Goal: Task Accomplishment & Management: Complete application form

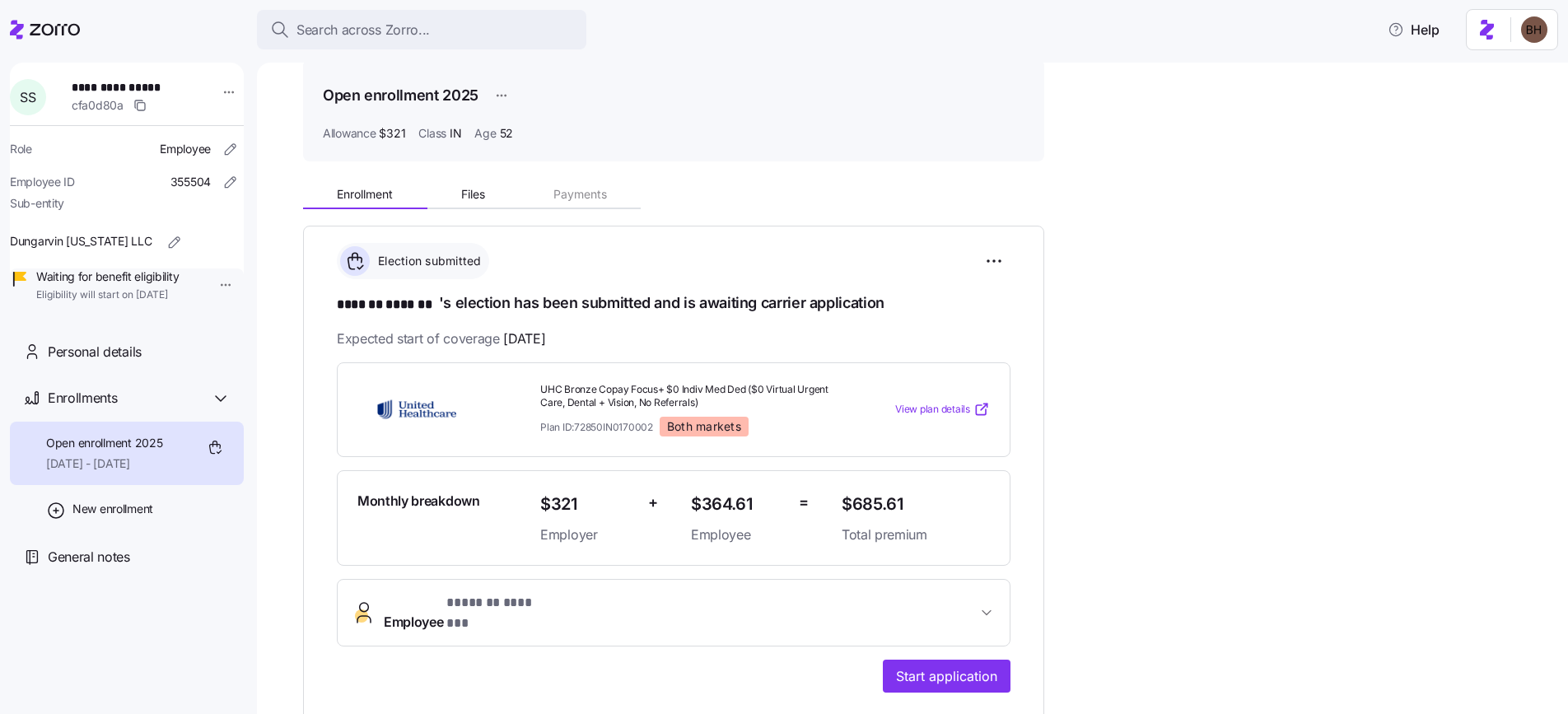
scroll to position [67, 0]
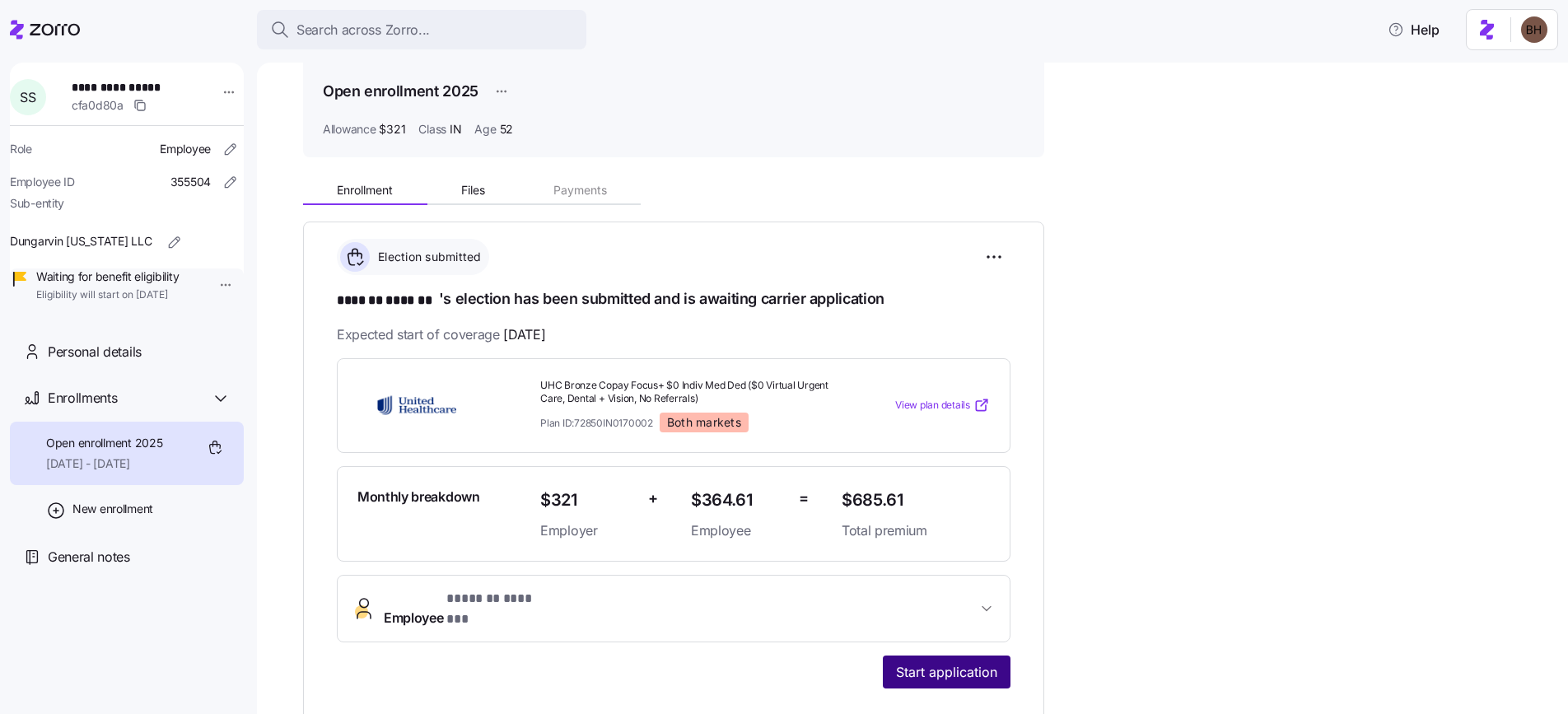
click at [914, 667] on button "Start application" at bounding box center [946, 672] width 127 height 33
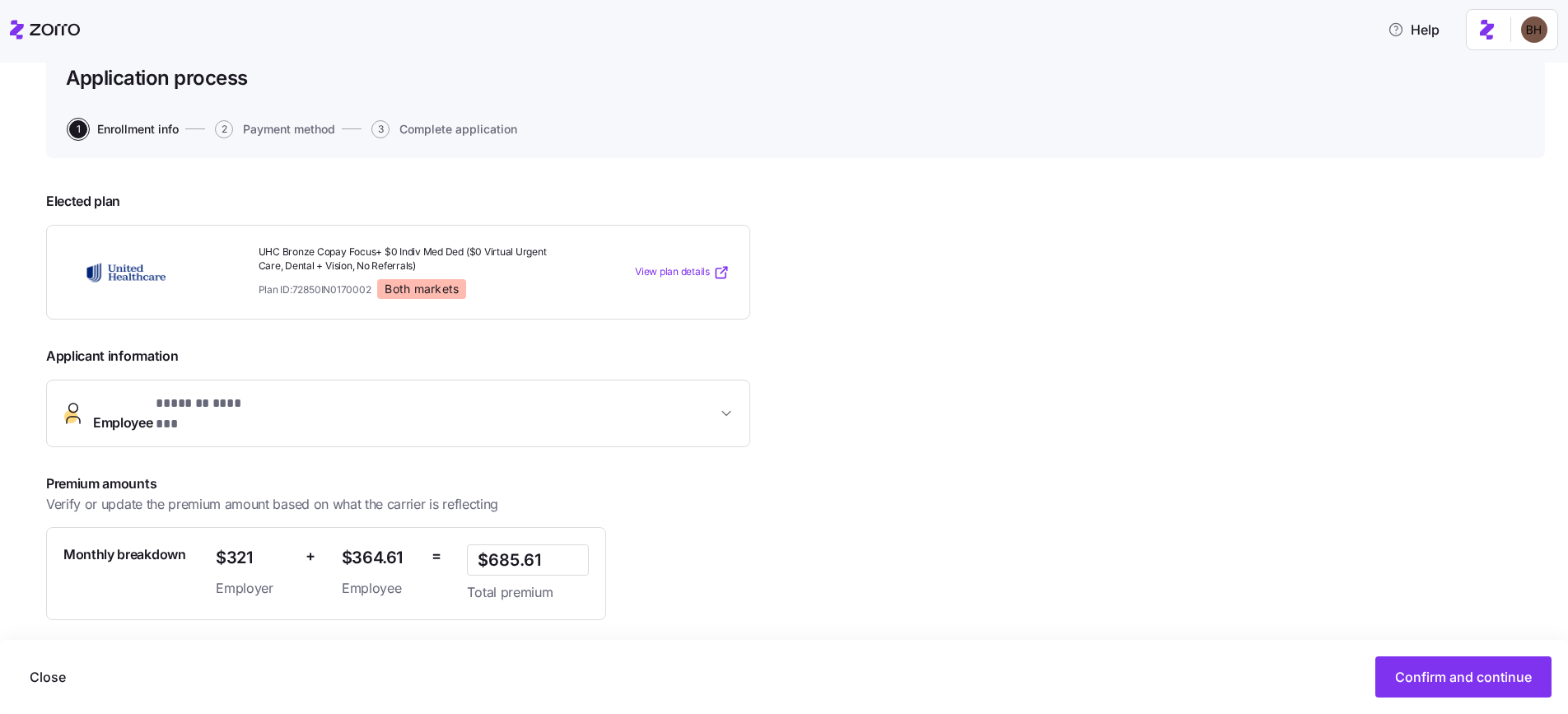
scroll to position [219, 0]
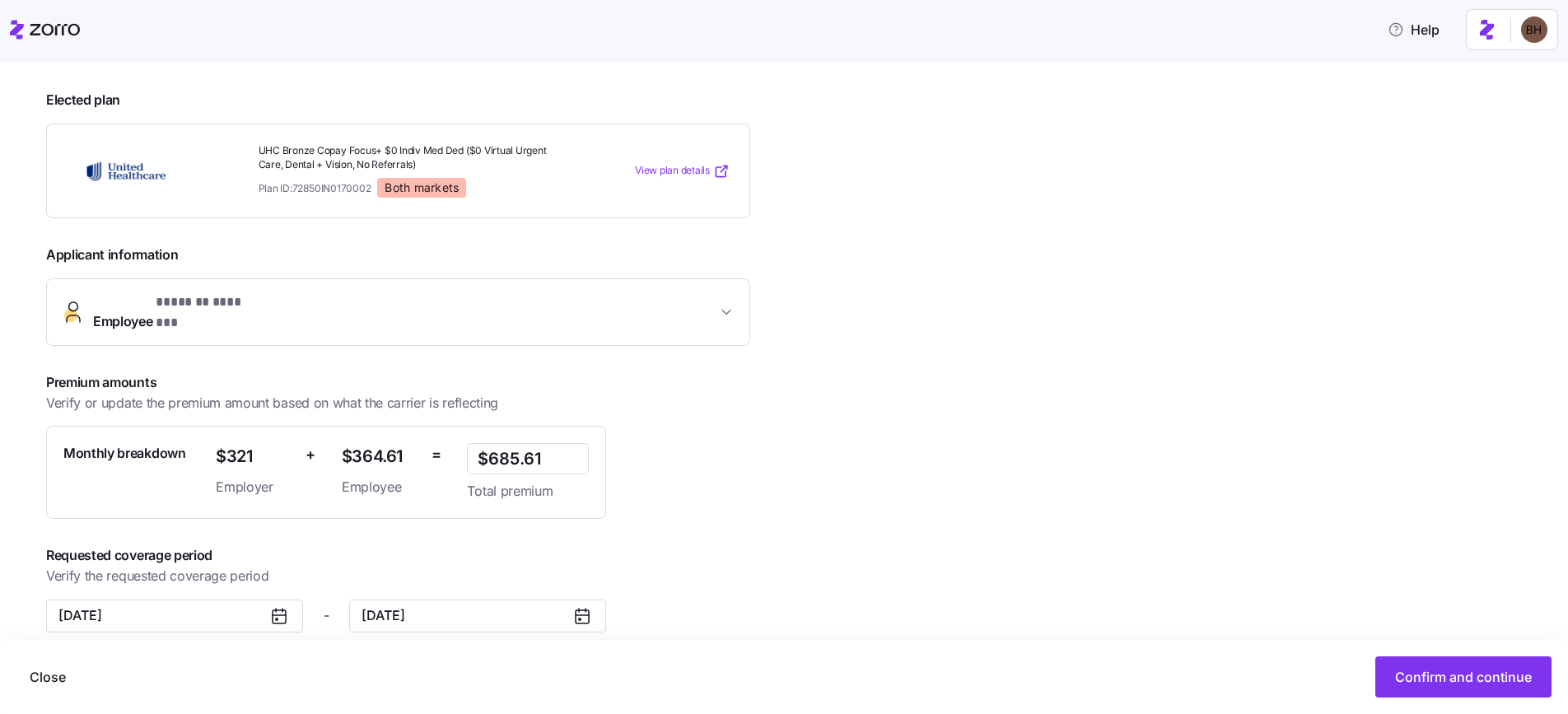
click at [730, 305] on icon "button" at bounding box center [726, 312] width 16 height 16
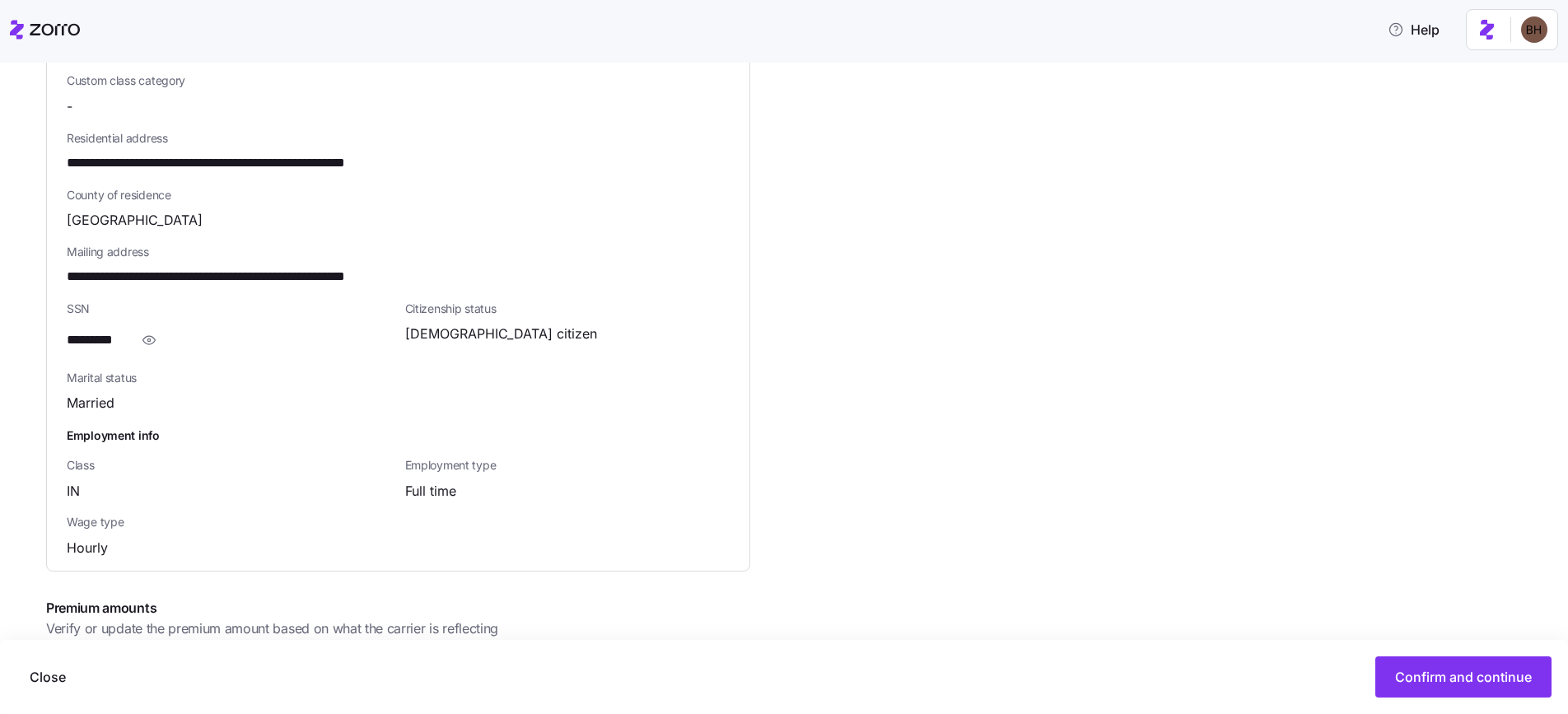
scroll to position [908, 0]
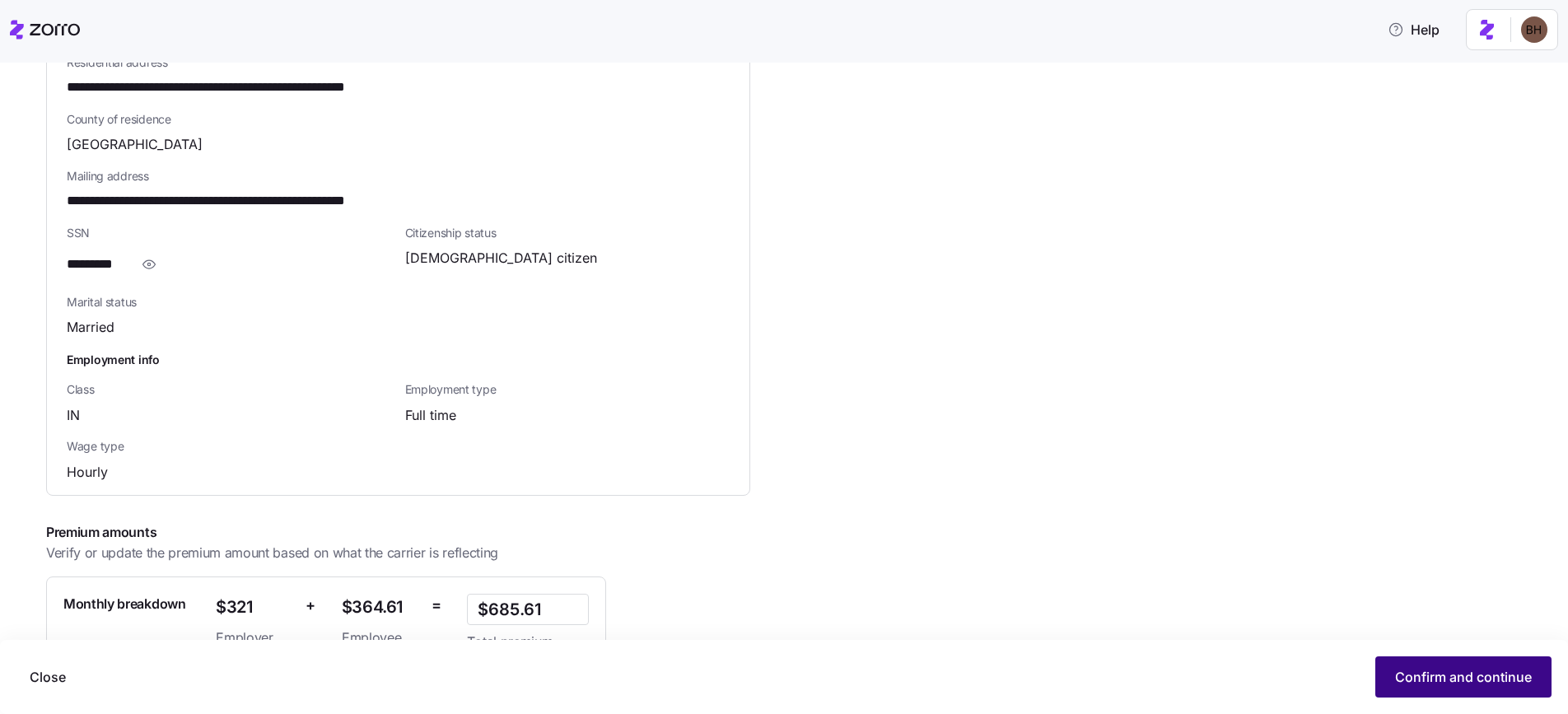
click at [1393, 676] on button "Confirm and continue" at bounding box center [1463, 677] width 176 height 41
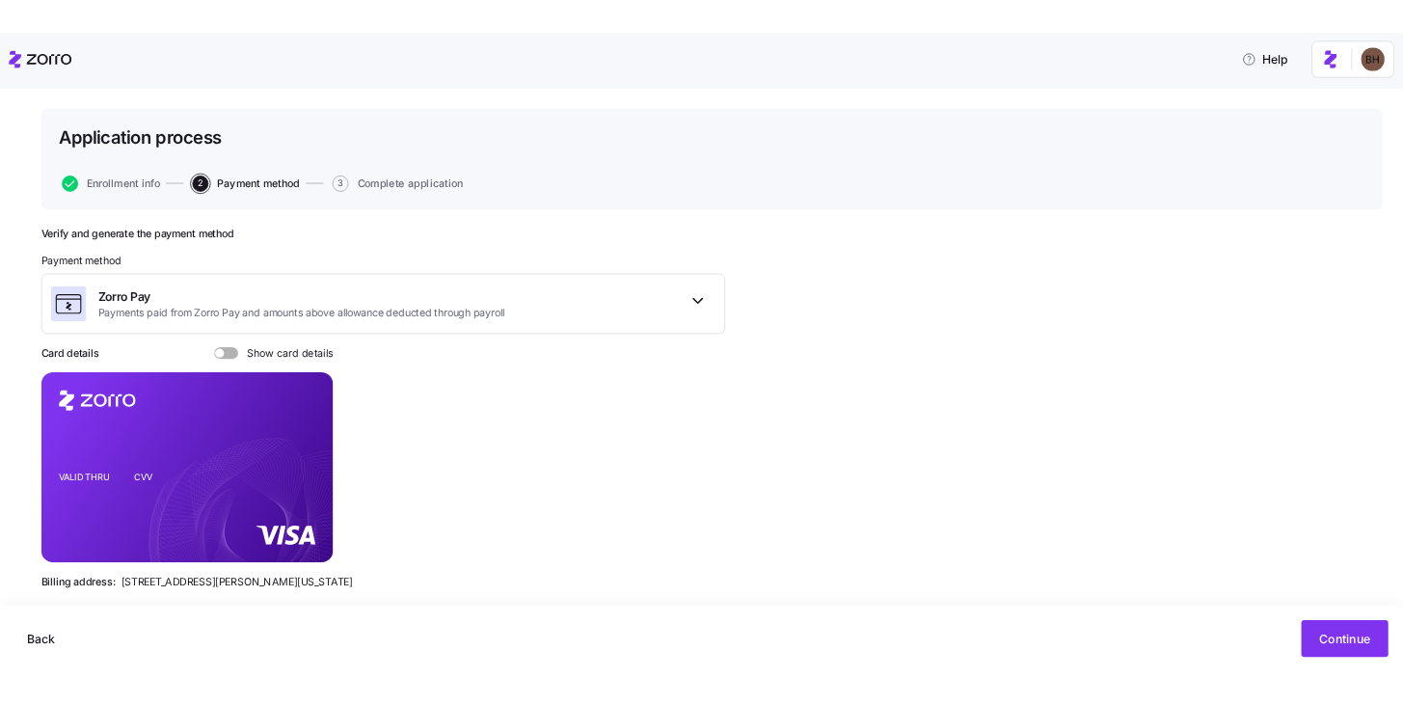
scroll to position [118, 0]
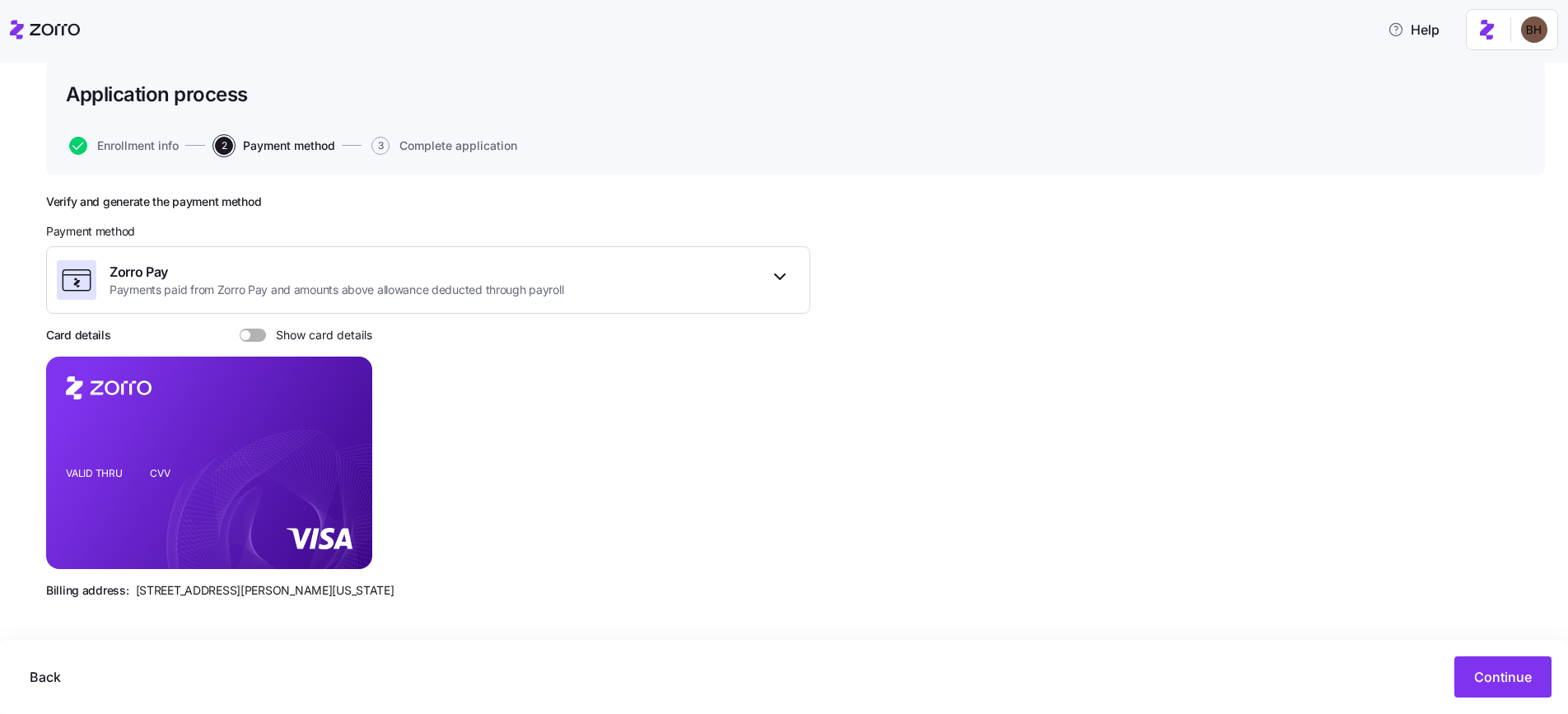
click at [255, 334] on span at bounding box center [258, 335] width 16 height 13
click at [240, 329] on input "Show card details" at bounding box center [240, 329] width 0 height 0
click at [255, 334] on span at bounding box center [260, 336] width 10 height 10
click at [240, 329] on input "Show card details" at bounding box center [240, 329] width 0 height 0
click at [1521, 682] on span "Continue" at bounding box center [1503, 676] width 58 height 20
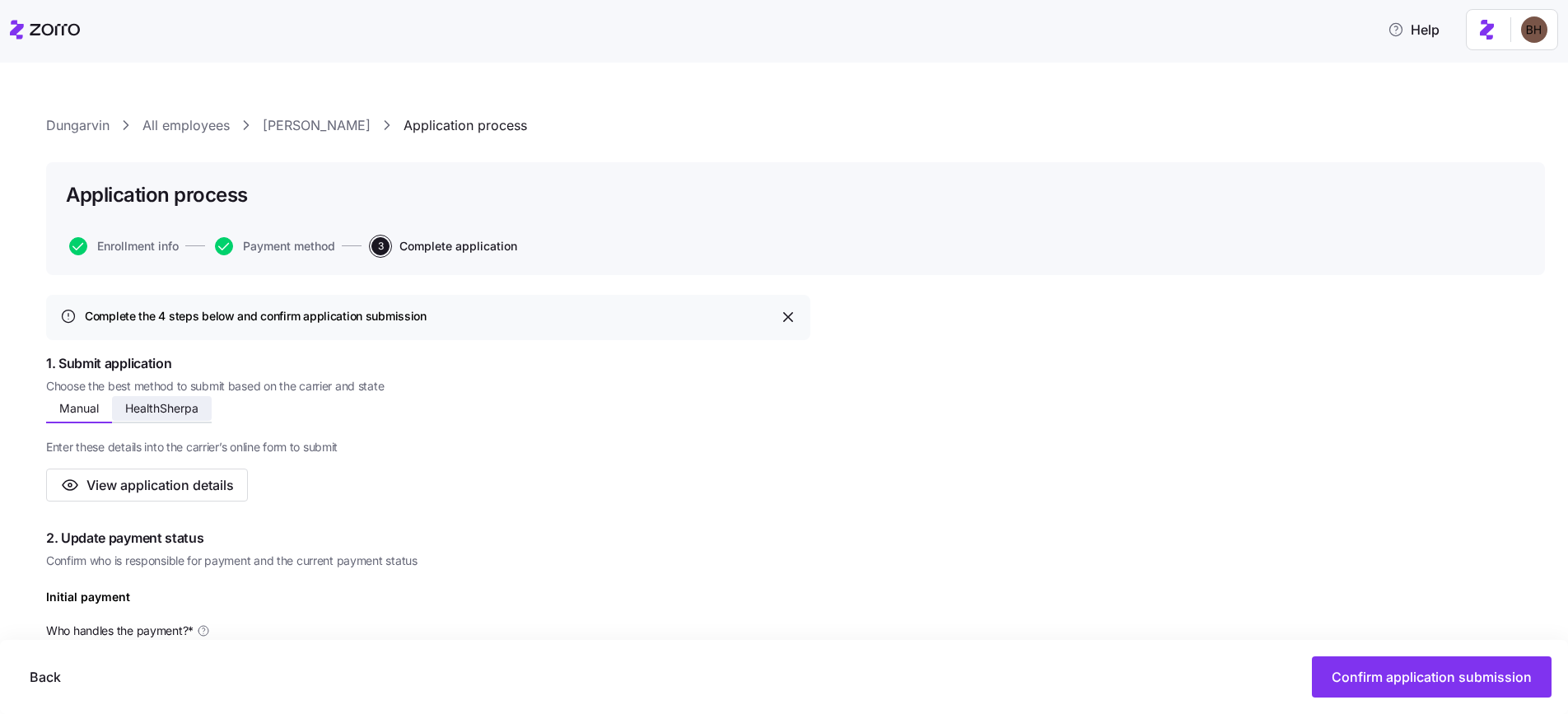
click at [160, 407] on span "HealthSherpa" at bounding box center [162, 409] width 73 height 12
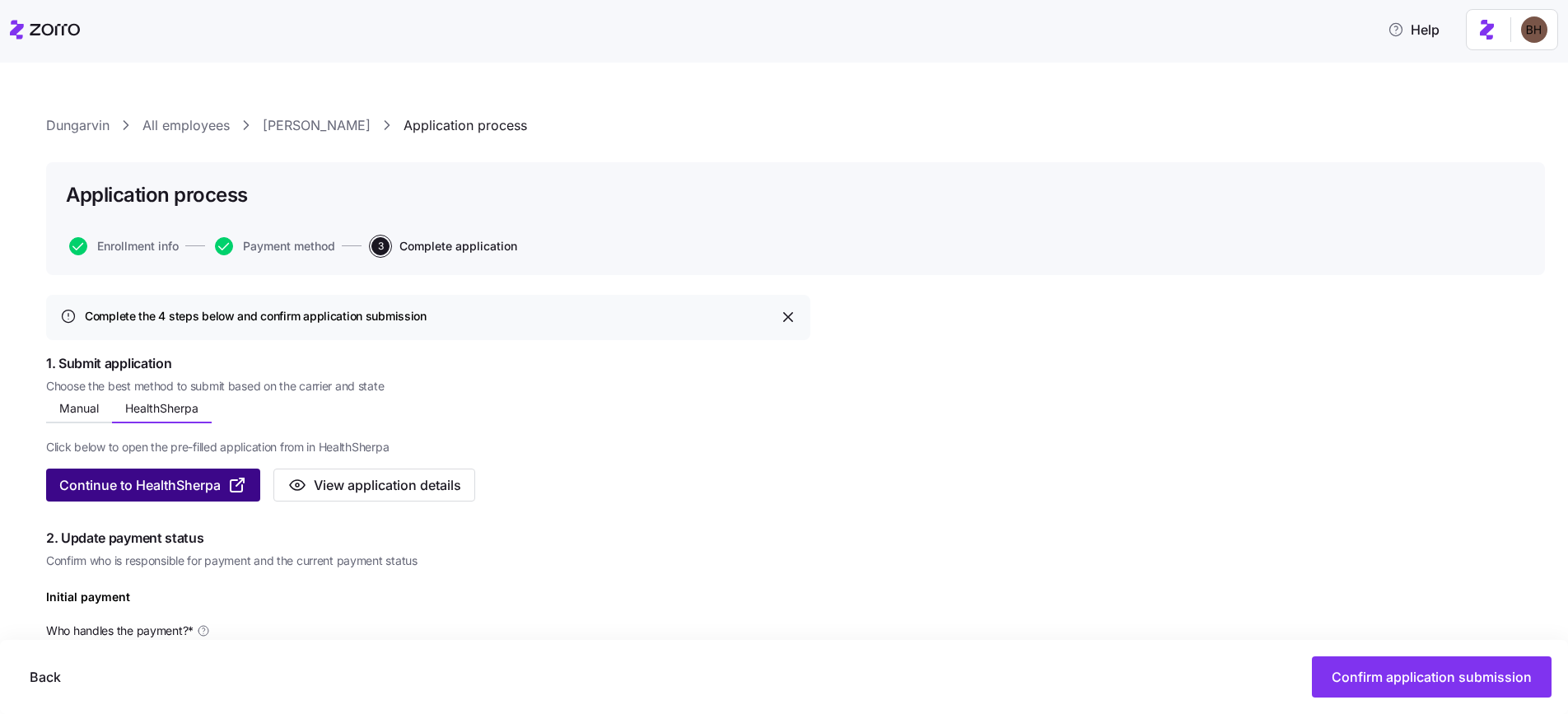
click at [177, 483] on span "Continue to HealthSherpa" at bounding box center [139, 484] width 161 height 20
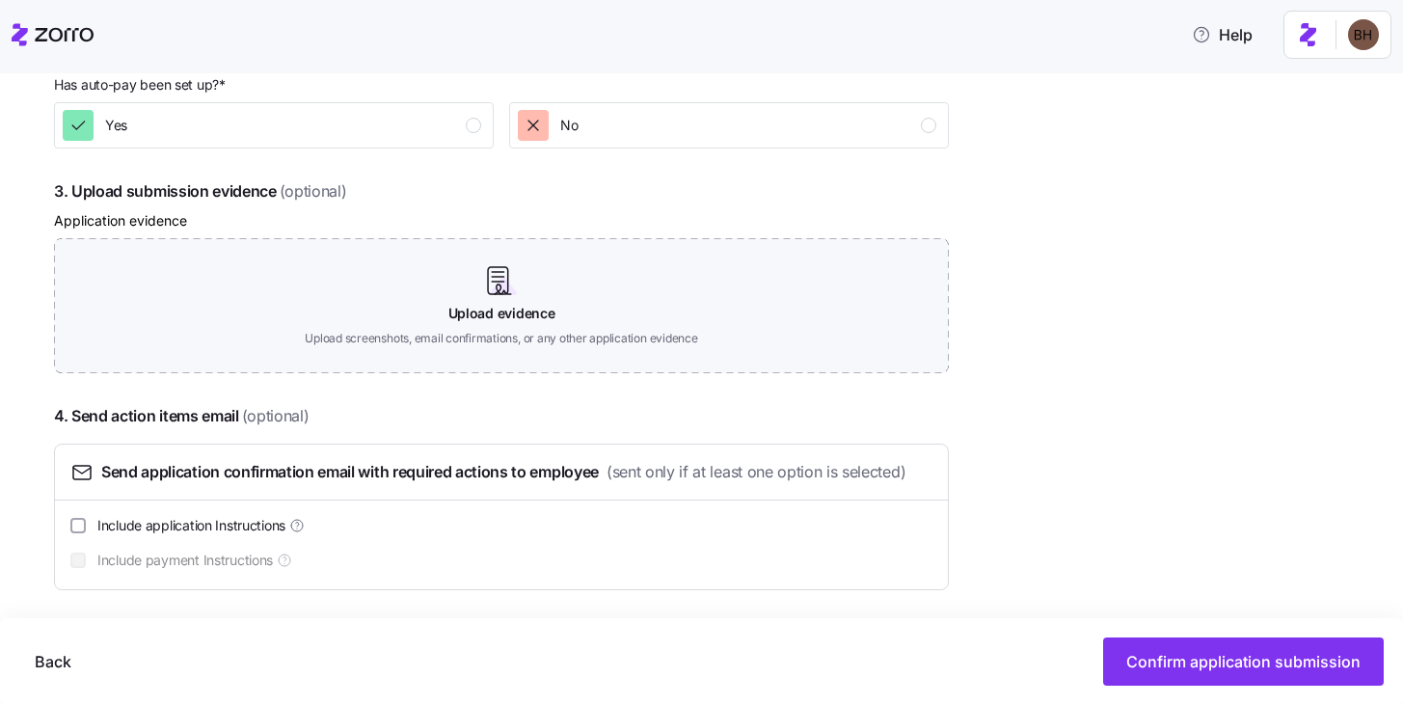
scroll to position [986, 0]
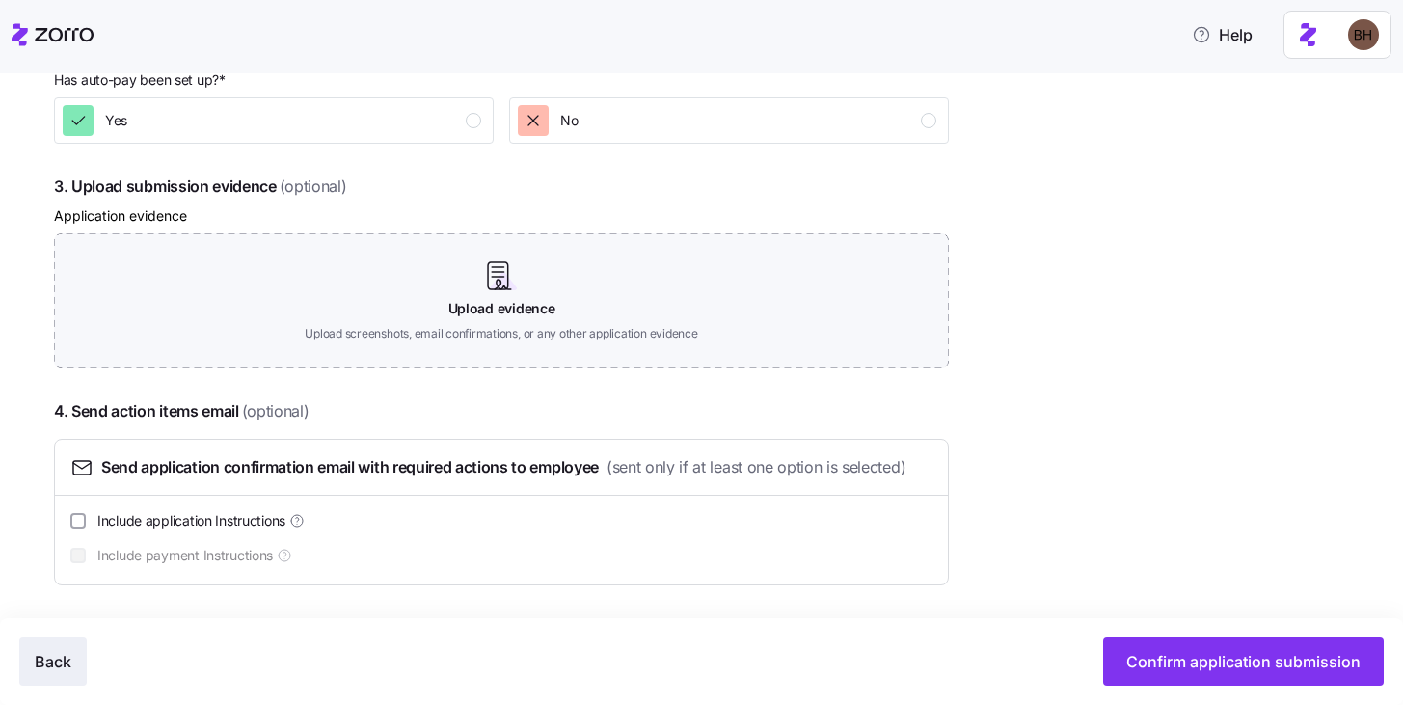
click at [62, 669] on span "Back" at bounding box center [53, 661] width 37 height 23
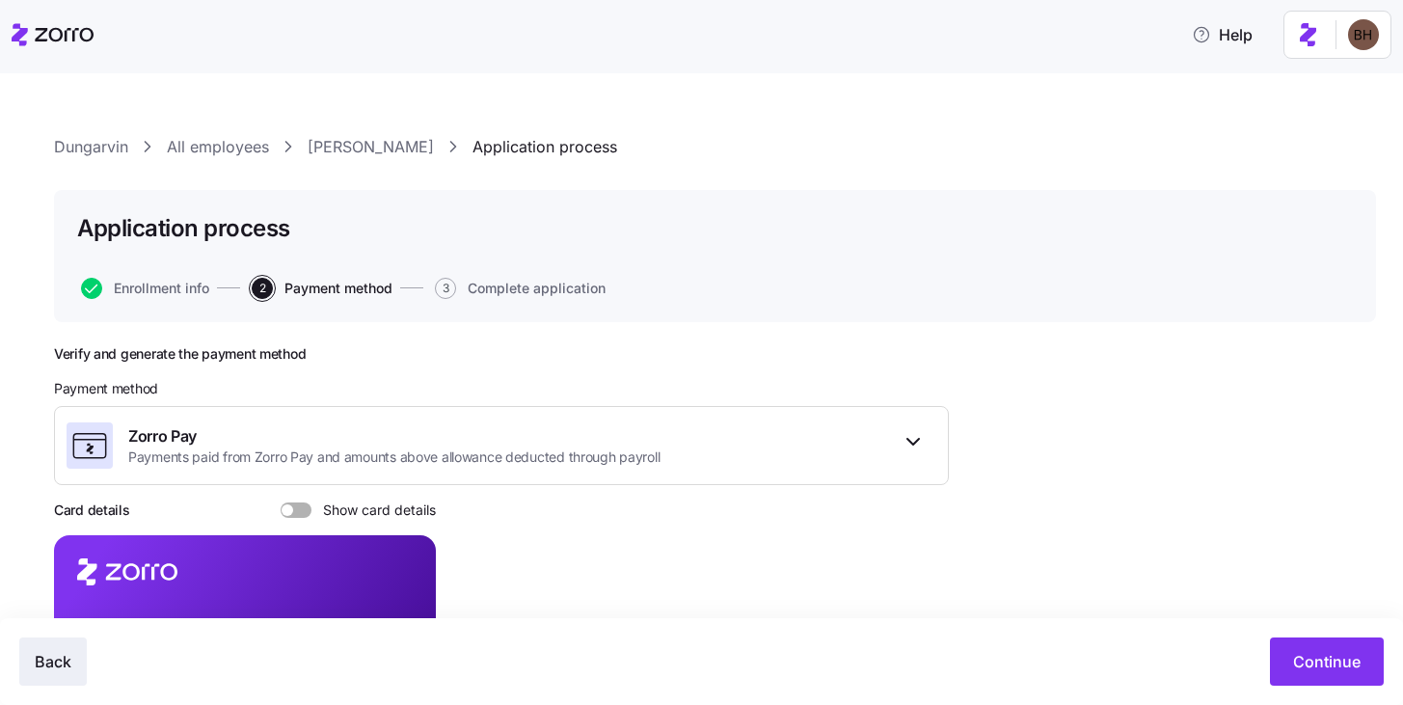
click at [55, 657] on span "Back" at bounding box center [53, 661] width 37 height 23
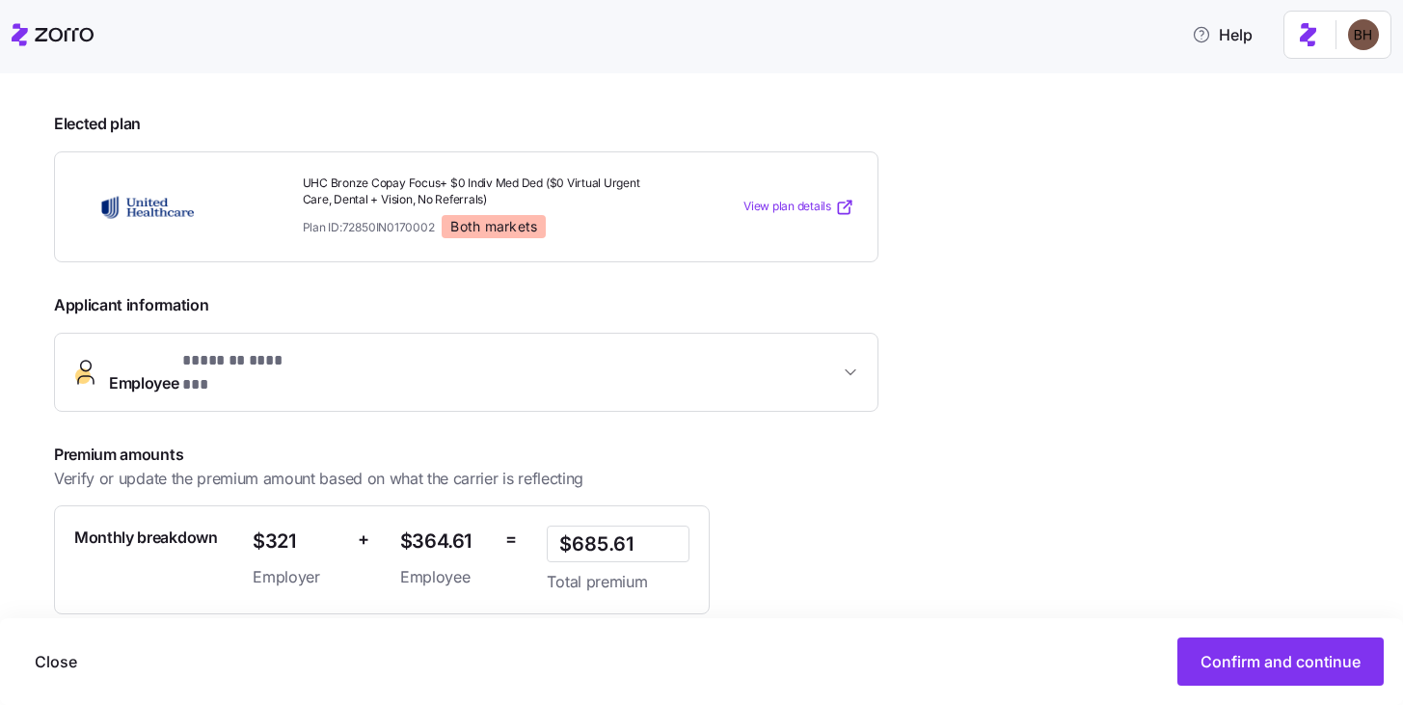
scroll to position [250, 0]
click at [570, 382] on button "Employee * ******* ******* *" at bounding box center [466, 371] width 823 height 77
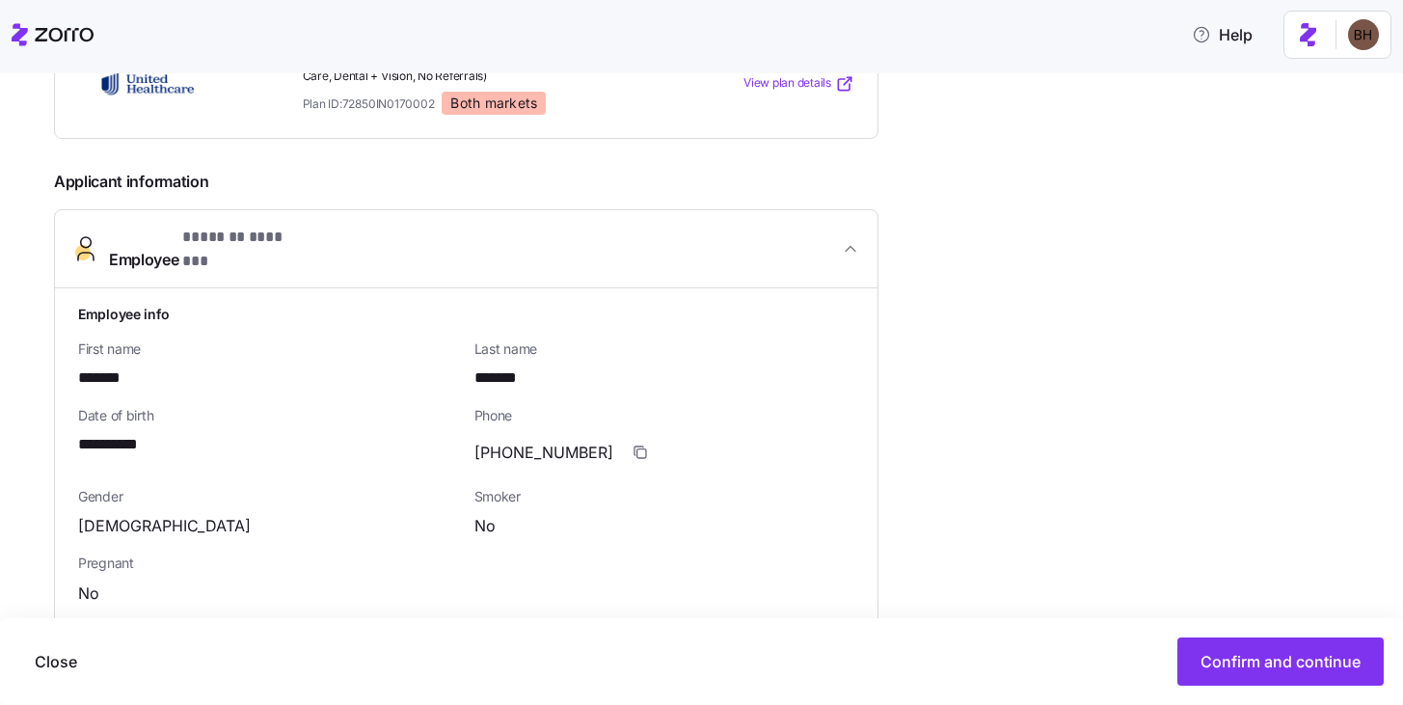
scroll to position [570, 0]
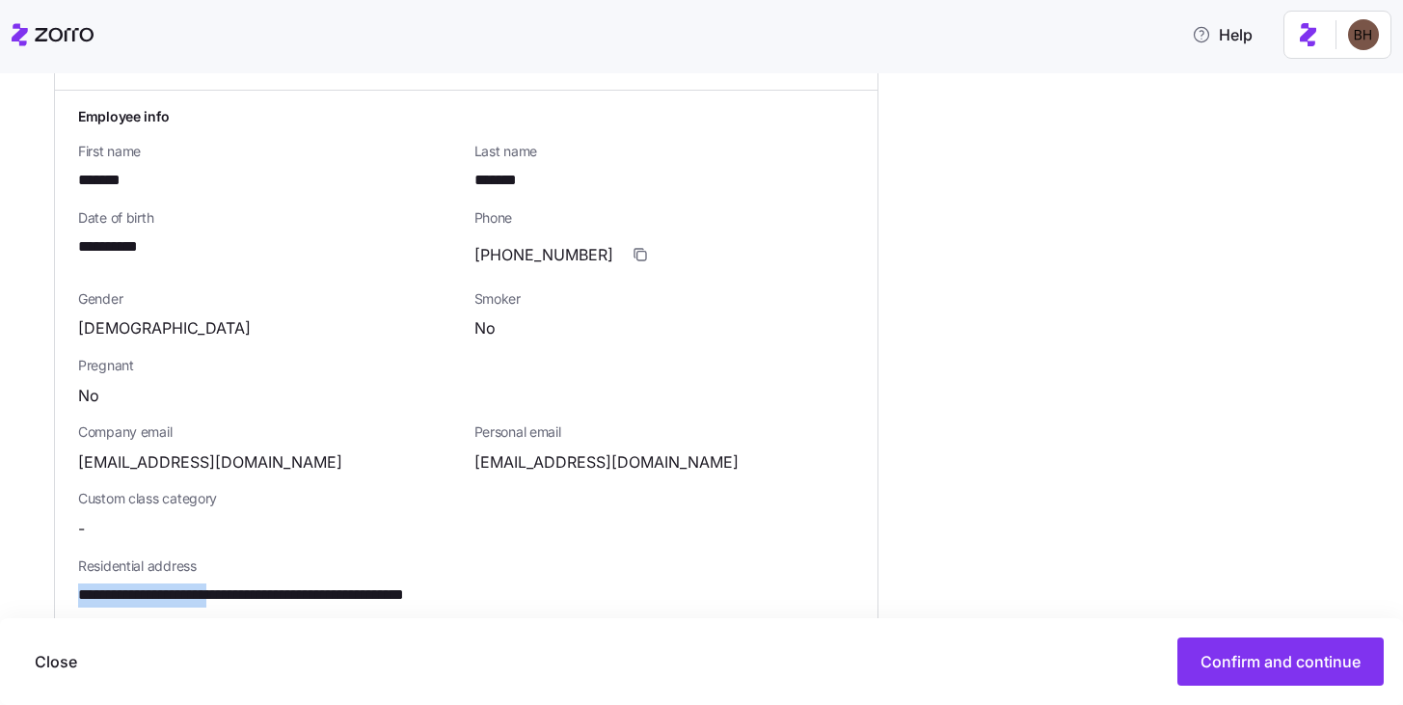
drag, startPoint x: 259, startPoint y: 580, endPoint x: 47, endPoint y: 559, distance: 213.1
click at [47, 559] on div "**********" at bounding box center [701, 389] width 1403 height 632
copy div "**********"
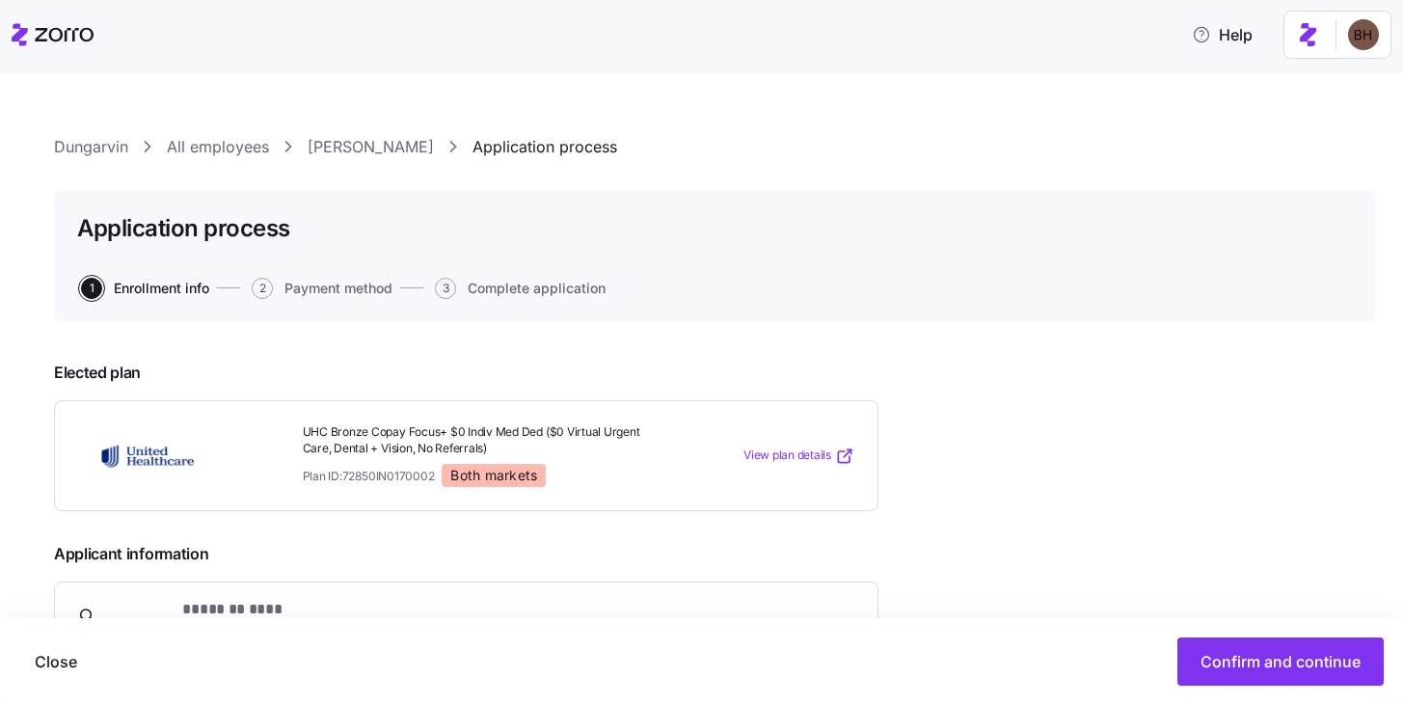
scroll to position [0, 0]
click at [358, 287] on span "Payment method" at bounding box center [338, 289] width 108 height 14
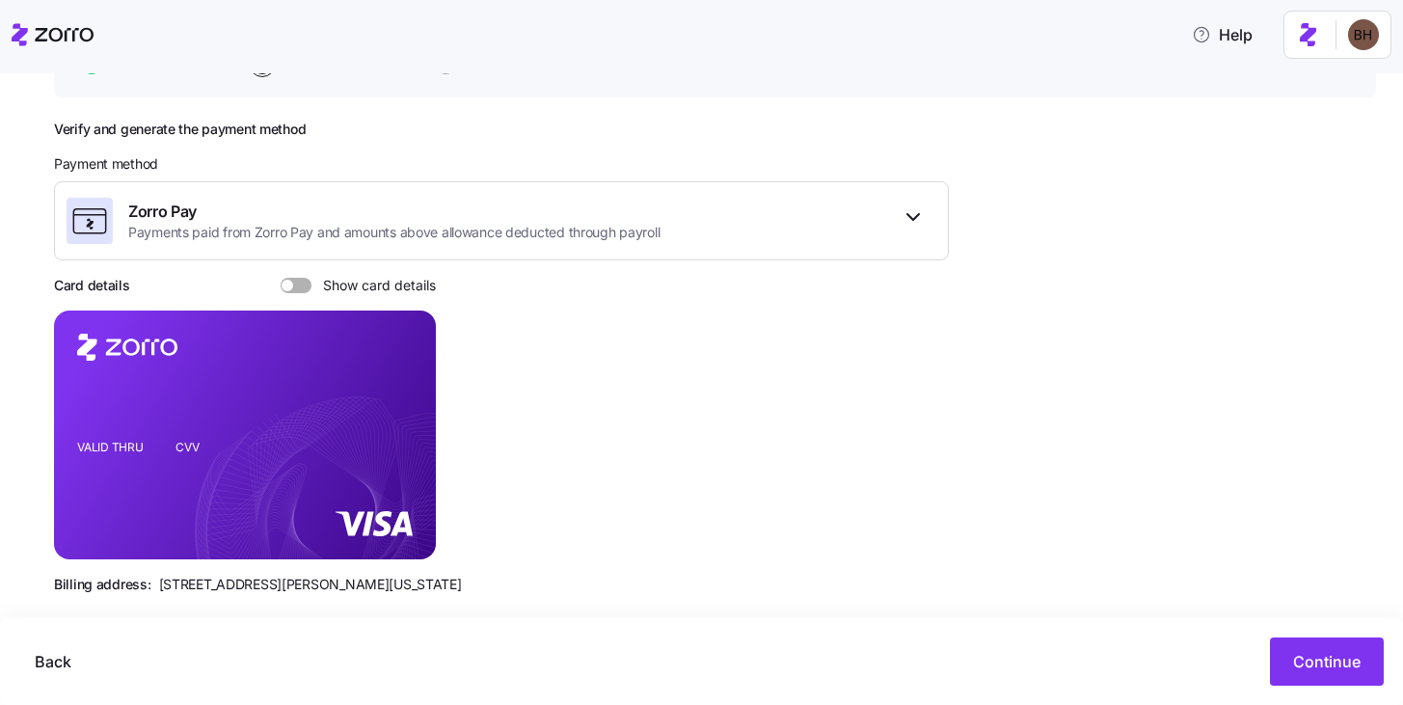
scroll to position [249, 0]
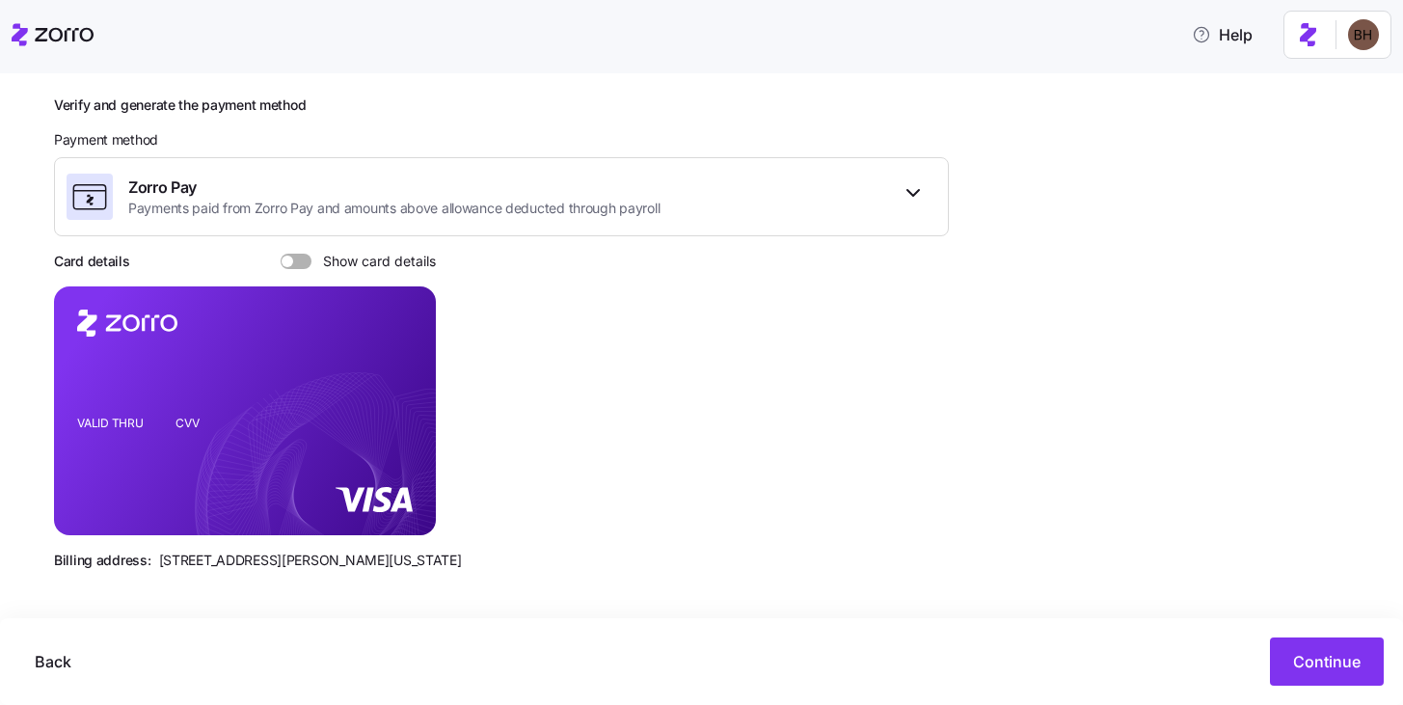
click at [291, 261] on span at bounding box center [288, 262] width 12 height 12
click at [281, 254] on input "Show card details" at bounding box center [281, 254] width 0 height 0
click at [401, 377] on icon "copy-to-clipboard" at bounding box center [400, 375] width 17 height 17
click at [1323, 663] on span "Continue" at bounding box center [1327, 661] width 68 height 23
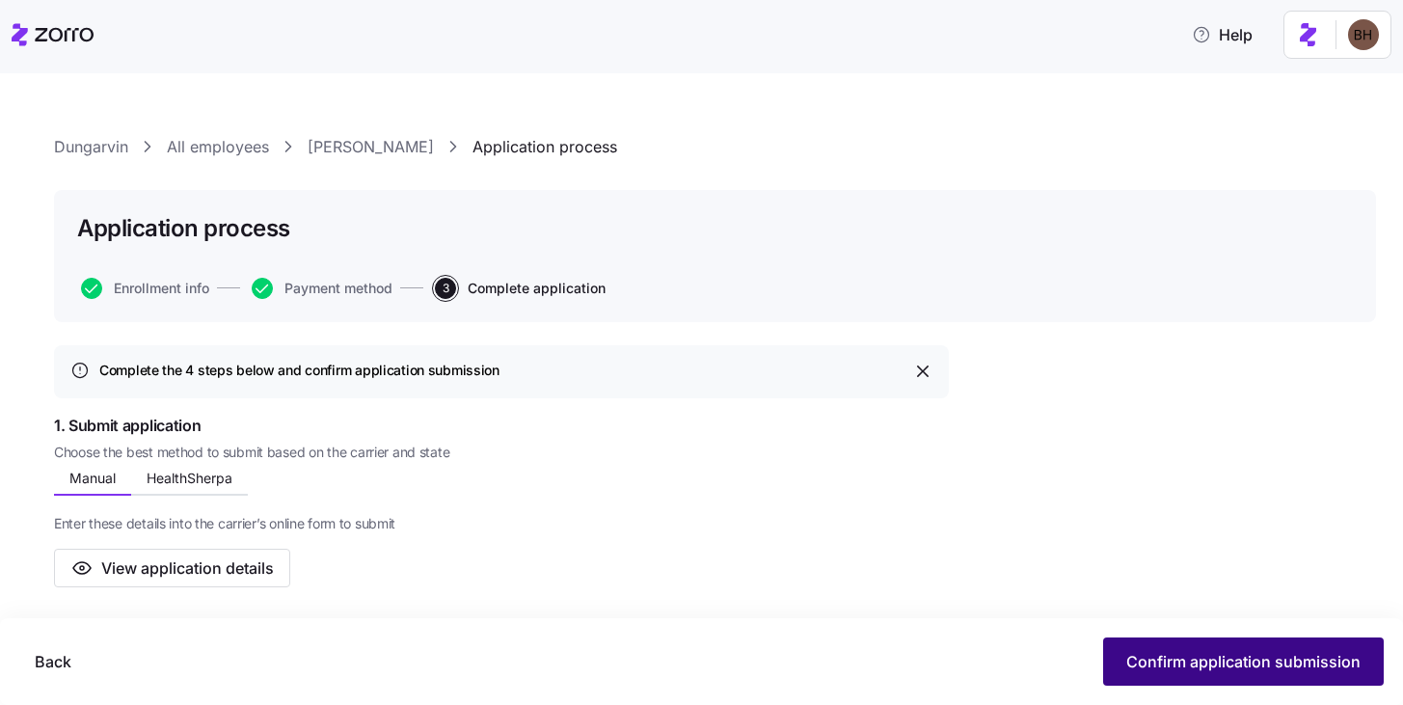
click at [1230, 664] on span "Confirm application submission" at bounding box center [1243, 661] width 234 height 23
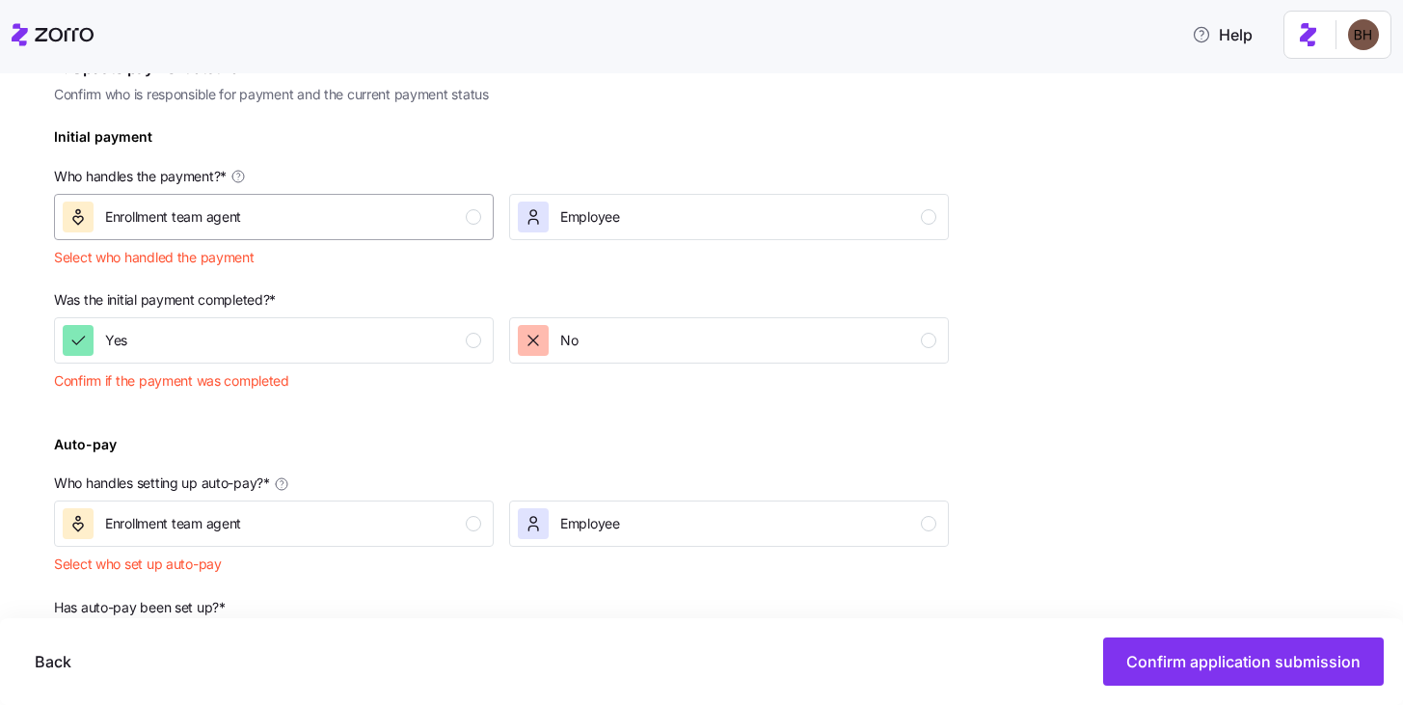
scroll to position [467, 0]
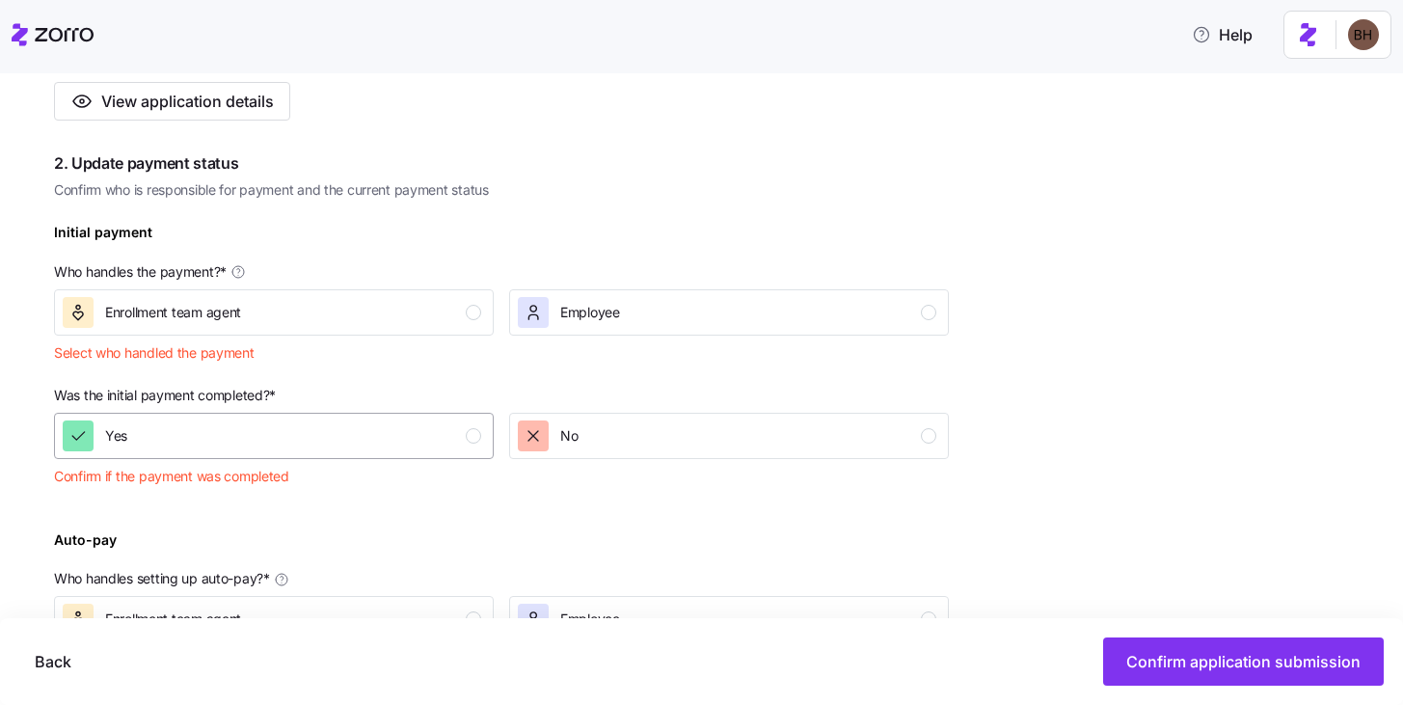
click at [213, 437] on div "Yes" at bounding box center [272, 435] width 419 height 31
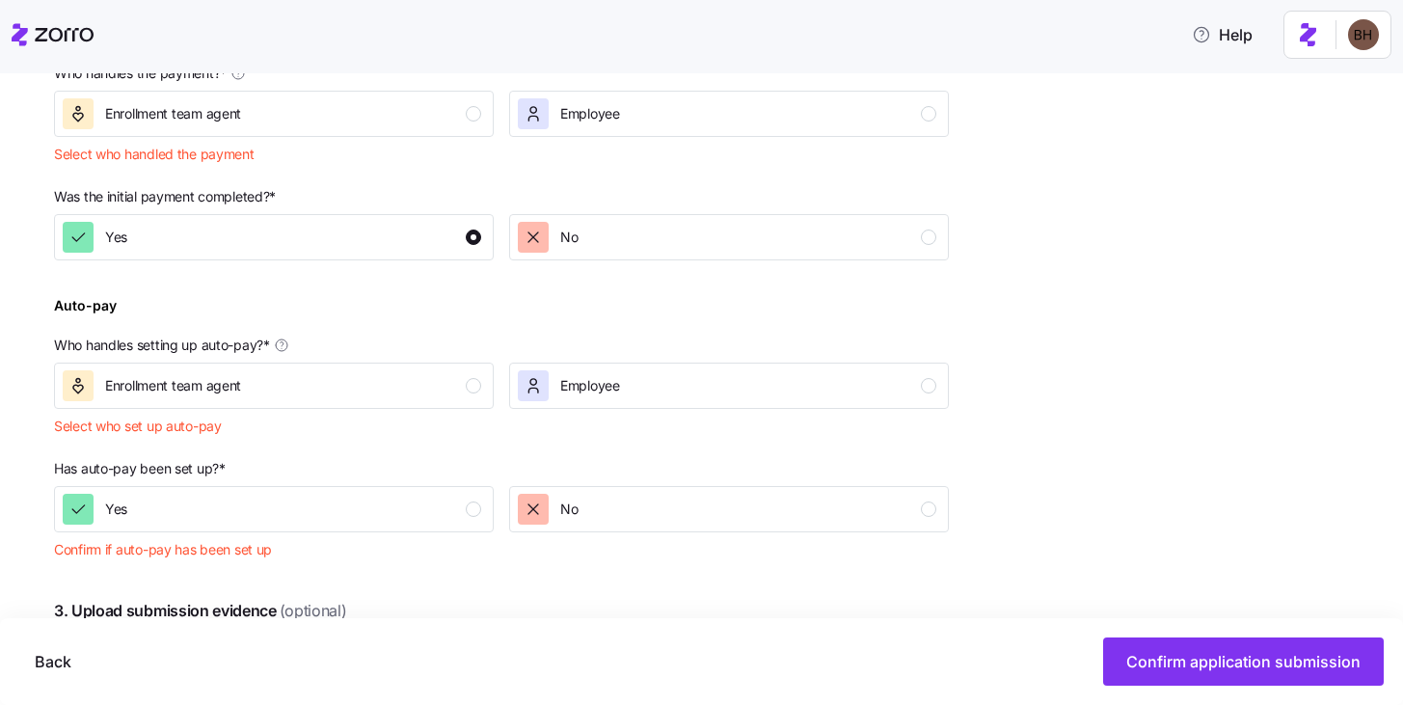
scroll to position [667, 0]
click at [632, 241] on div "No" at bounding box center [727, 235] width 419 height 31
click at [326, 514] on div "Yes" at bounding box center [272, 507] width 419 height 31
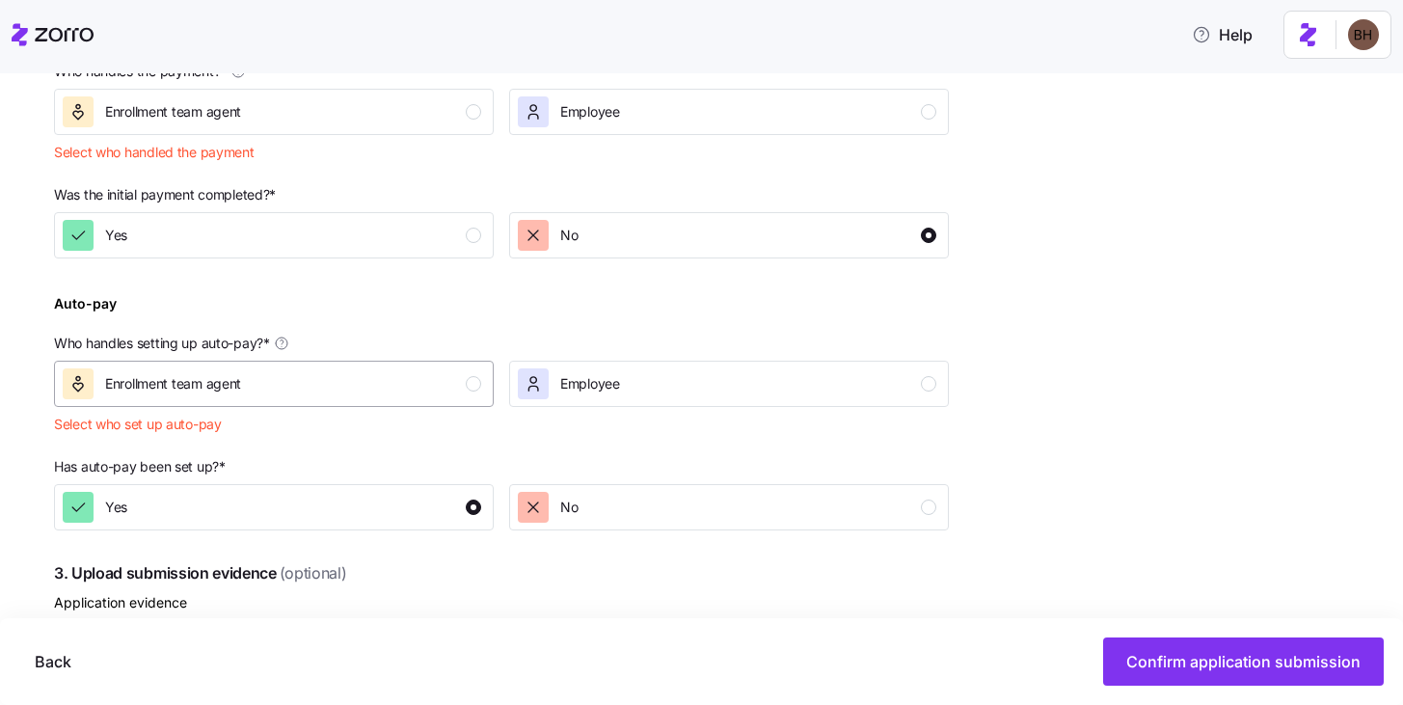
click at [353, 381] on div "Enrollment team agent" at bounding box center [272, 383] width 419 height 31
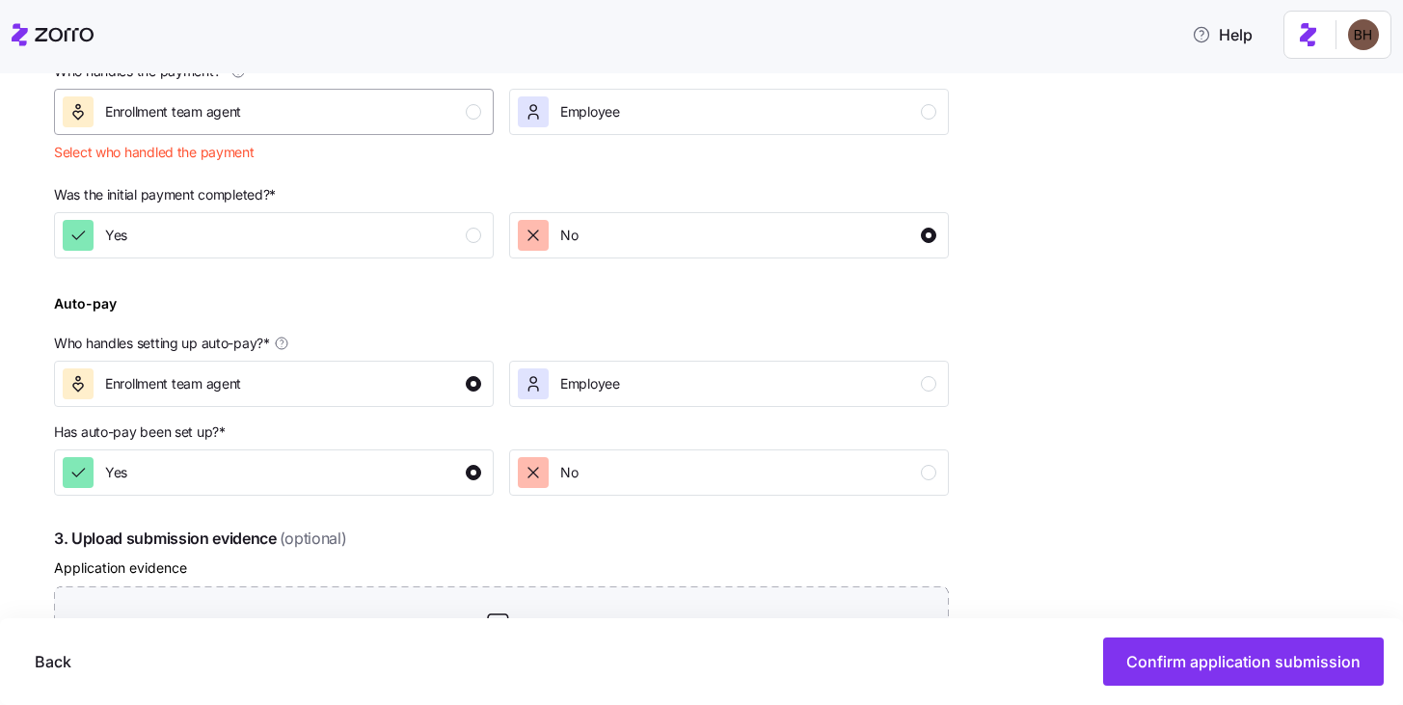
click at [363, 112] on div "Enrollment team agent" at bounding box center [272, 111] width 419 height 31
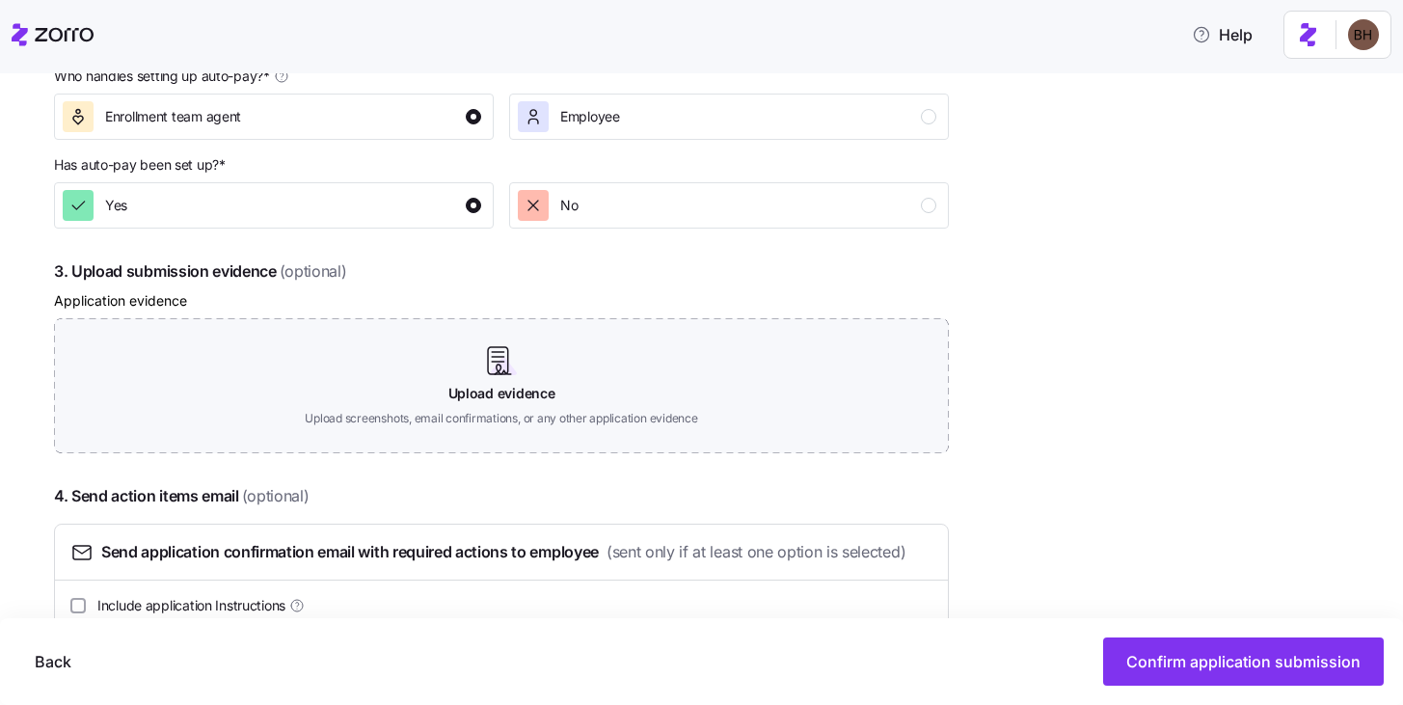
scroll to position [900, 0]
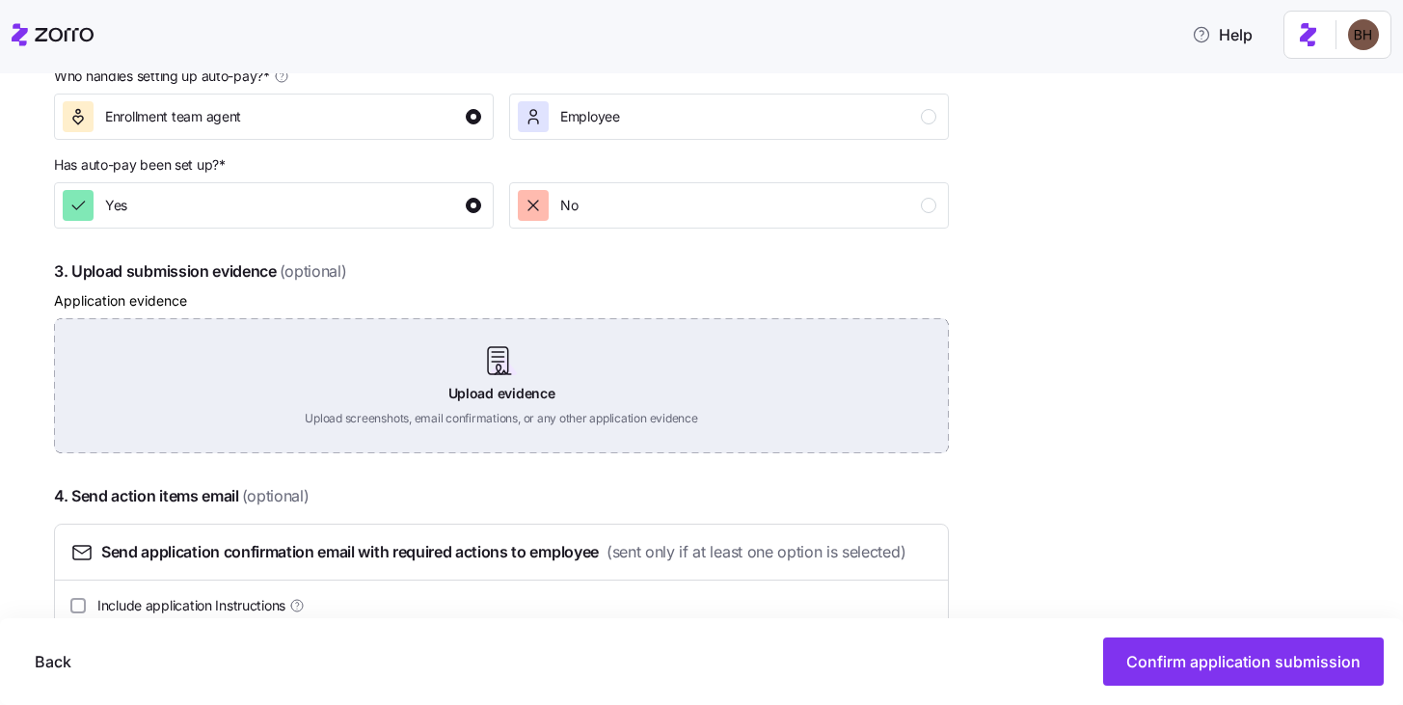
click at [494, 391] on div "Upload evidence Upload screenshots, email confirmations, or any other applicati…" at bounding box center [501, 385] width 895 height 135
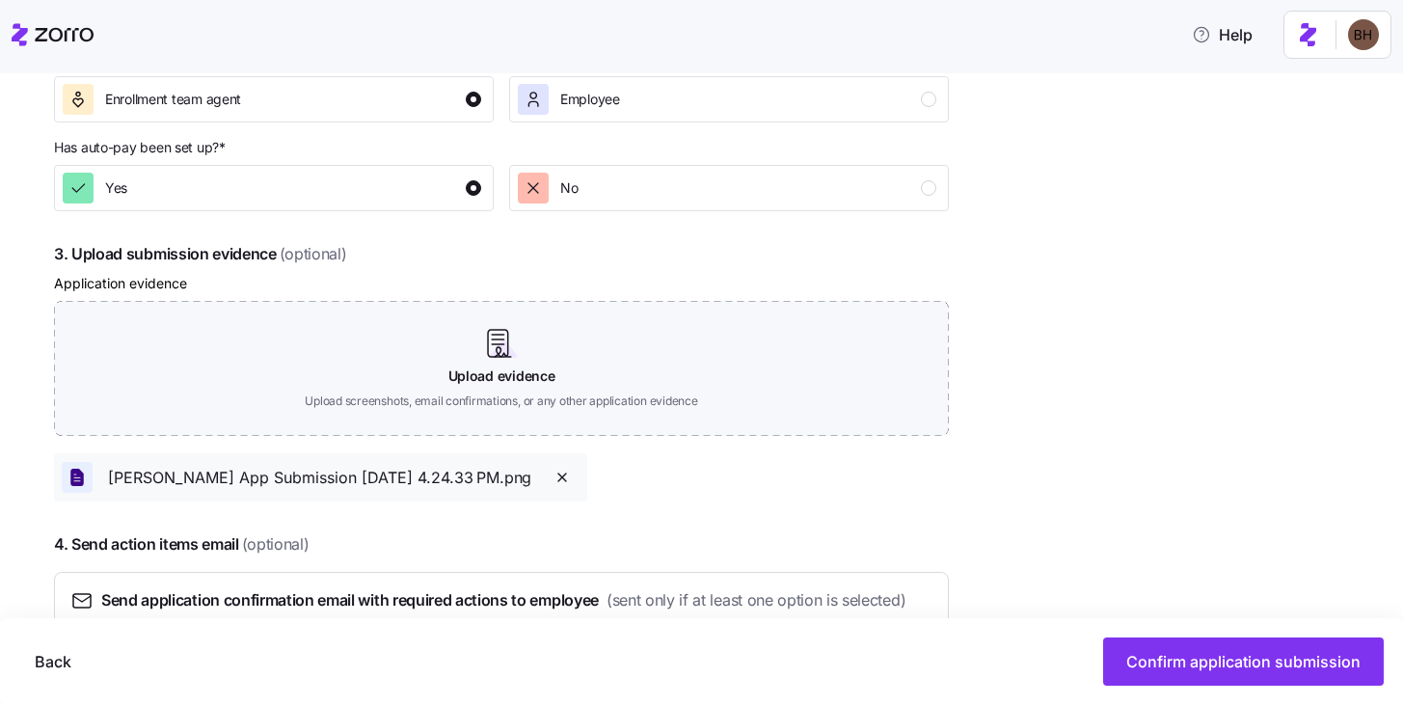
scroll to position [1051, 0]
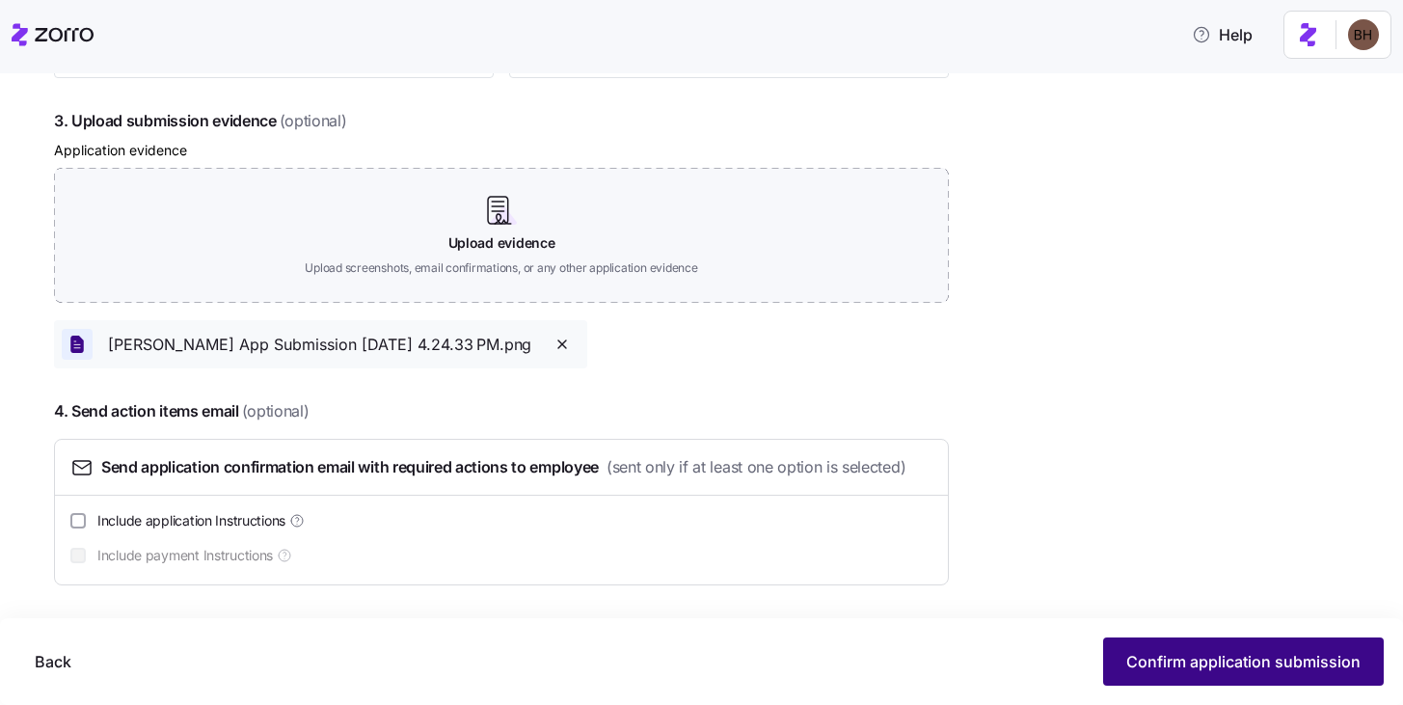
click at [1175, 654] on span "Confirm application submission" at bounding box center [1243, 661] width 234 height 23
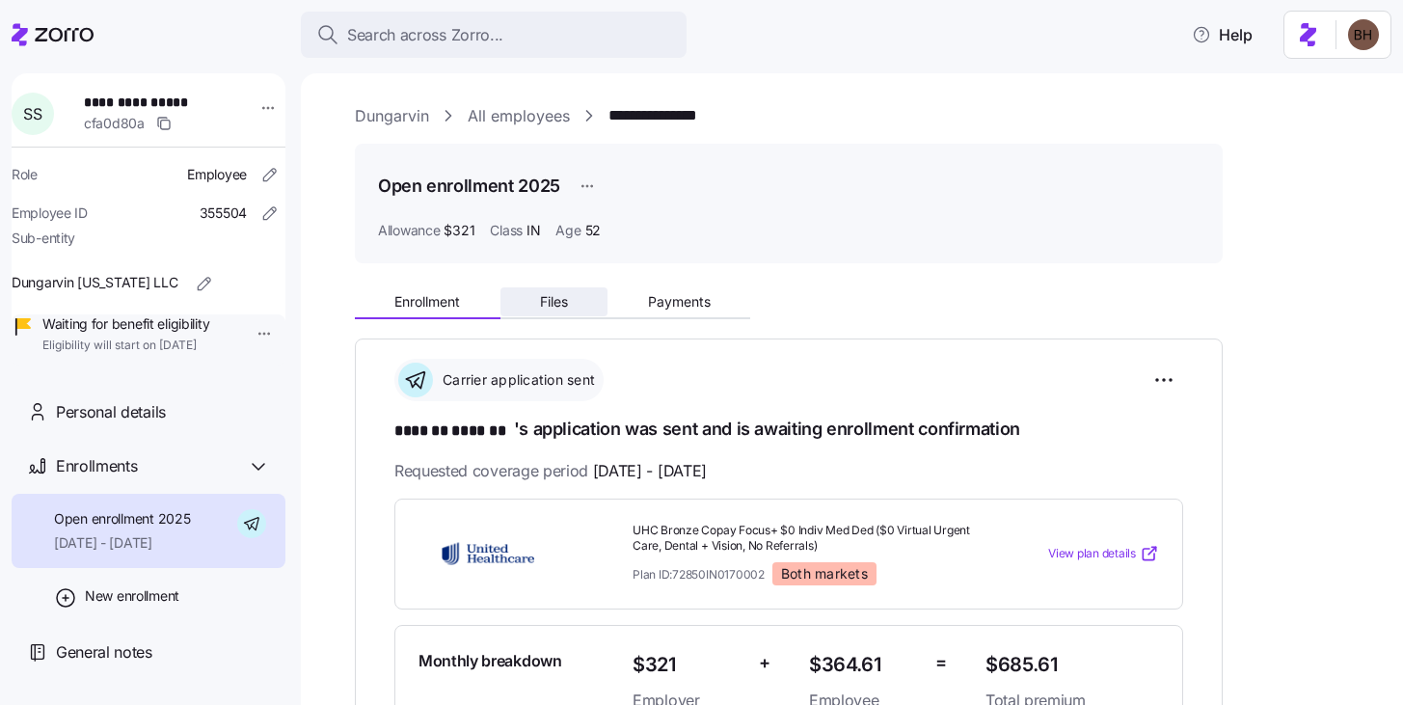
click at [545, 304] on span "Files" at bounding box center [554, 302] width 28 height 14
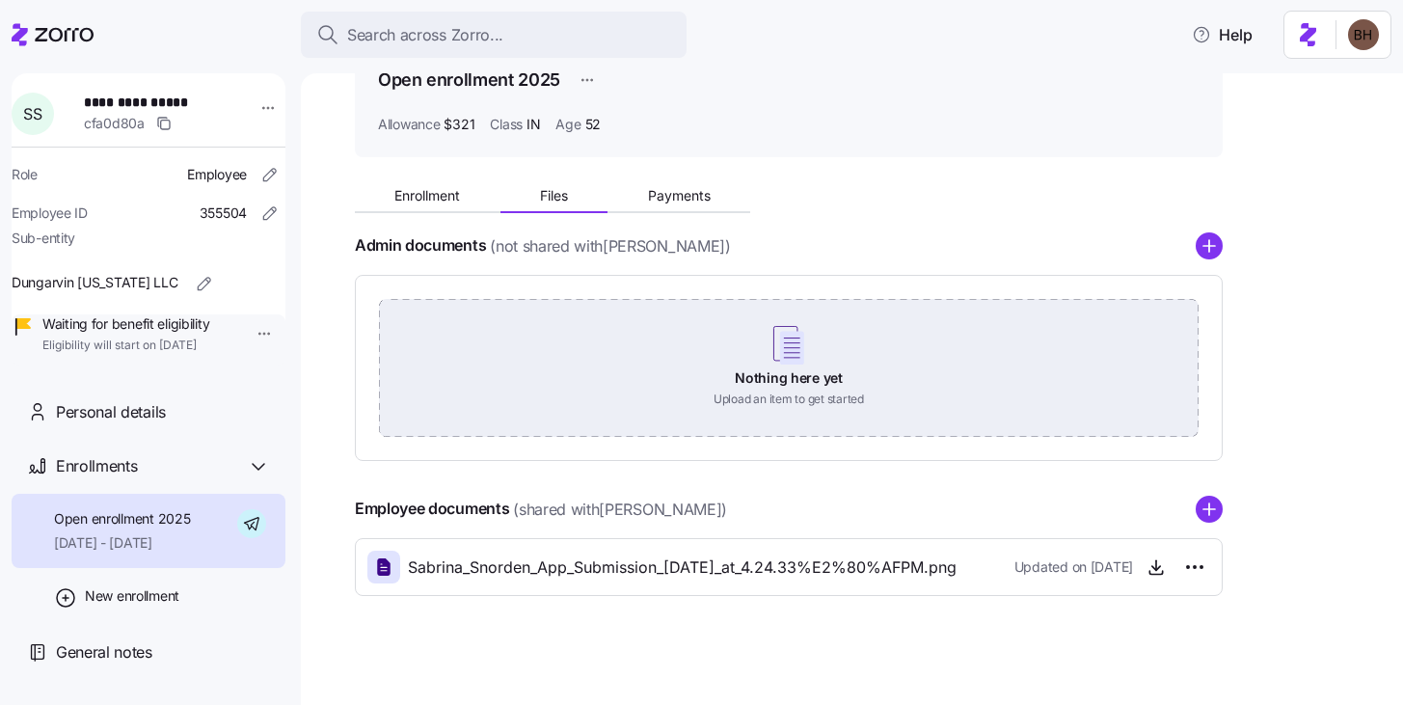
scroll to position [113, 0]
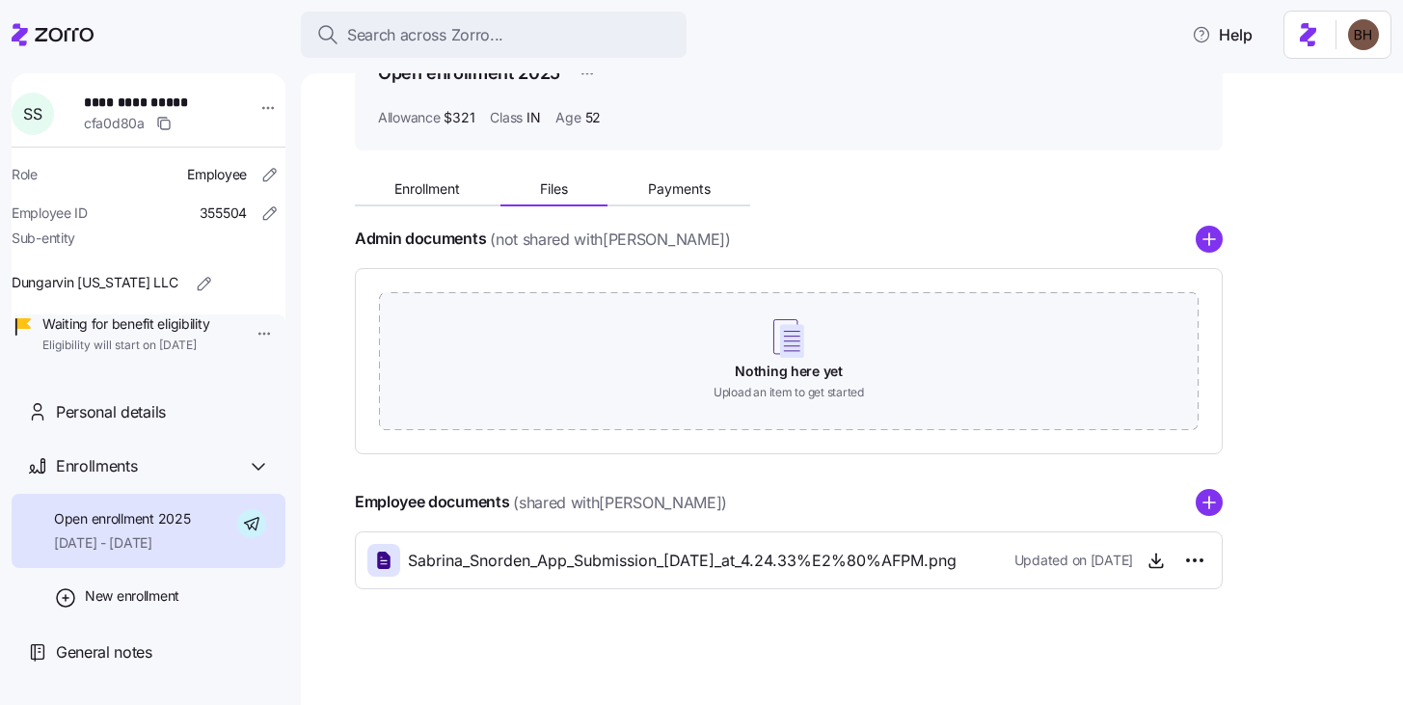
click at [1209, 504] on icon "add icon" at bounding box center [1209, 503] width 0 height 12
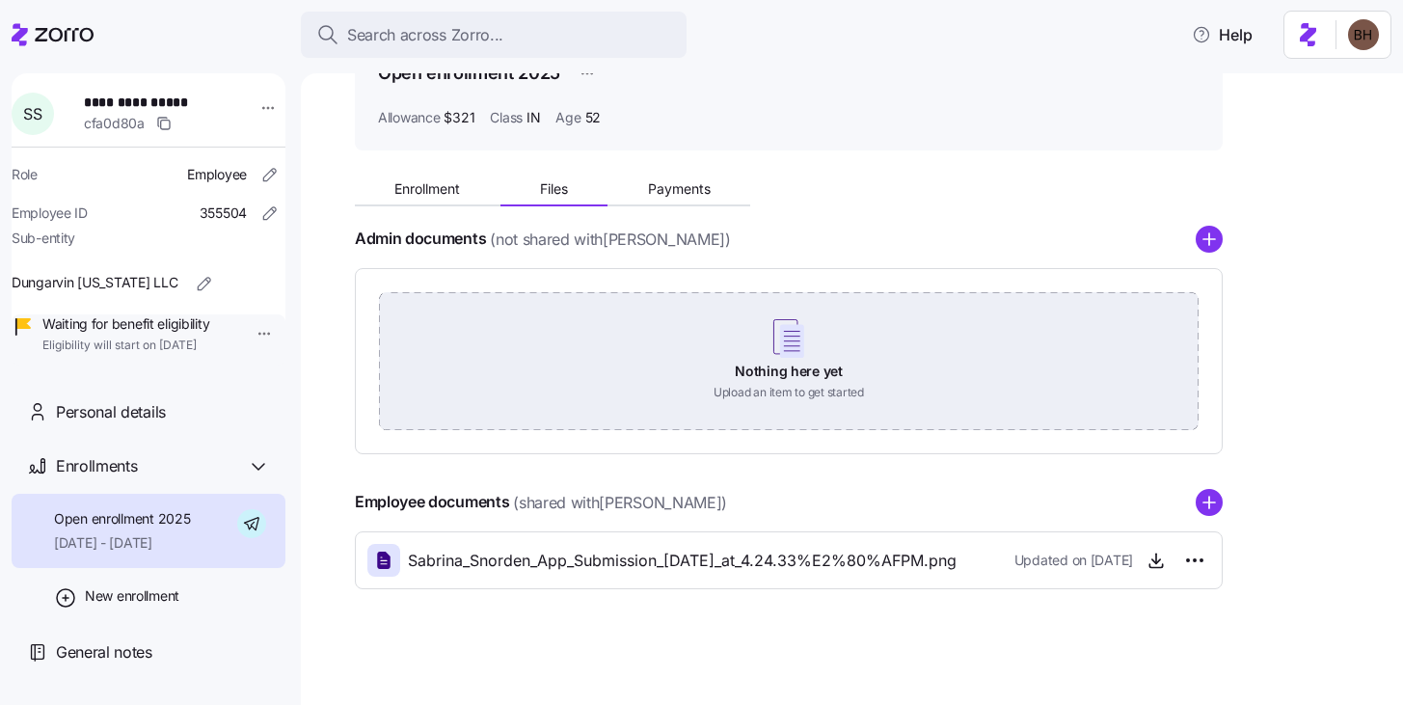
click at [806, 357] on div "Nothing here yet Upload an item to get started" at bounding box center [789, 359] width 820 height 135
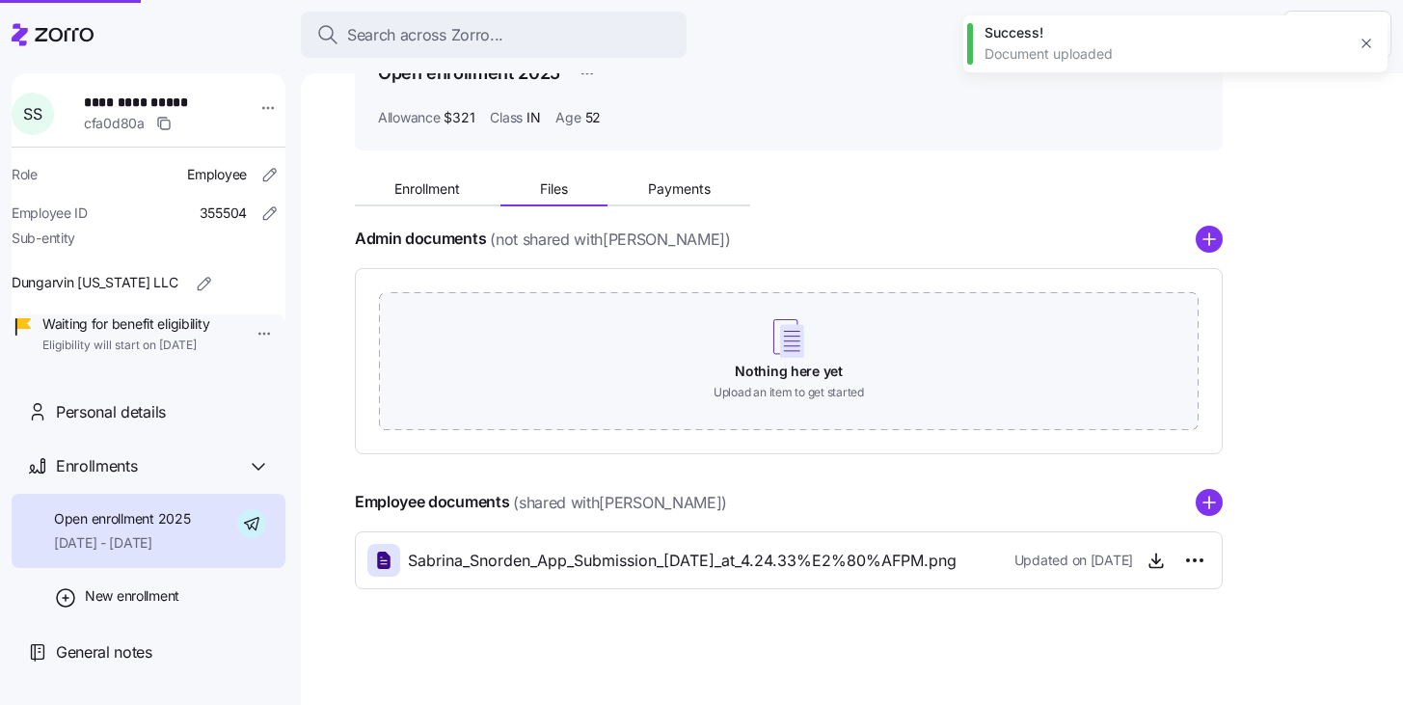
scroll to position [0, 0]
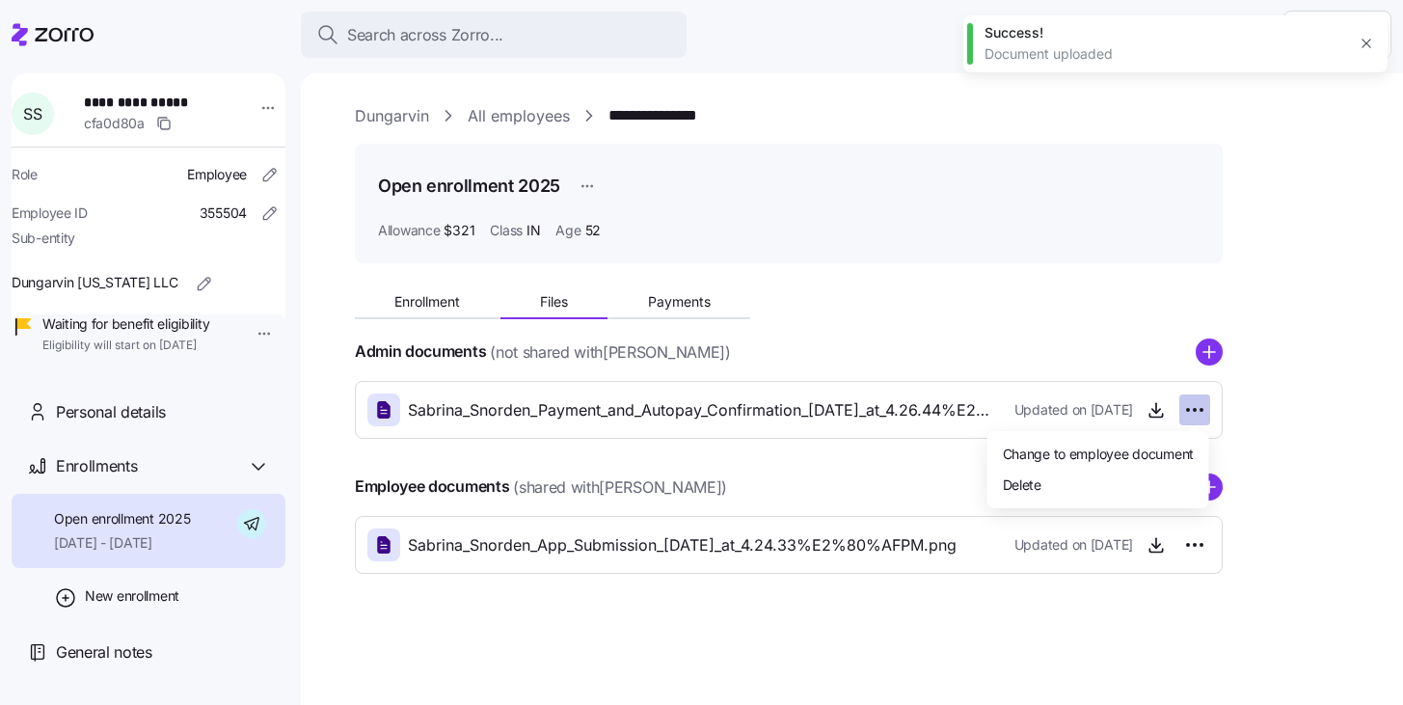
click at [1207, 407] on html "**********" at bounding box center [701, 346] width 1403 height 693
click at [1041, 481] on div "Delete" at bounding box center [1098, 484] width 206 height 31
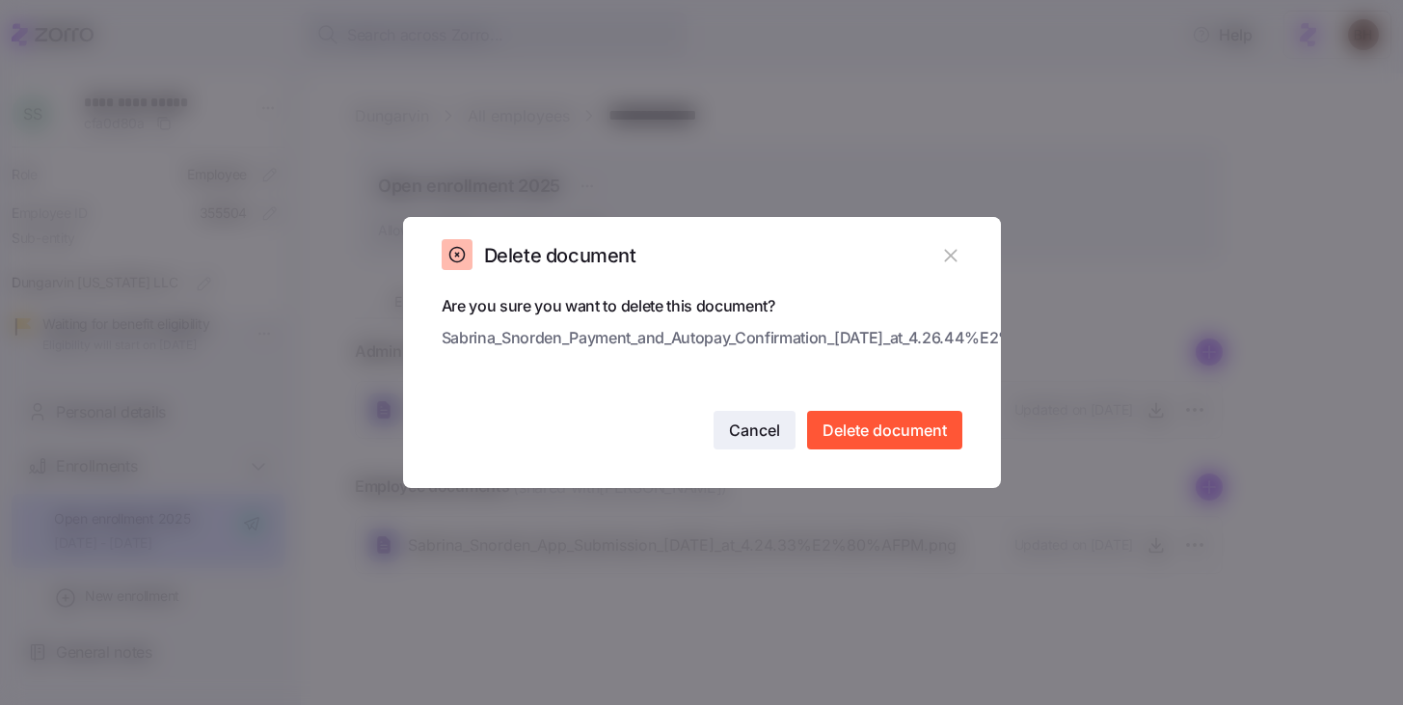
click at [755, 431] on span "Cancel" at bounding box center [754, 430] width 51 height 23
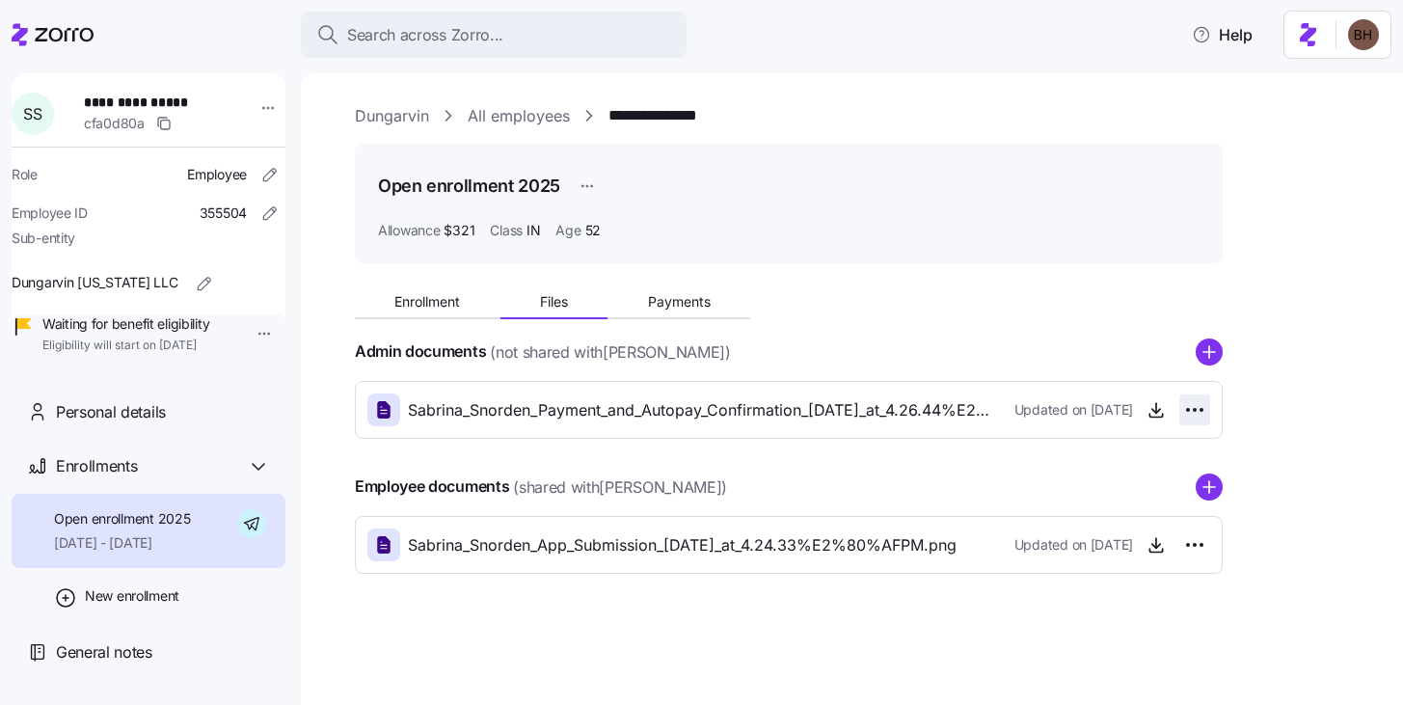
click at [1193, 411] on html "**********" at bounding box center [701, 346] width 1403 height 693
click at [1117, 459] on span "Change to employee document" at bounding box center [1098, 453] width 191 height 19
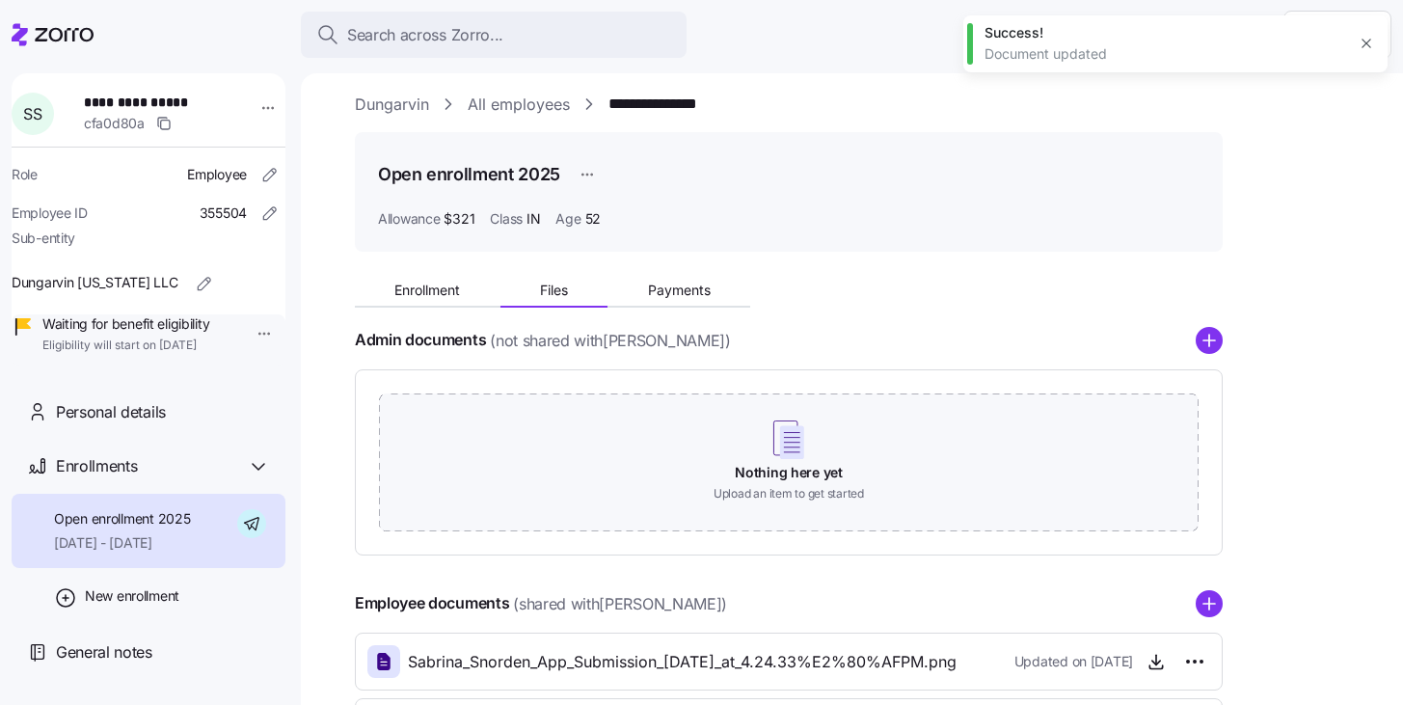
scroll to position [26, 0]
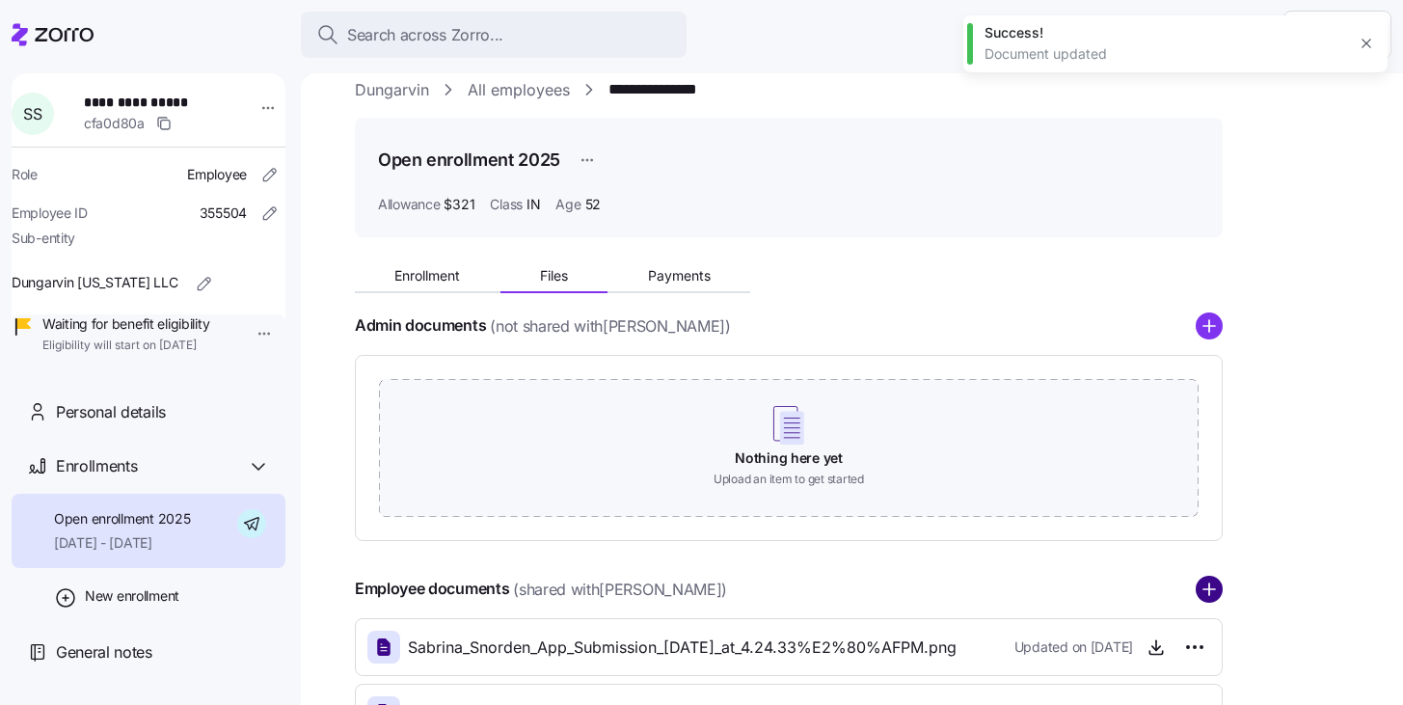
click at [1216, 585] on circle "add icon" at bounding box center [1209, 589] width 25 height 25
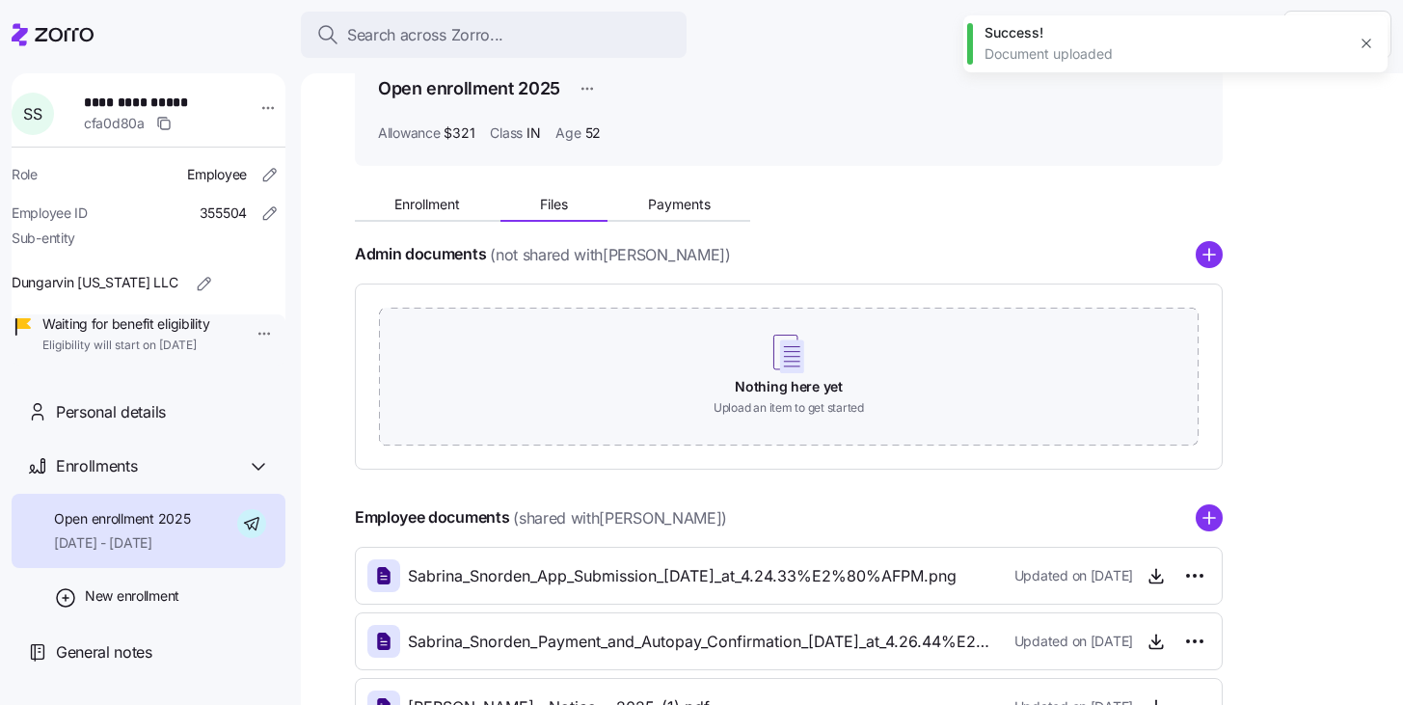
scroll to position [0, 0]
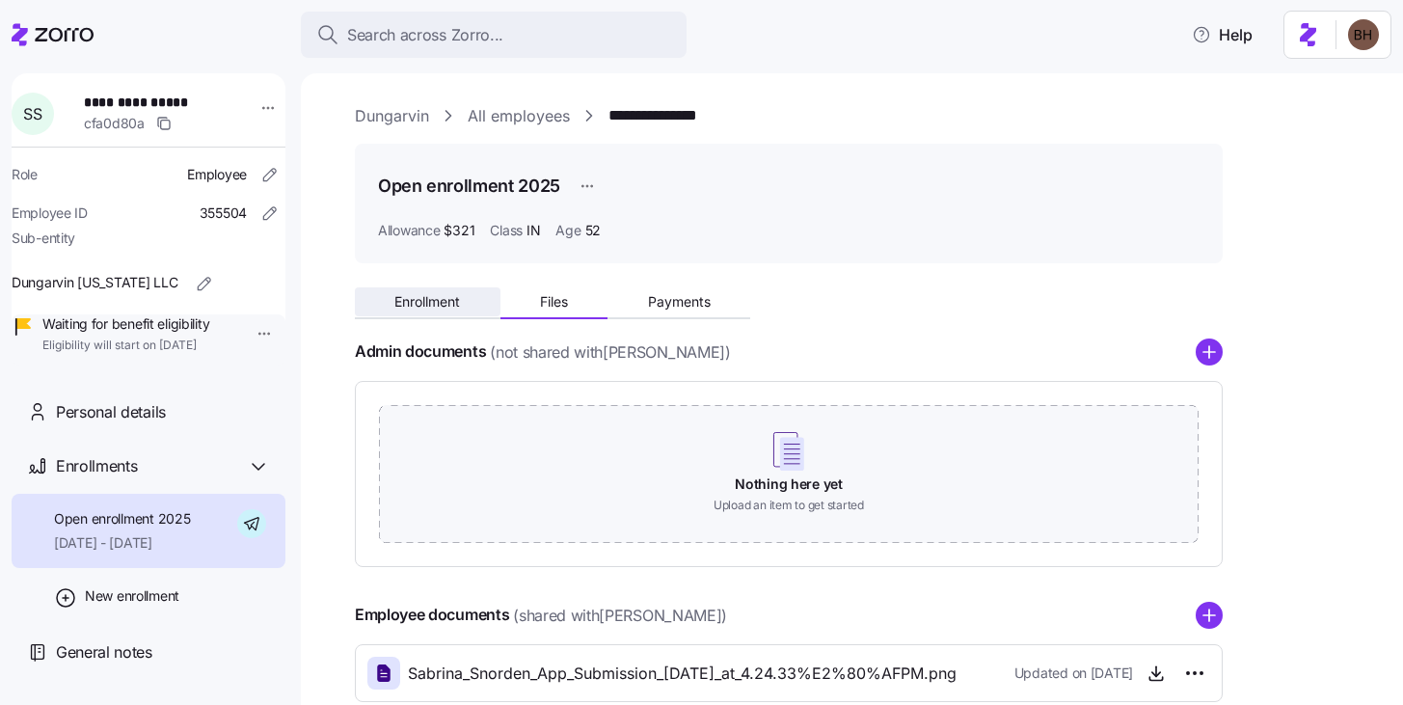
click at [439, 289] on button "Enrollment" at bounding box center [428, 301] width 146 height 29
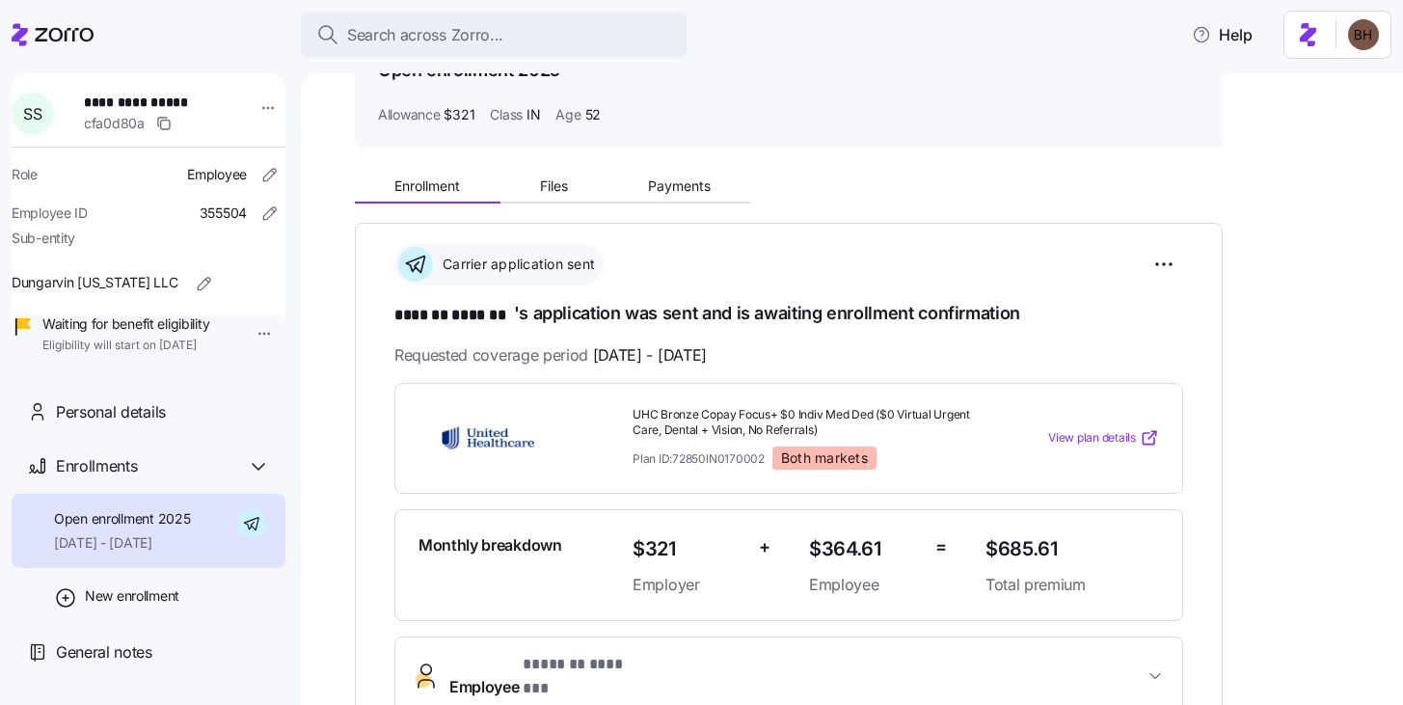
scroll to position [147, 0]
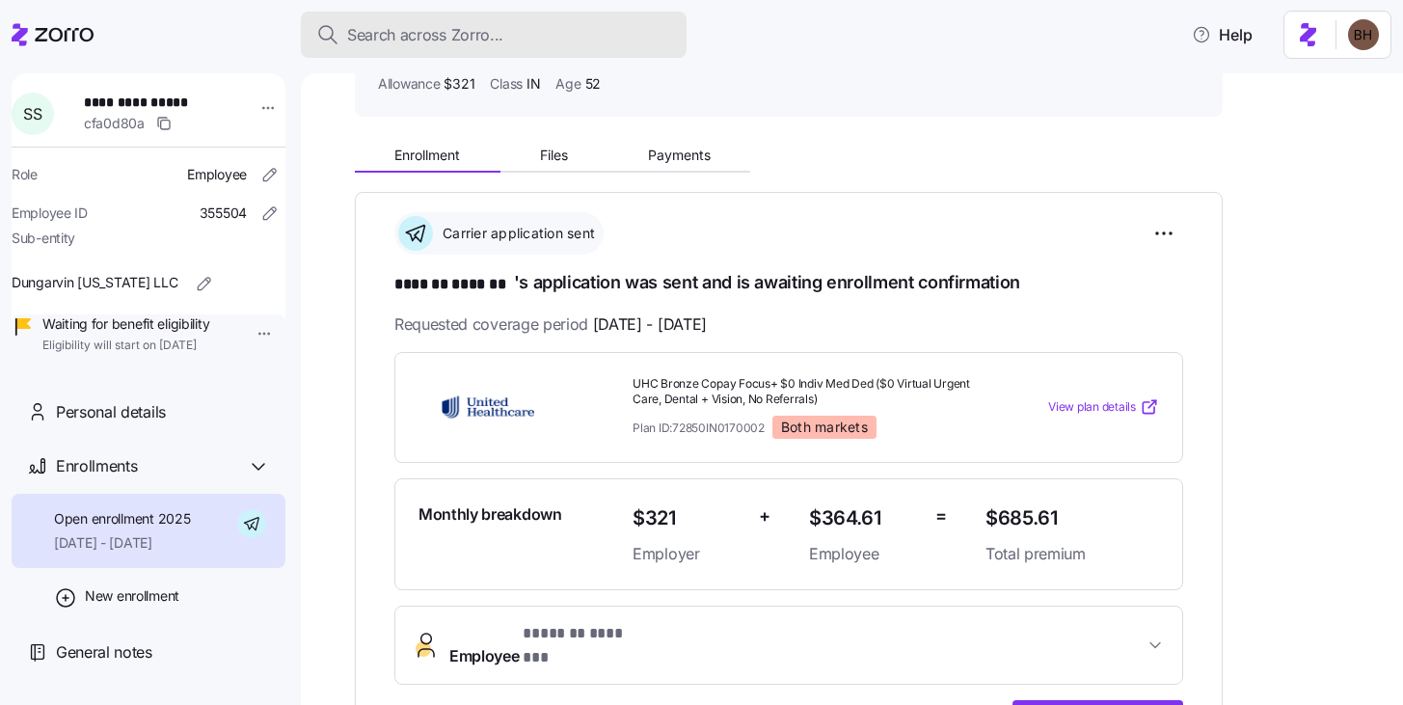
click at [405, 28] on span "Search across Zorro..." at bounding box center [425, 35] width 156 height 24
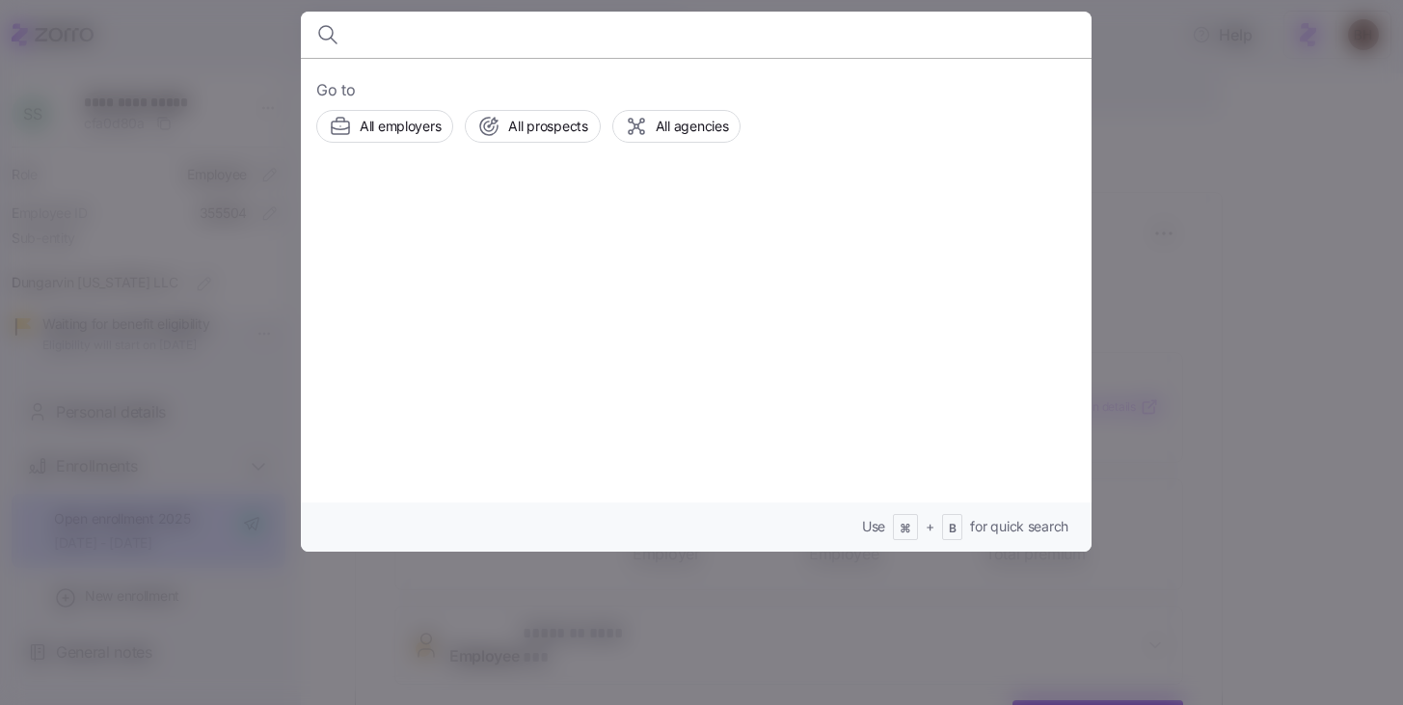
click at [251, 53] on div at bounding box center [701, 352] width 1403 height 705
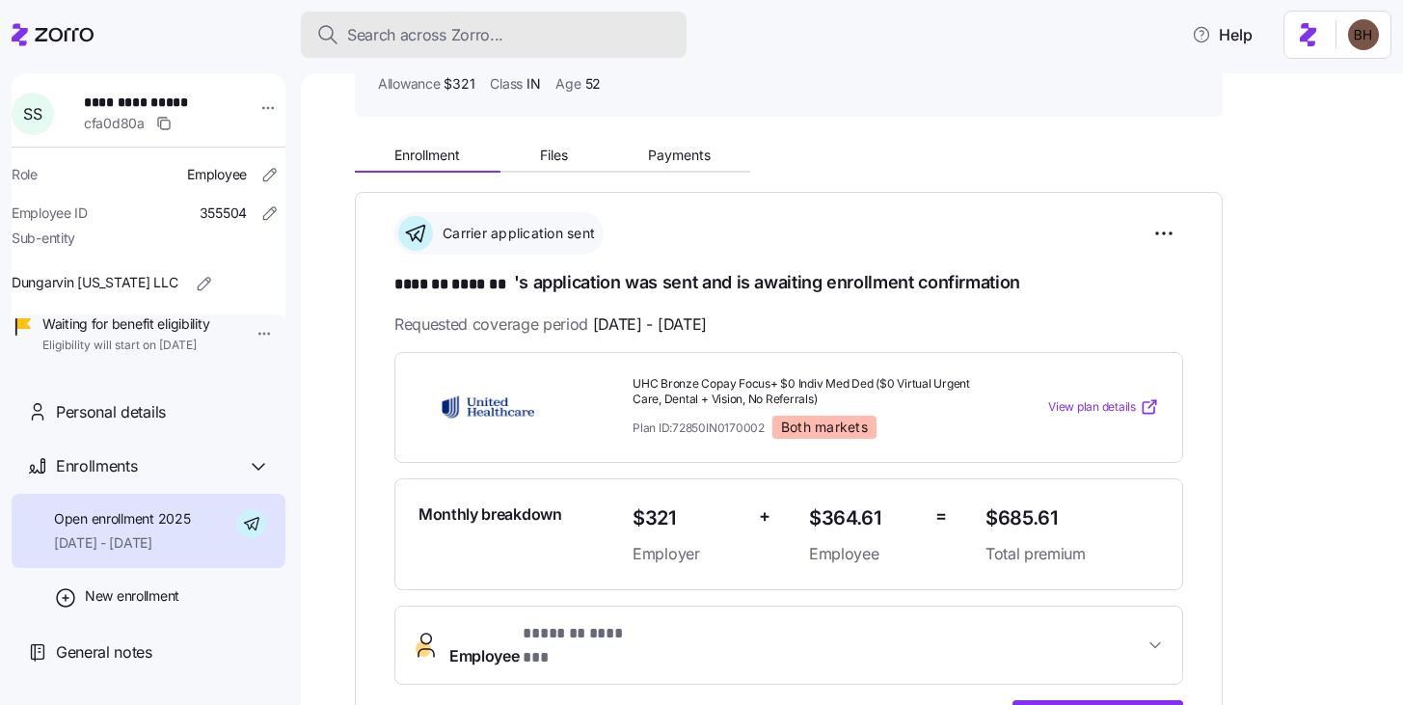
click at [378, 28] on span "Search across Zorro..." at bounding box center [425, 35] width 156 height 24
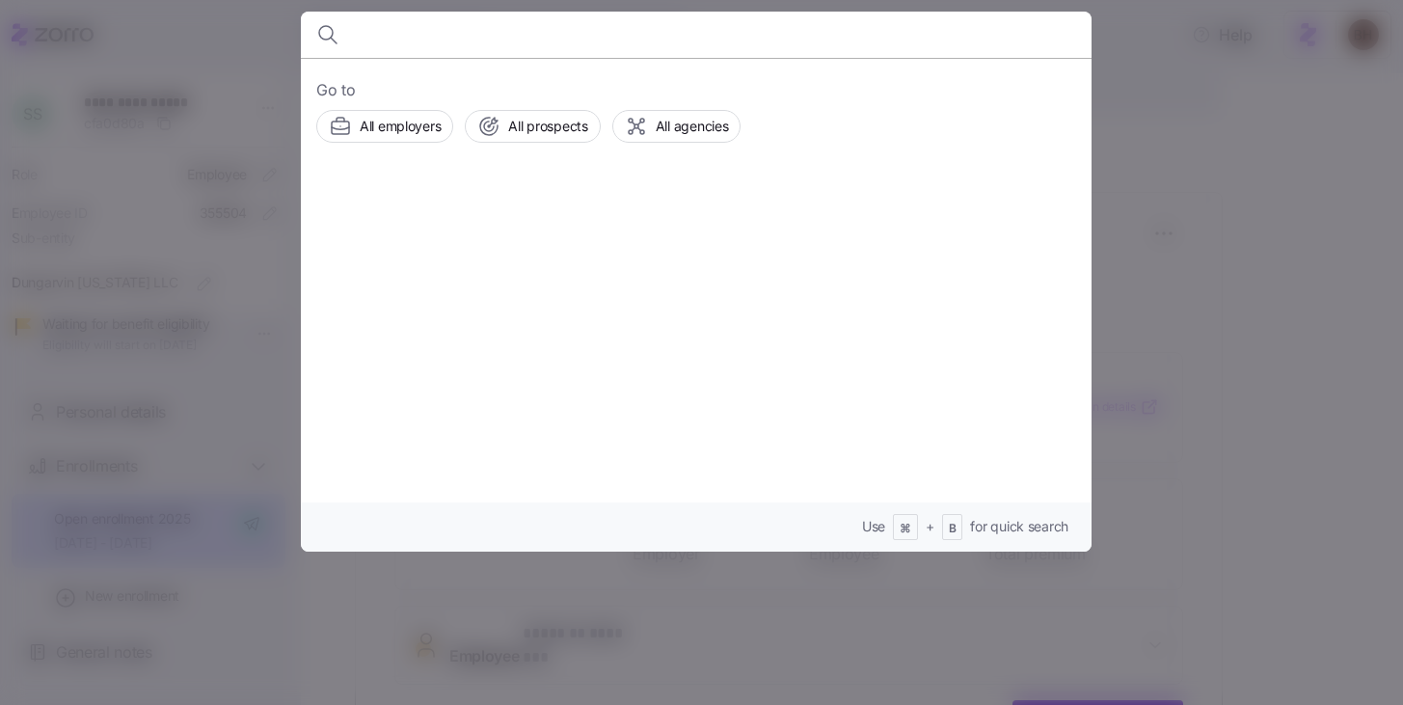
type input "s"
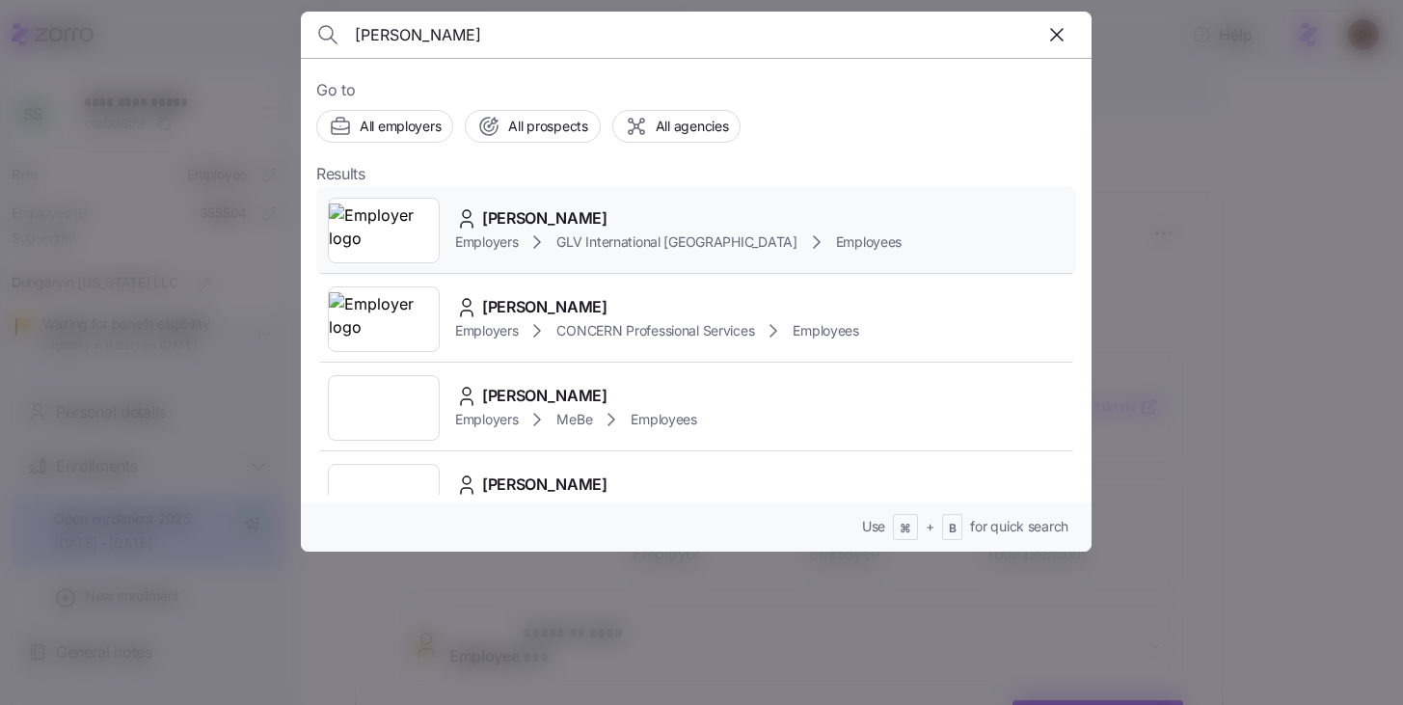
type input "april simone"
click at [573, 211] on div "April Simone" at bounding box center [678, 218] width 446 height 24
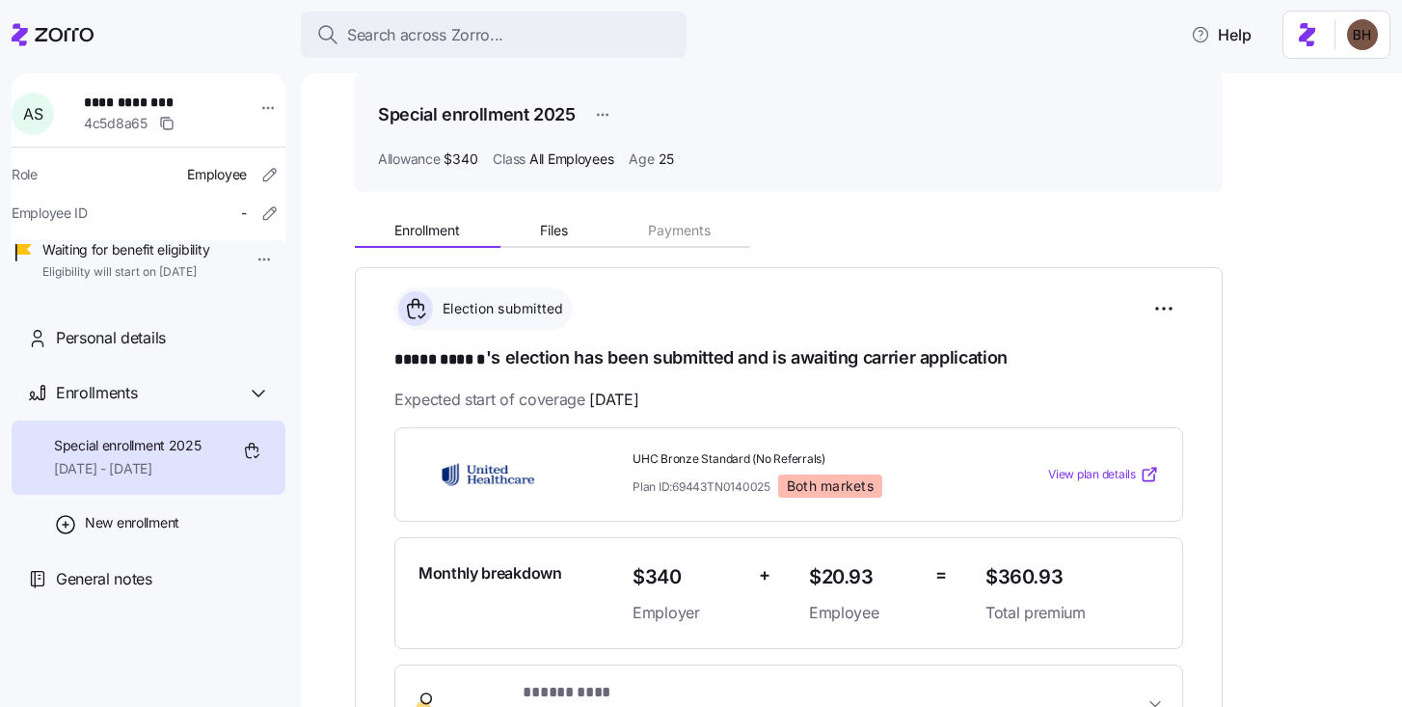
scroll to position [149, 0]
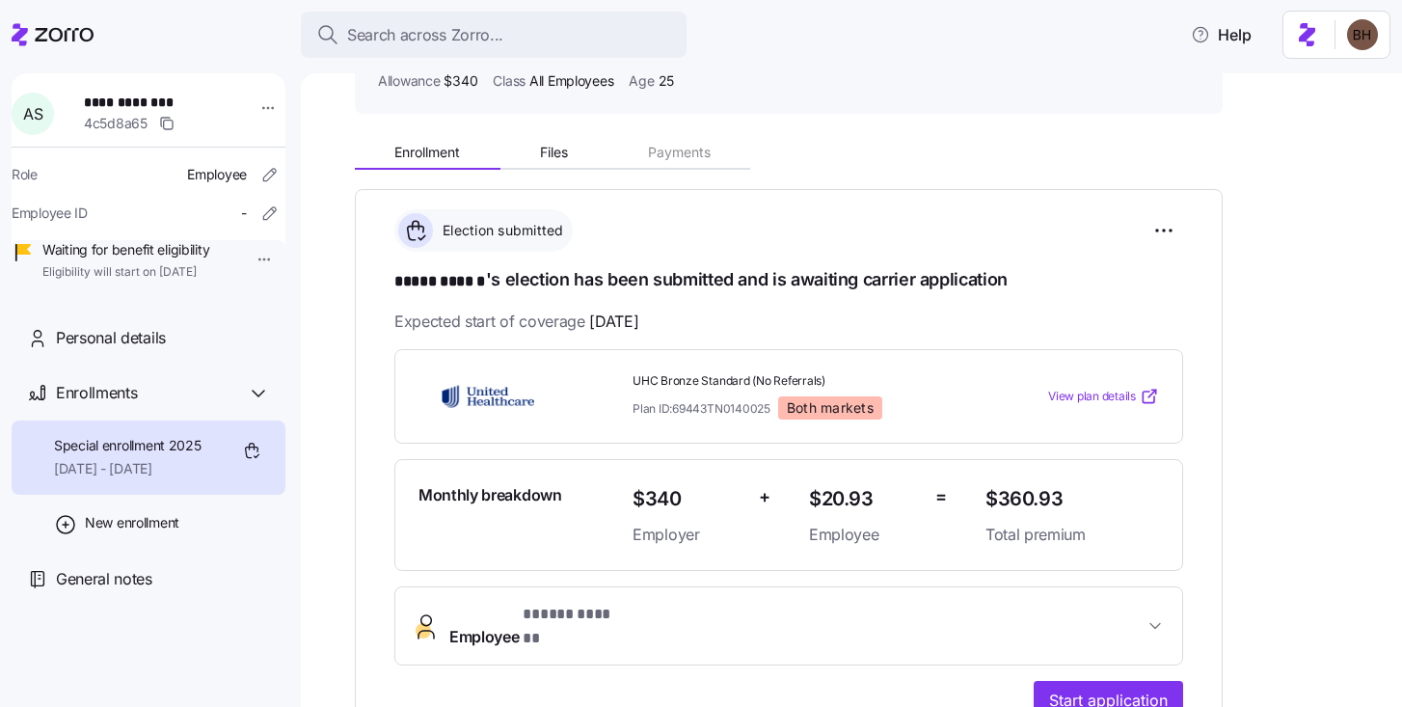
click at [713, 225] on div "Election submitted" at bounding box center [788, 230] width 789 height 42
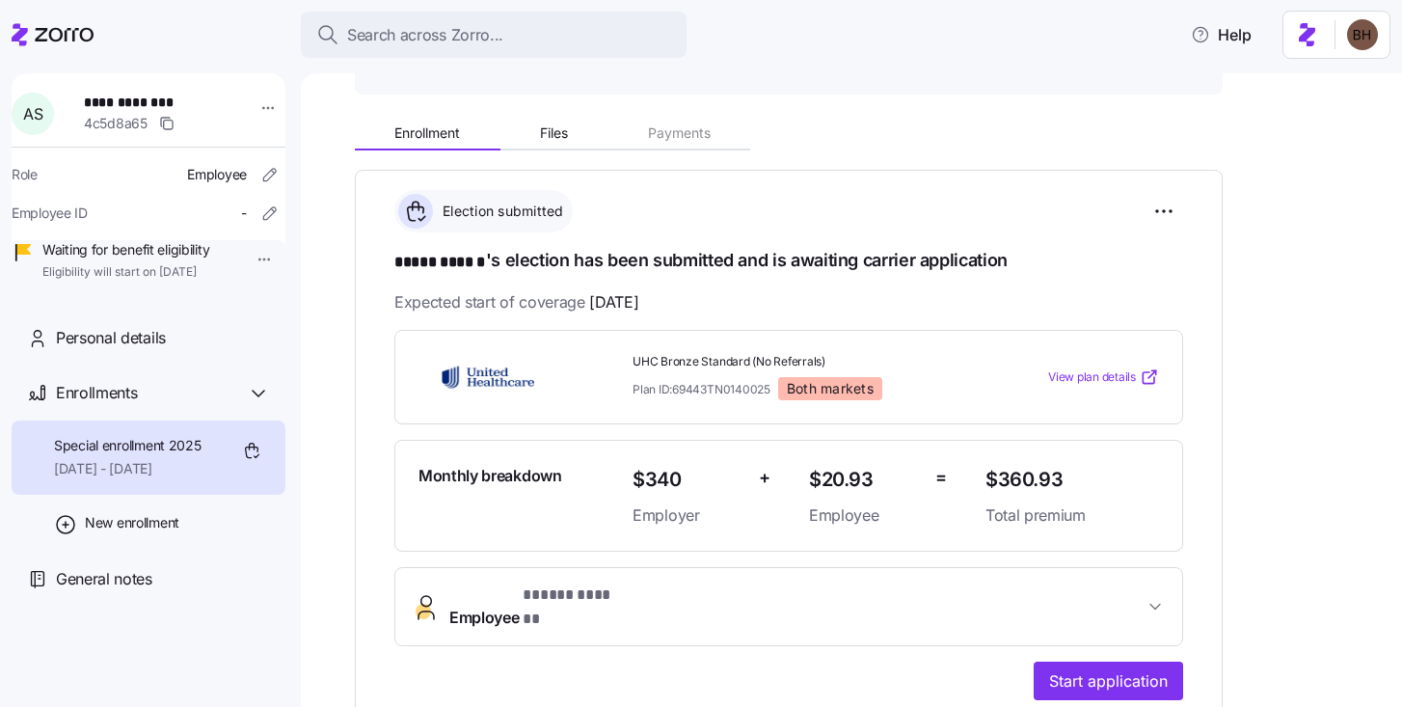
scroll to position [169, 0]
click at [1114, 669] on span "Start application" at bounding box center [1108, 680] width 119 height 23
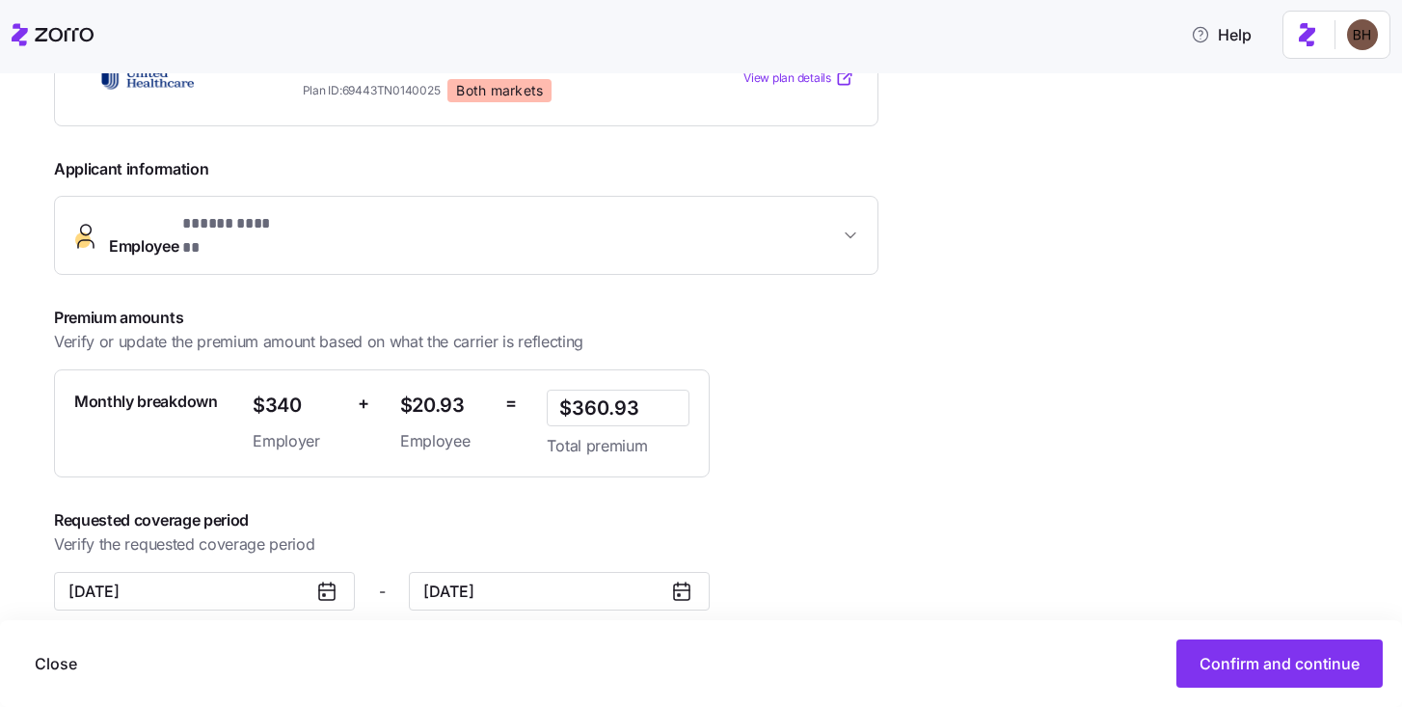
scroll to position [376, 0]
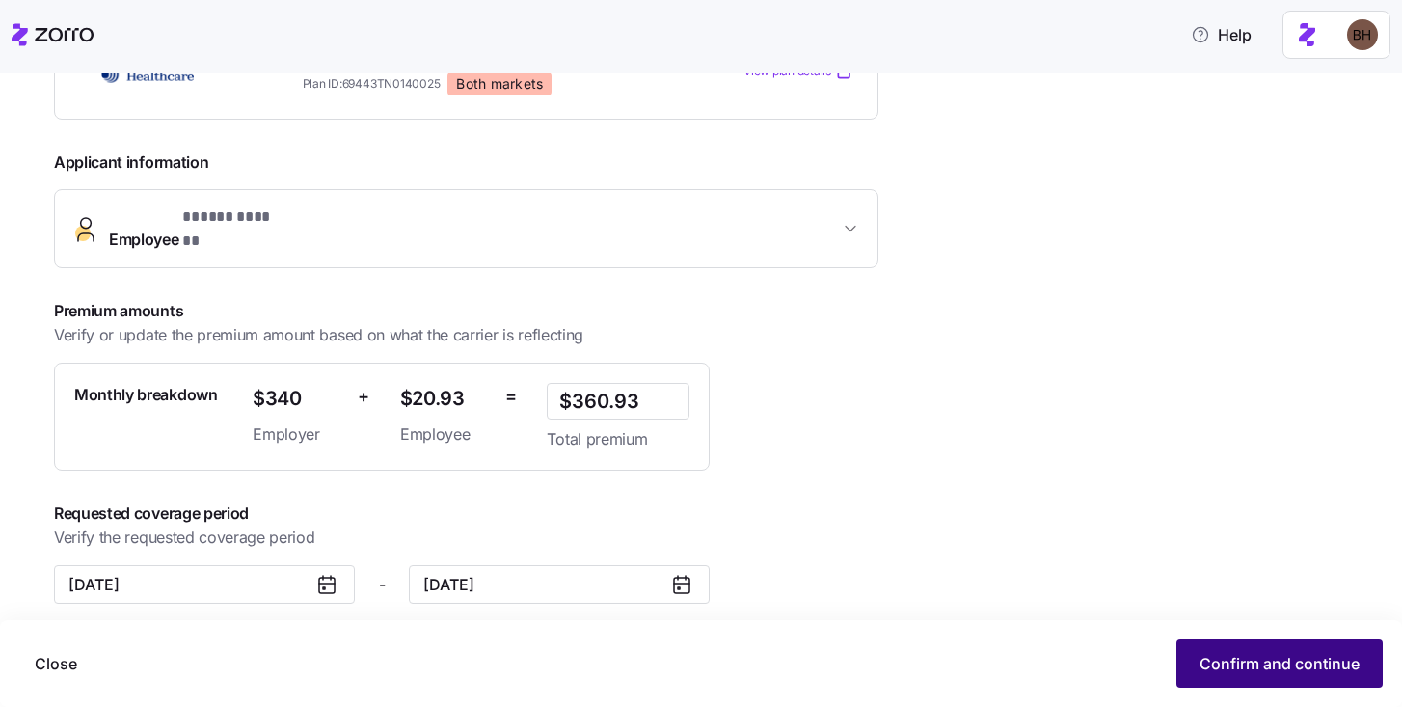
click at [1258, 670] on span "Confirm and continue" at bounding box center [1280, 663] width 160 height 23
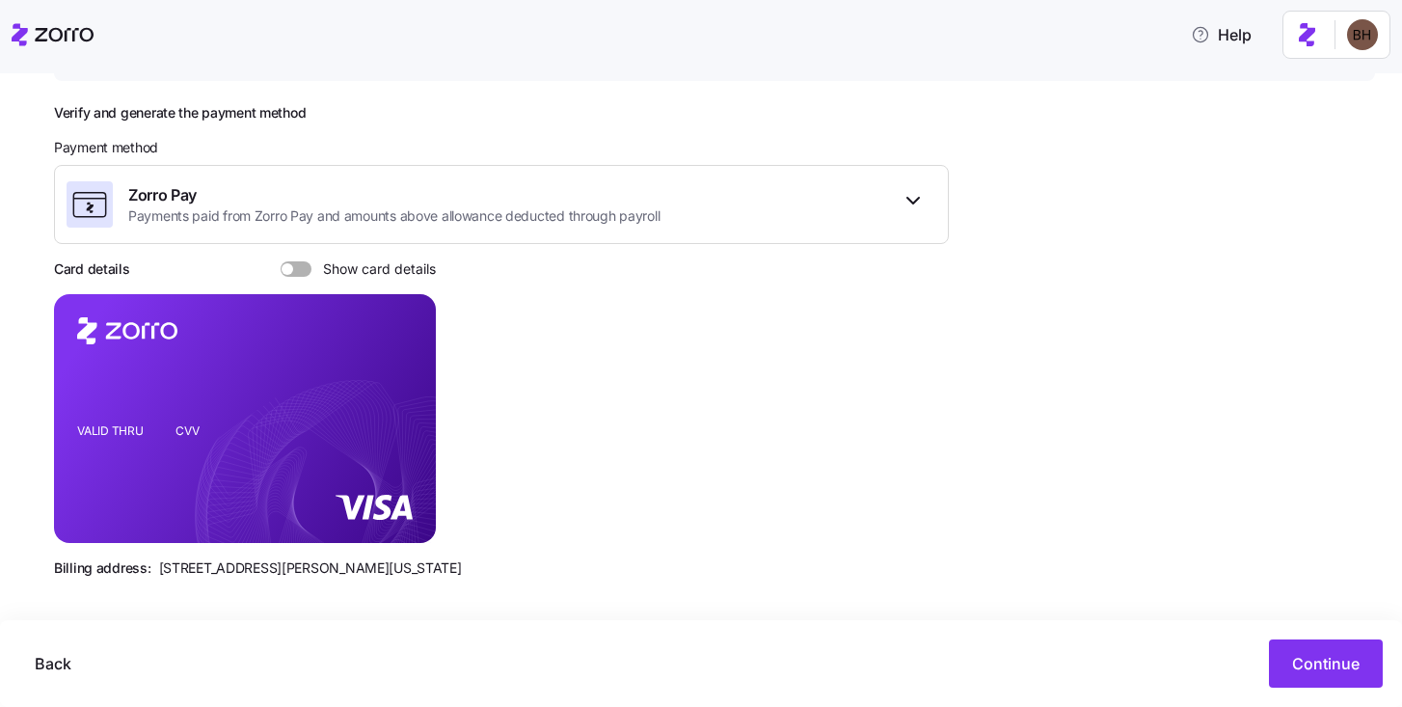
scroll to position [247, 0]
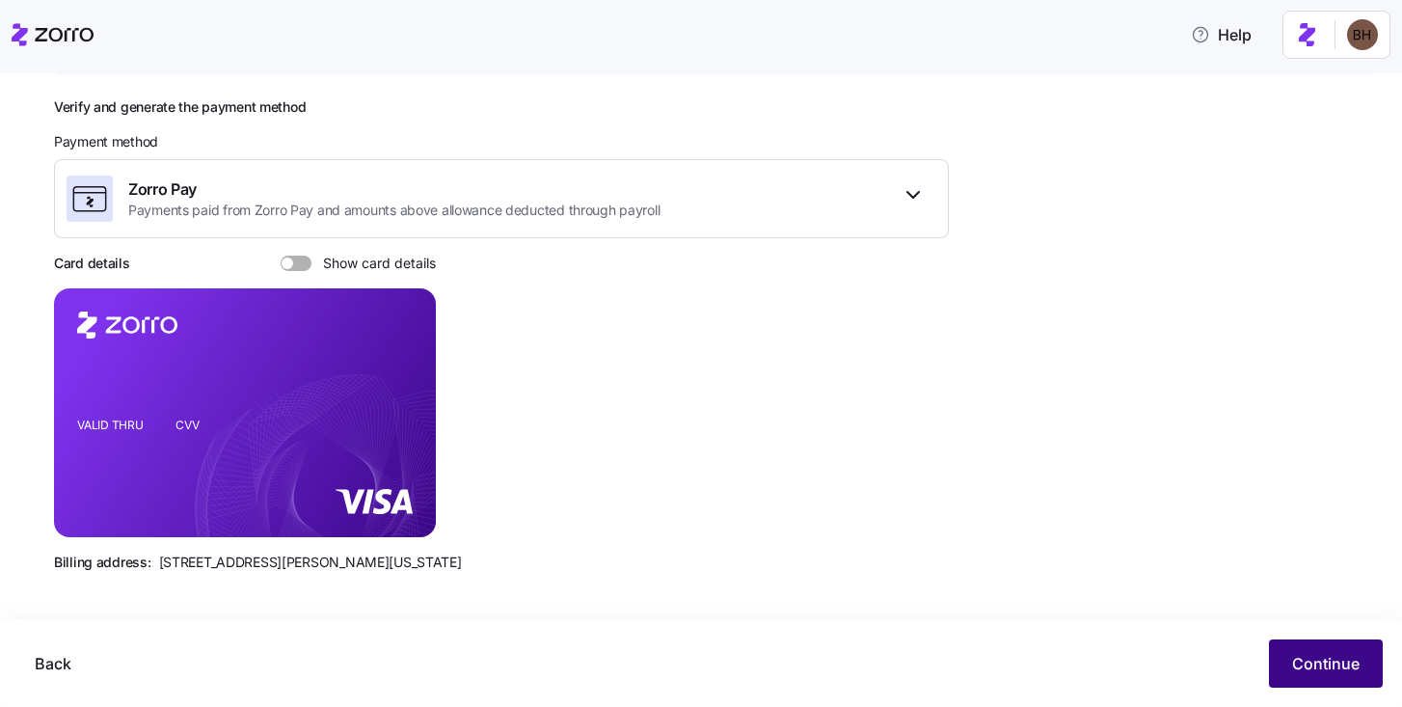
click at [1303, 669] on span "Continue" at bounding box center [1326, 663] width 68 height 23
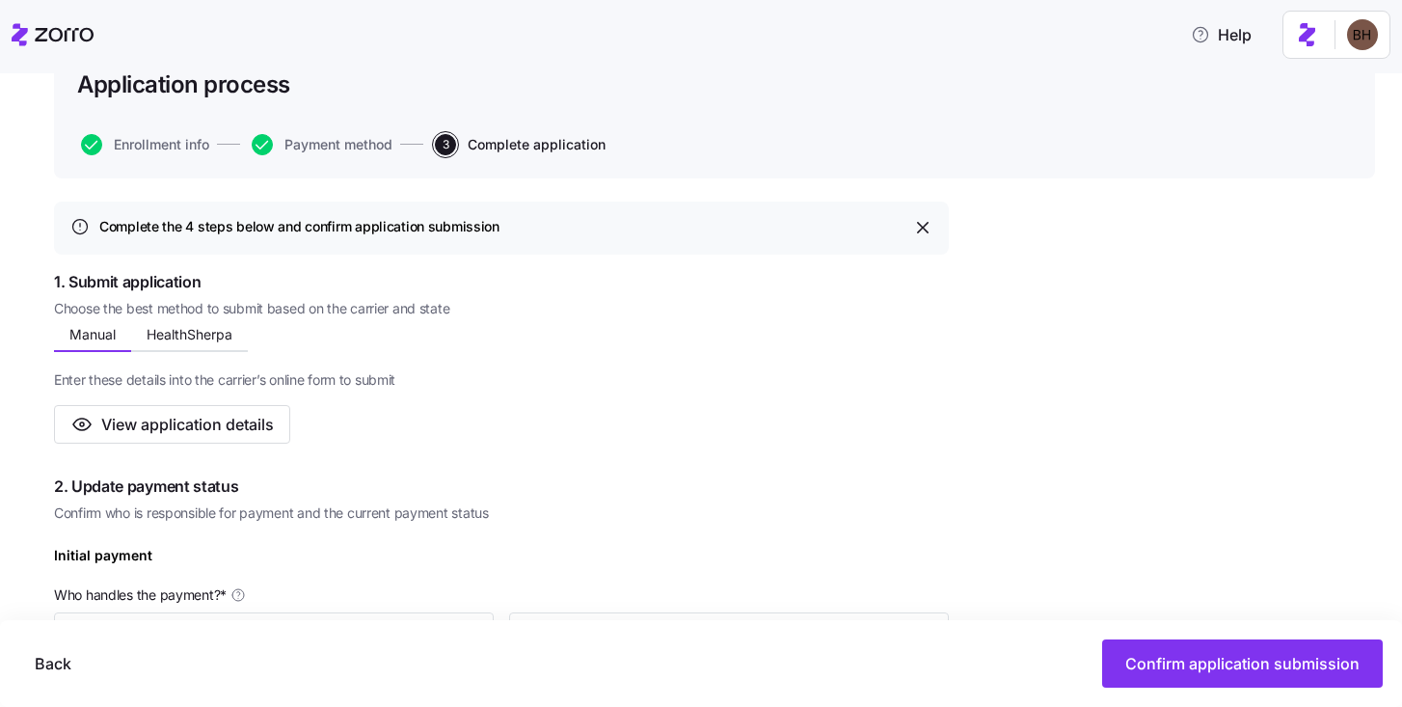
scroll to position [150, 0]
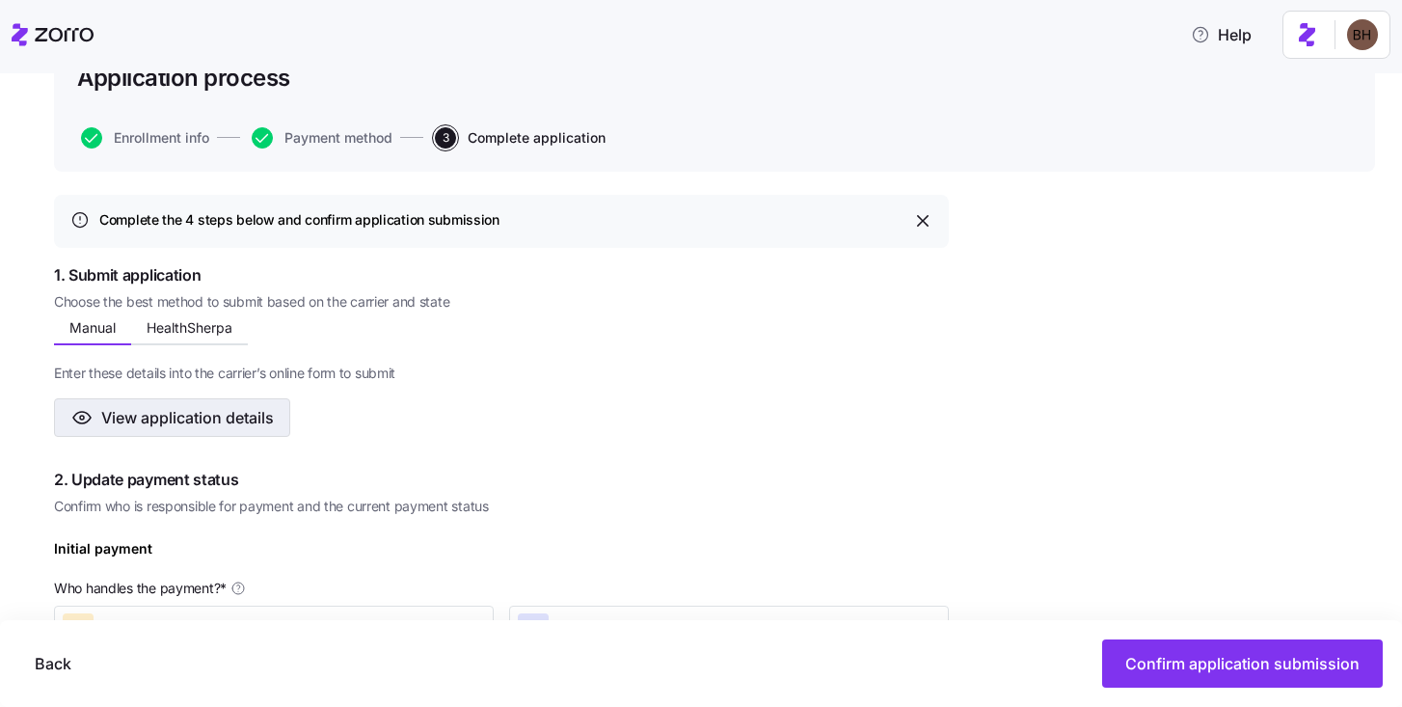
click at [225, 419] on span "View application details" at bounding box center [187, 417] width 173 height 23
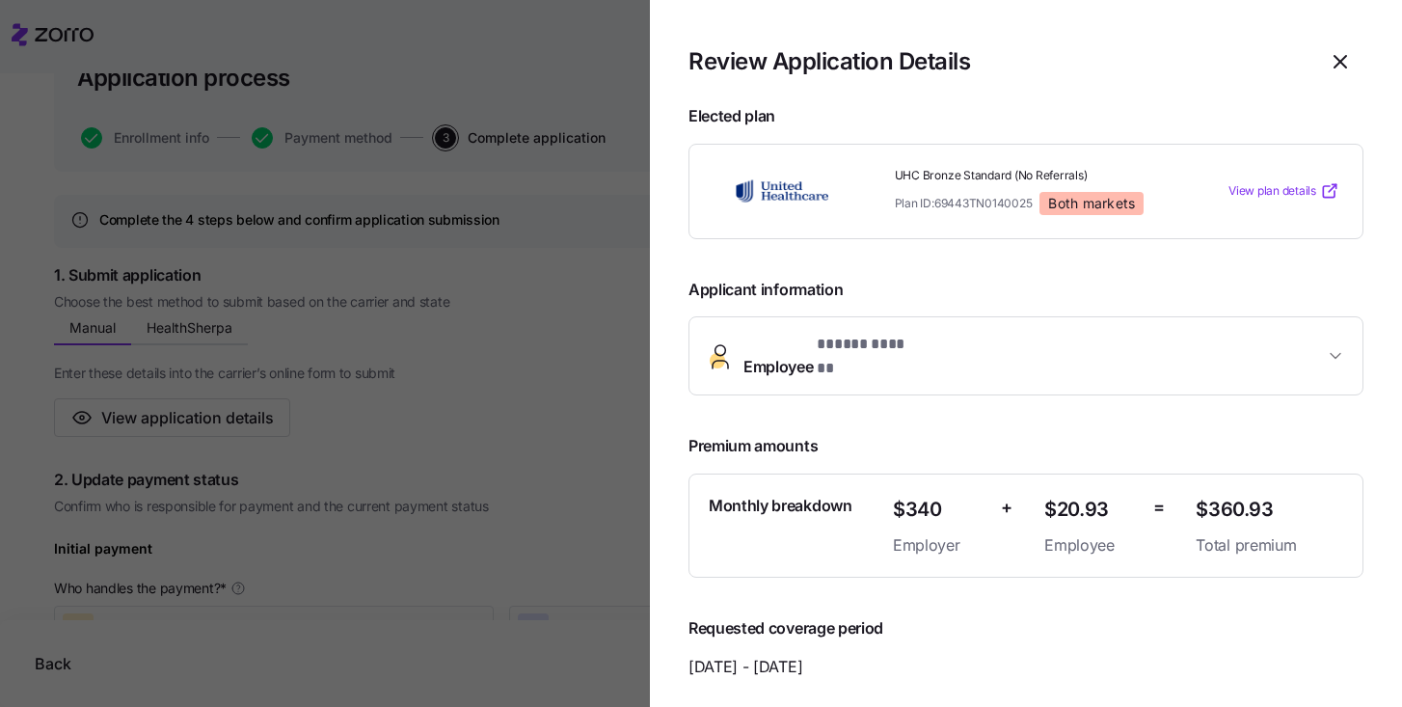
click at [238, 339] on div at bounding box center [701, 353] width 1402 height 707
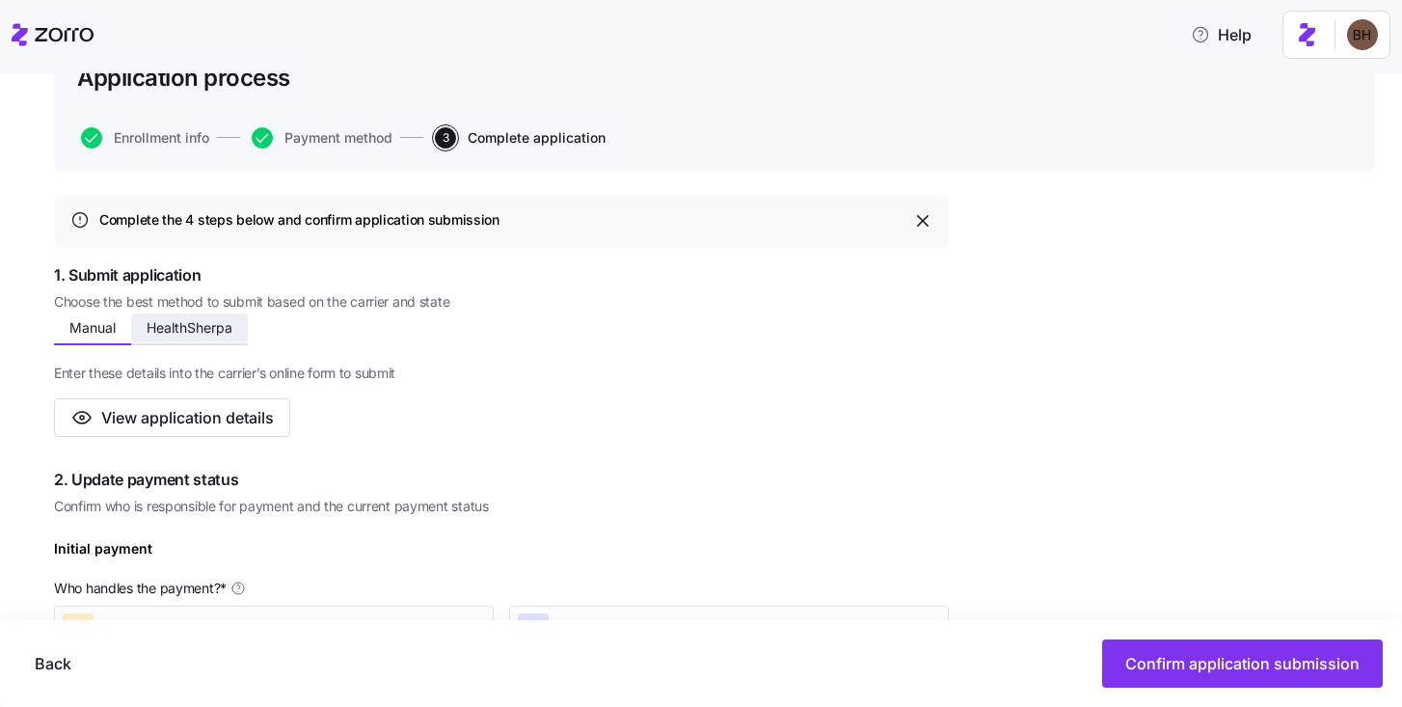
click at [221, 324] on span "HealthSherpa" at bounding box center [190, 328] width 86 height 14
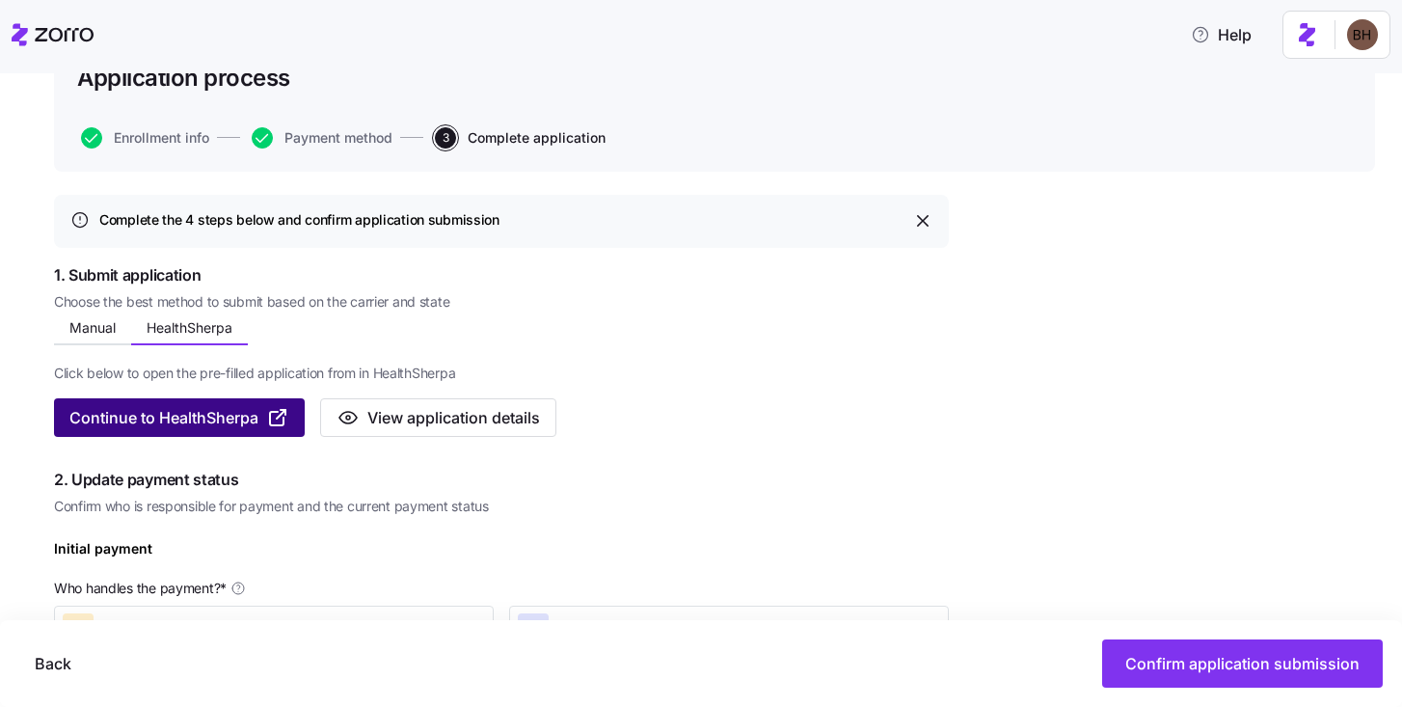
click at [198, 419] on span "Continue to HealthSherpa" at bounding box center [163, 417] width 189 height 23
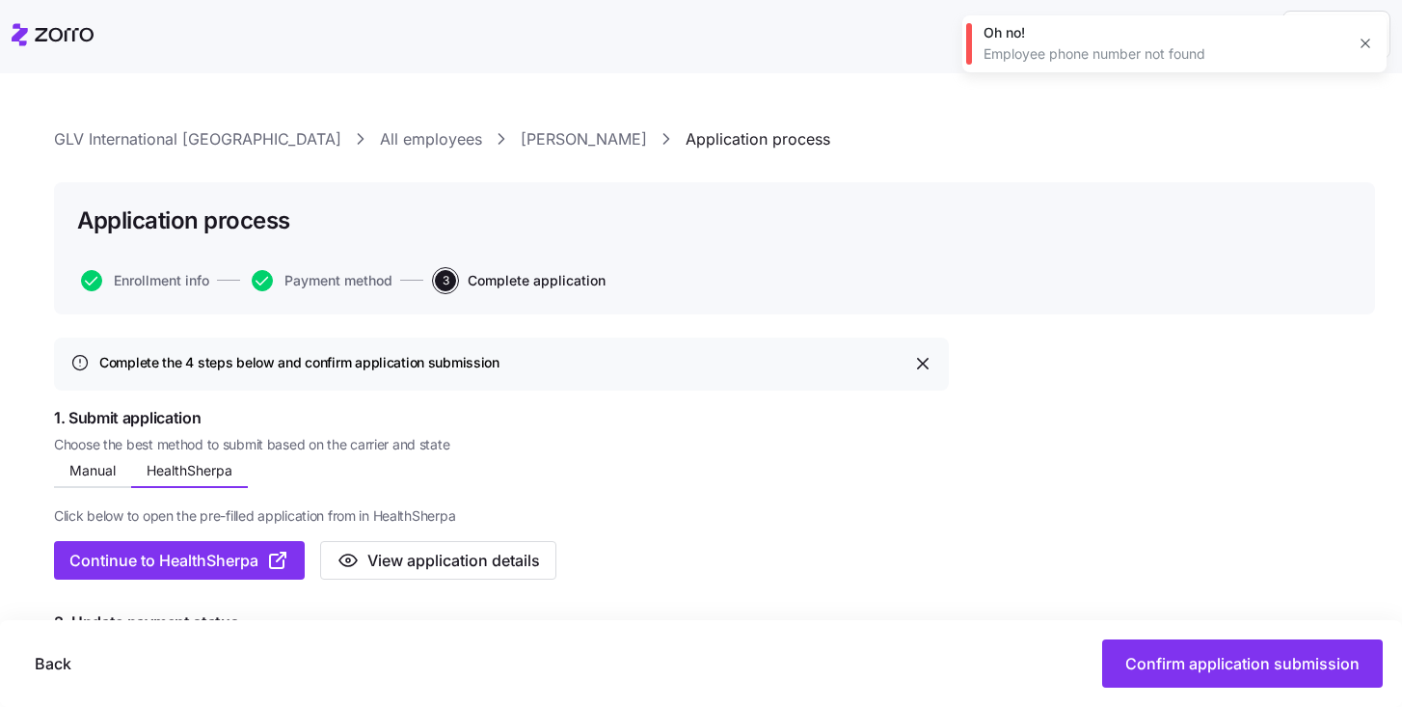
scroll to position [0, 0]
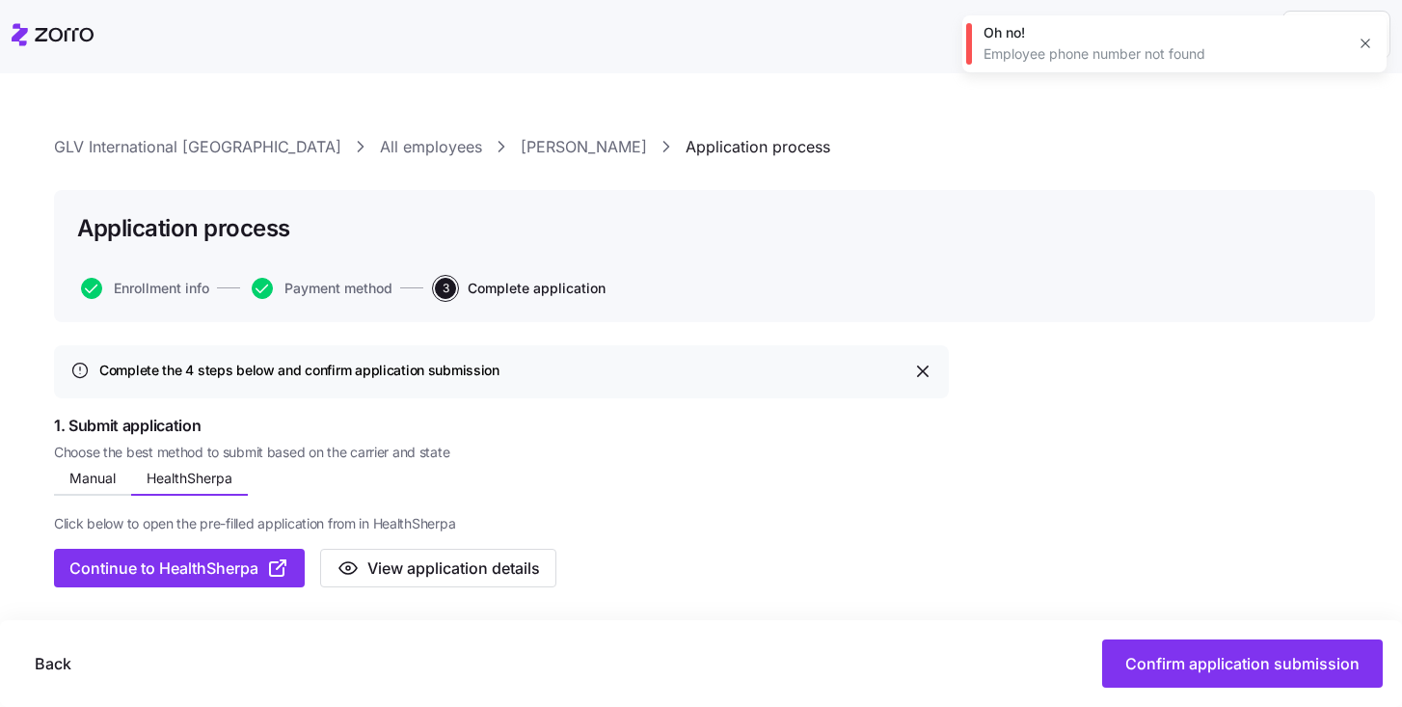
click at [521, 150] on link "April Simone" at bounding box center [584, 147] width 126 height 24
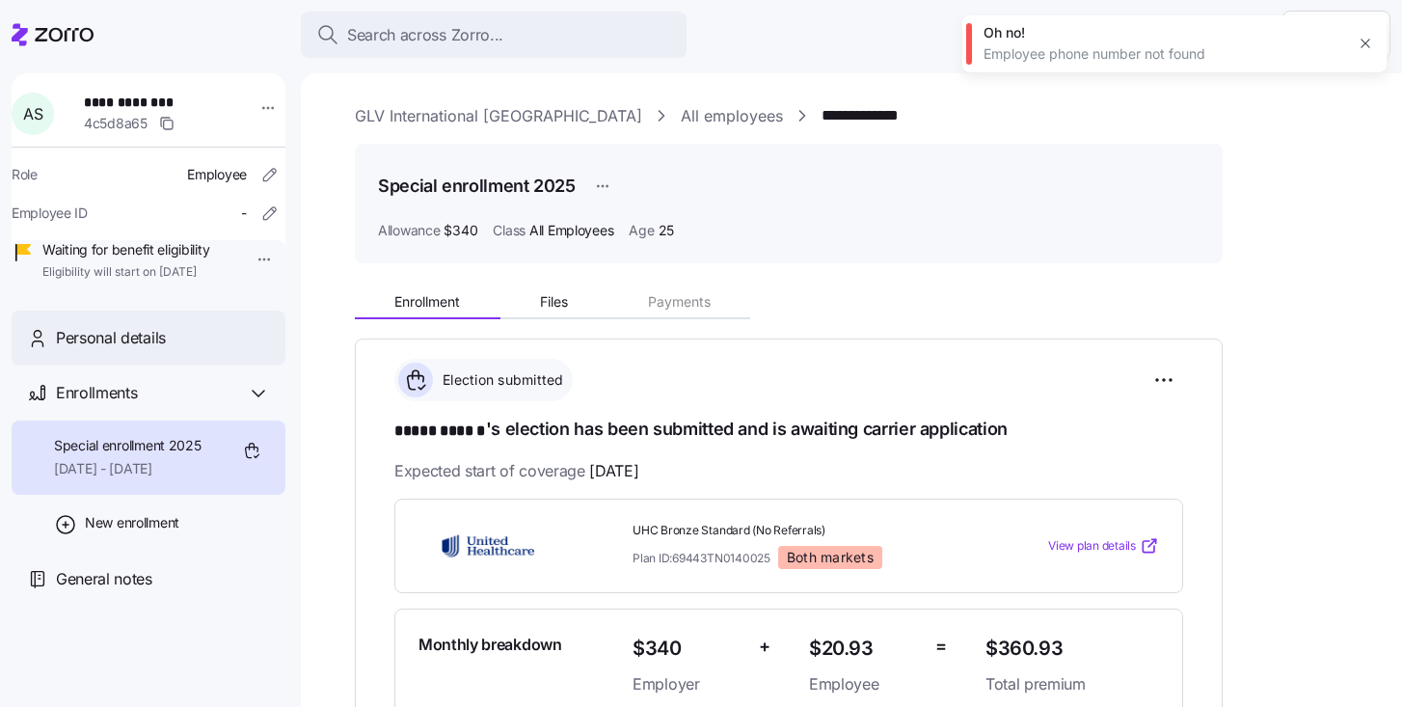
click at [130, 350] on span "Personal details" at bounding box center [111, 338] width 110 height 24
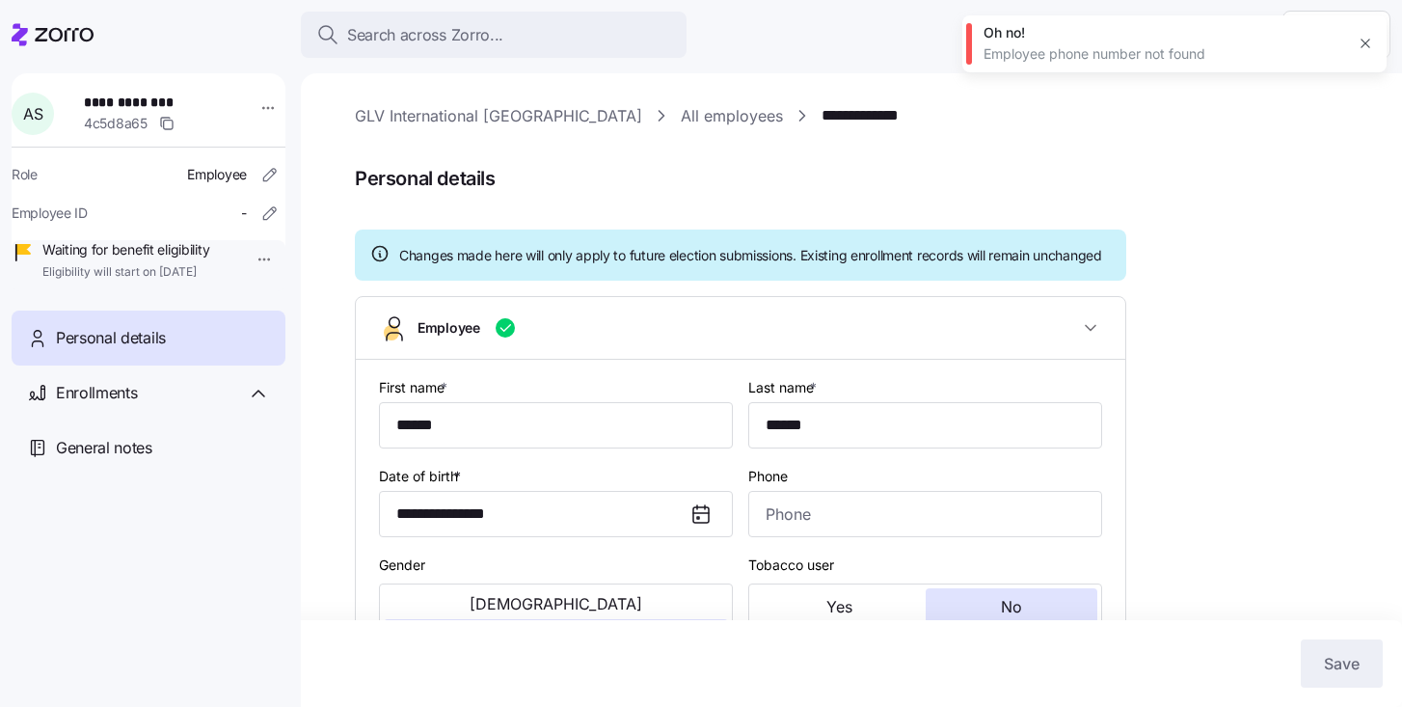
type input "All Employees"
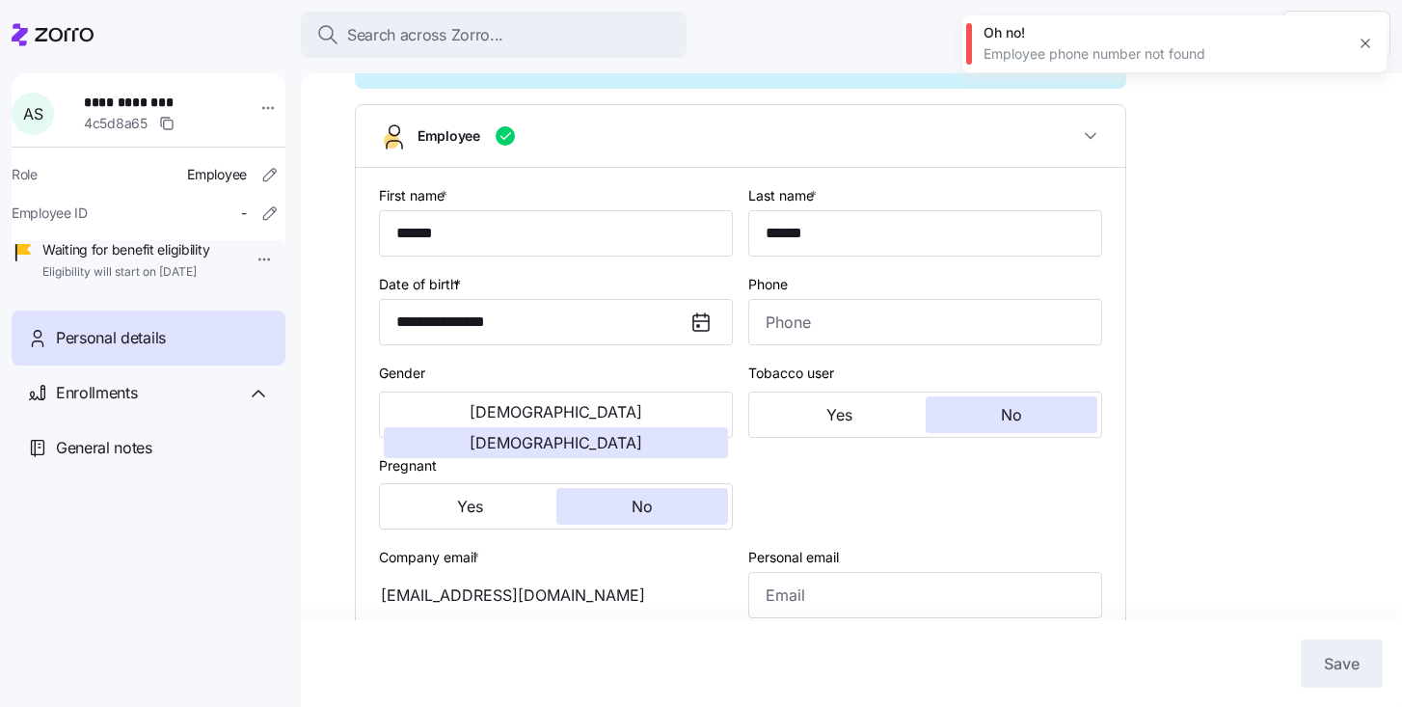
scroll to position [120, 0]
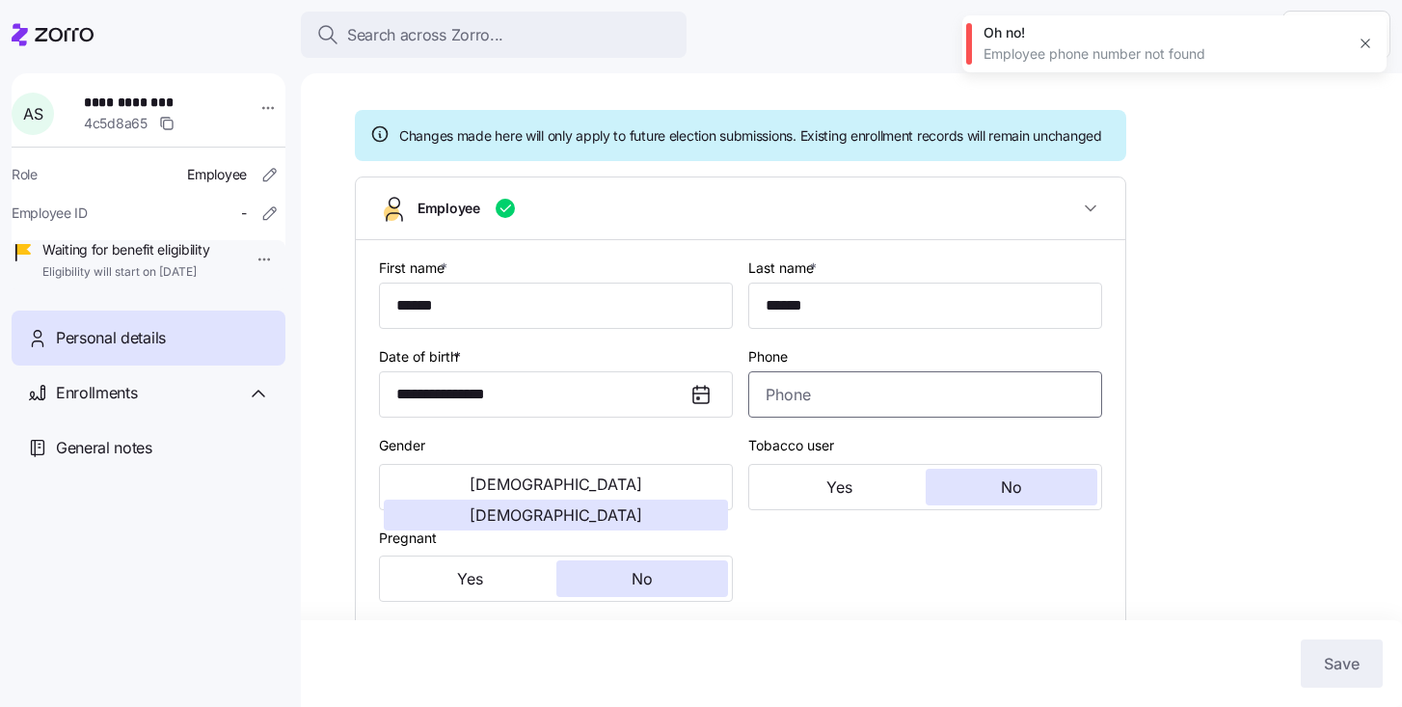
click at [865, 418] on input "Phone" at bounding box center [925, 394] width 354 height 46
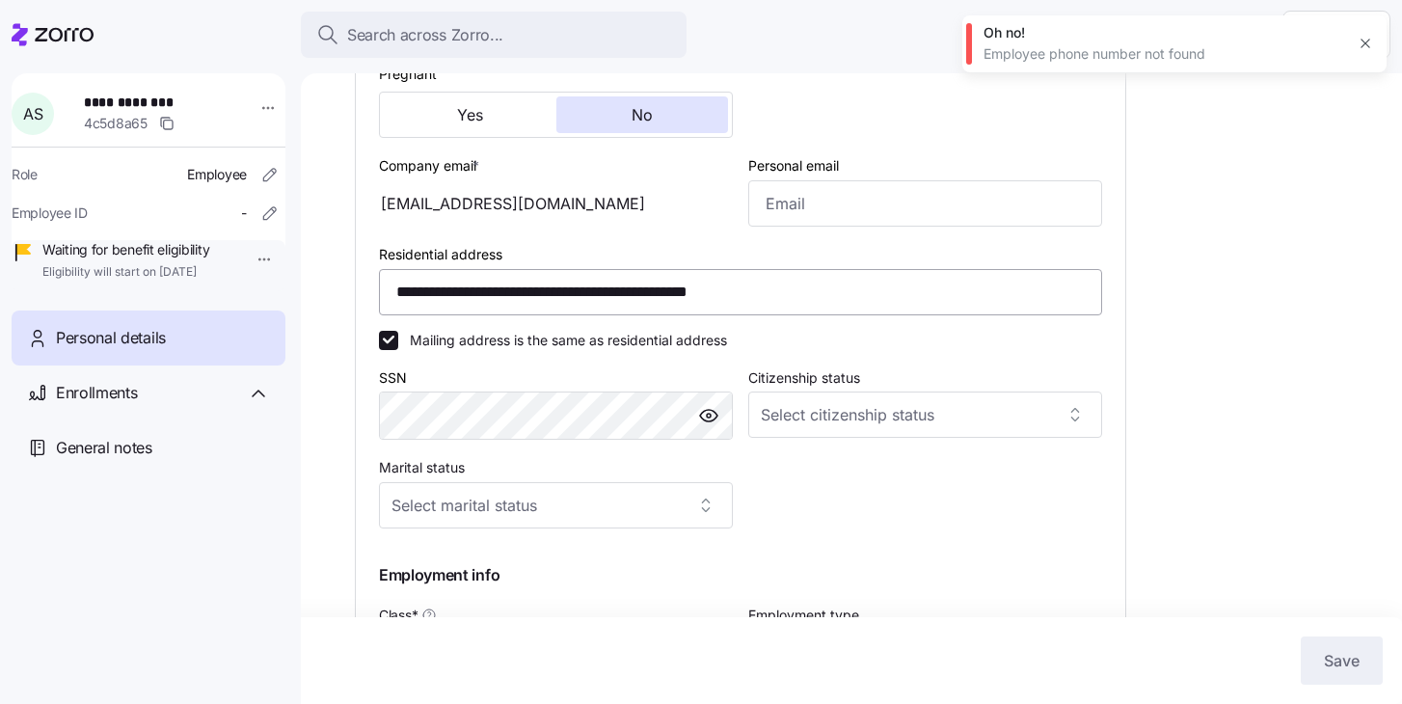
scroll to position [584, 0]
drag, startPoint x: 590, startPoint y: 227, endPoint x: 403, endPoint y: 227, distance: 187.1
click at [403, 226] on div "aprilmagic22@gmail.com" at bounding box center [556, 202] width 354 height 46
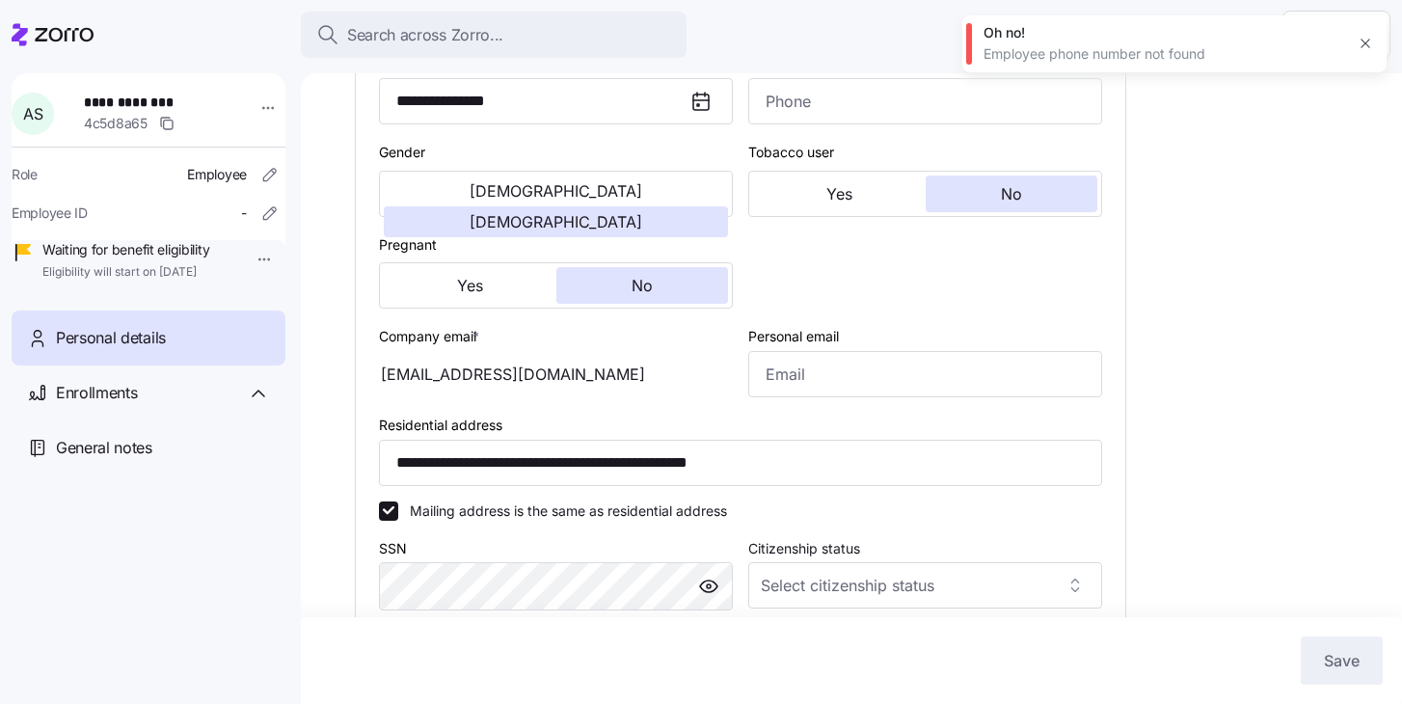
scroll to position [412, 0]
click at [682, 389] on div "aprilmagic22@gmail.com" at bounding box center [556, 375] width 354 height 46
drag, startPoint x: 609, startPoint y: 389, endPoint x: 411, endPoint y: 389, distance: 197.7
click at [411, 389] on div "aprilmagic22@gmail.com" at bounding box center [556, 375] width 354 height 46
click at [136, 405] on span "Enrollments" at bounding box center [96, 393] width 81 height 24
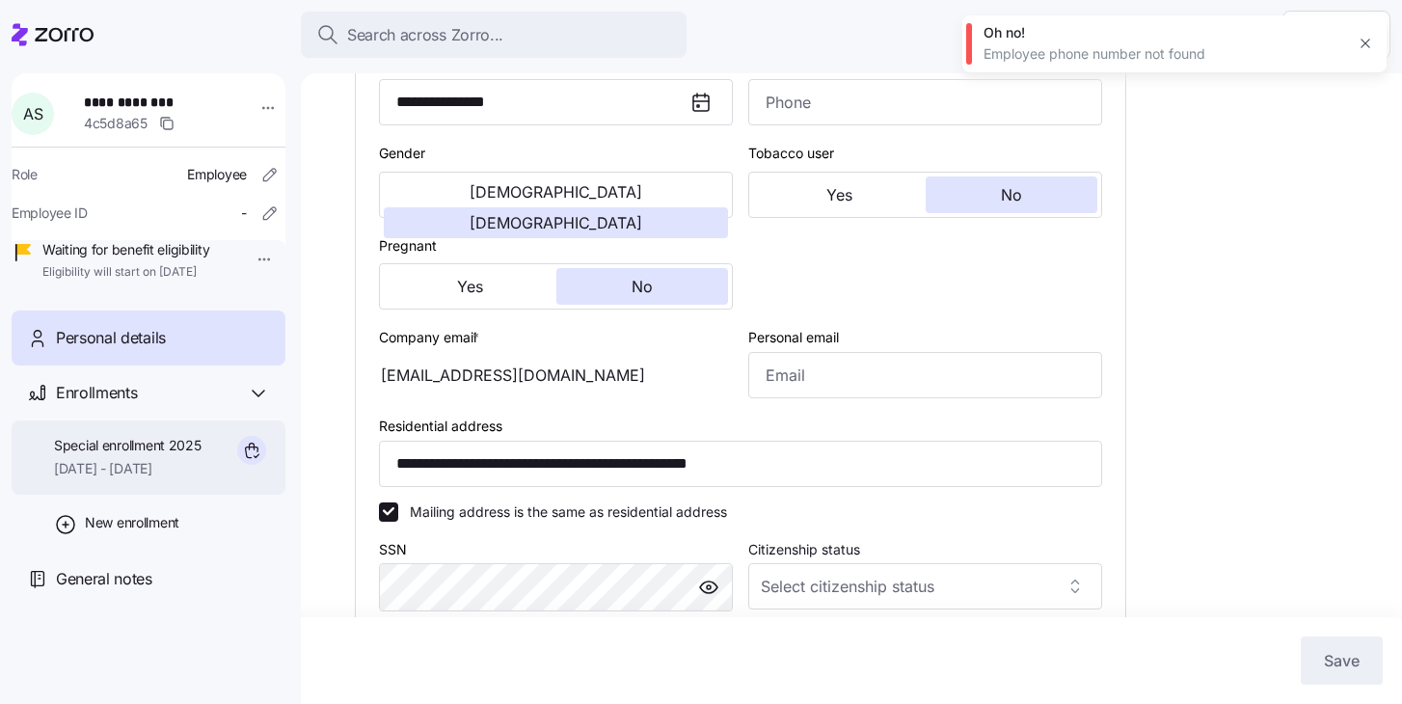
click at [186, 478] on span "09/01/2025 - 12/31/2025" at bounding box center [128, 468] width 148 height 19
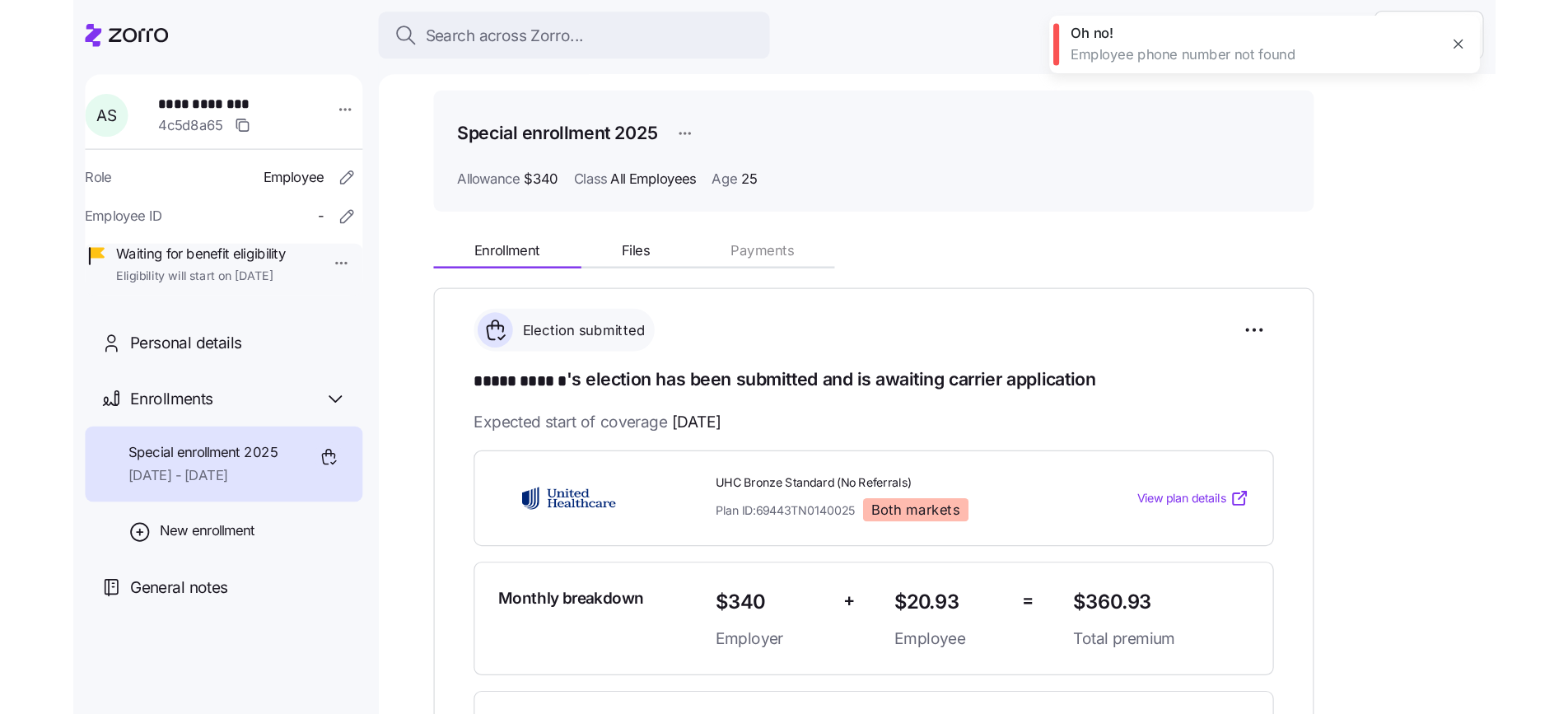
scroll to position [47, 0]
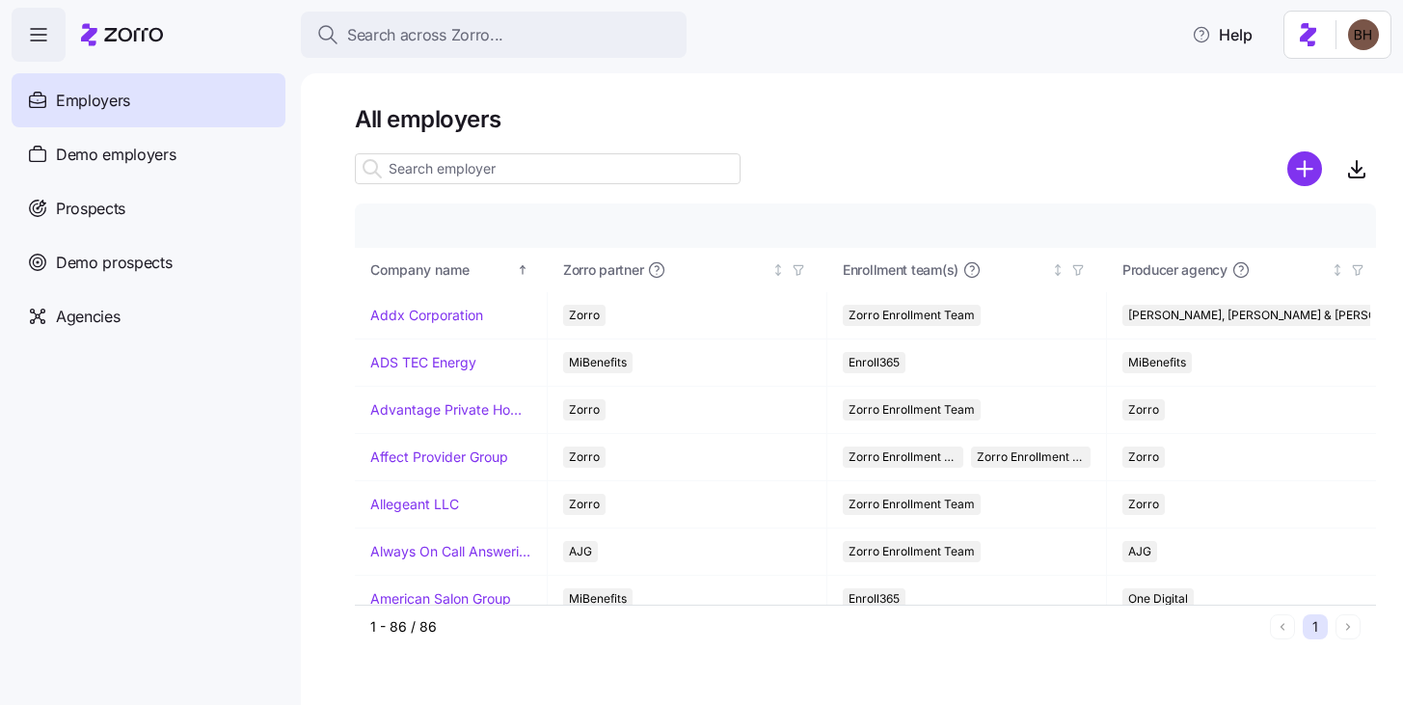
click at [446, 177] on input at bounding box center [548, 168] width 386 height 31
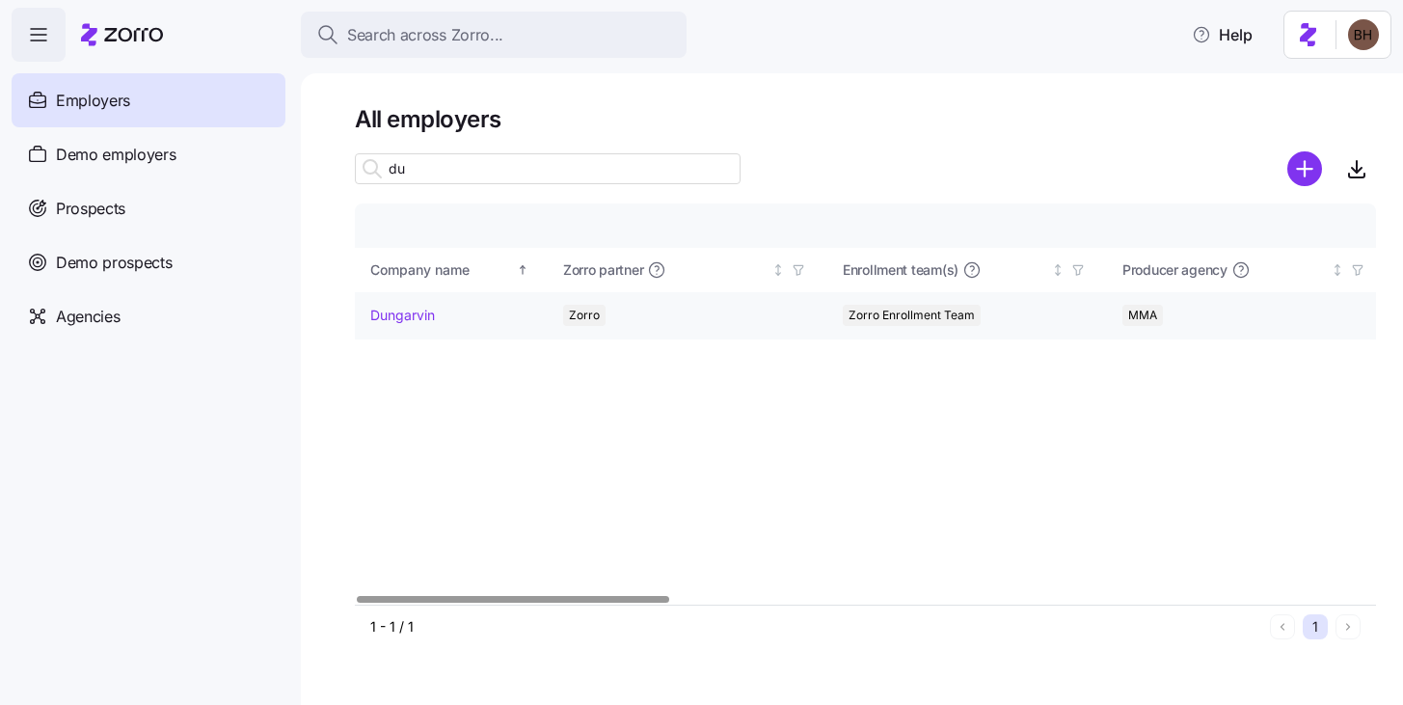
type input "du"
click at [409, 317] on link "Dungarvin" at bounding box center [402, 315] width 65 height 19
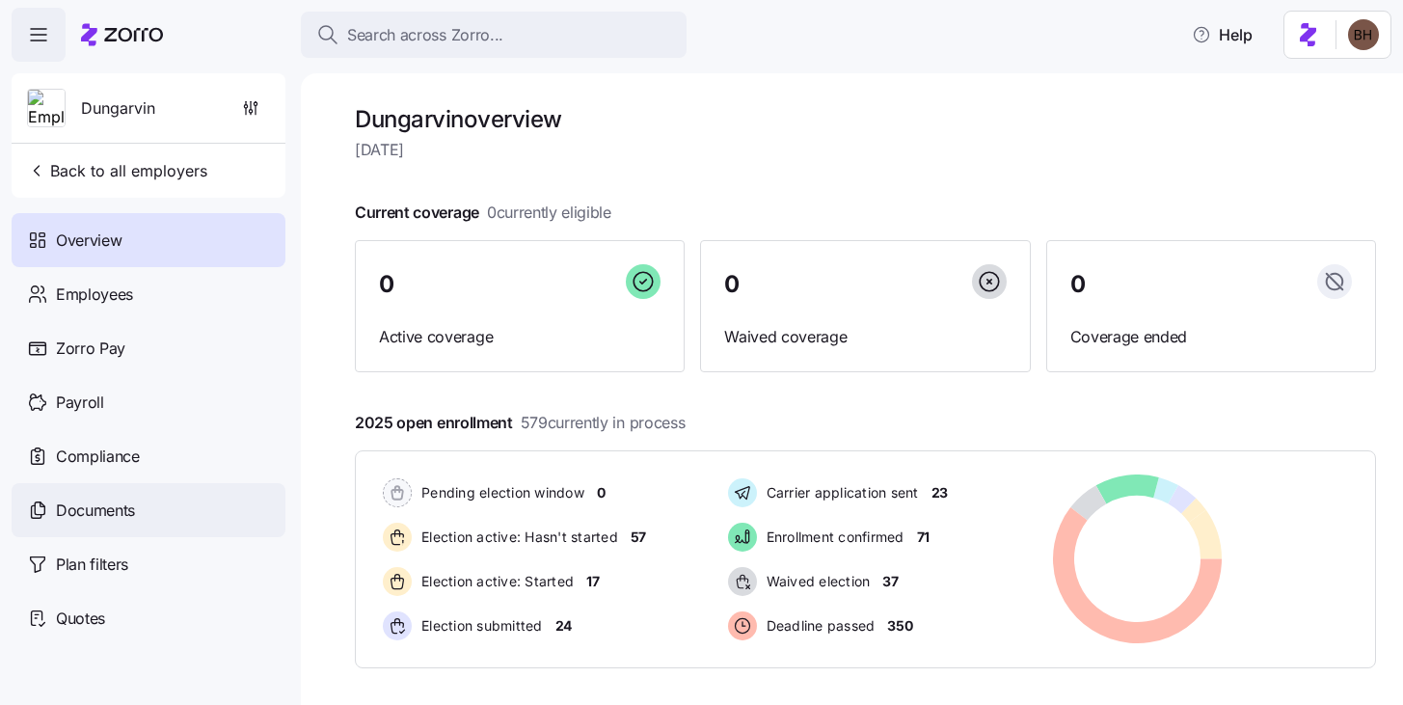
click at [116, 510] on span "Documents" at bounding box center [95, 511] width 79 height 24
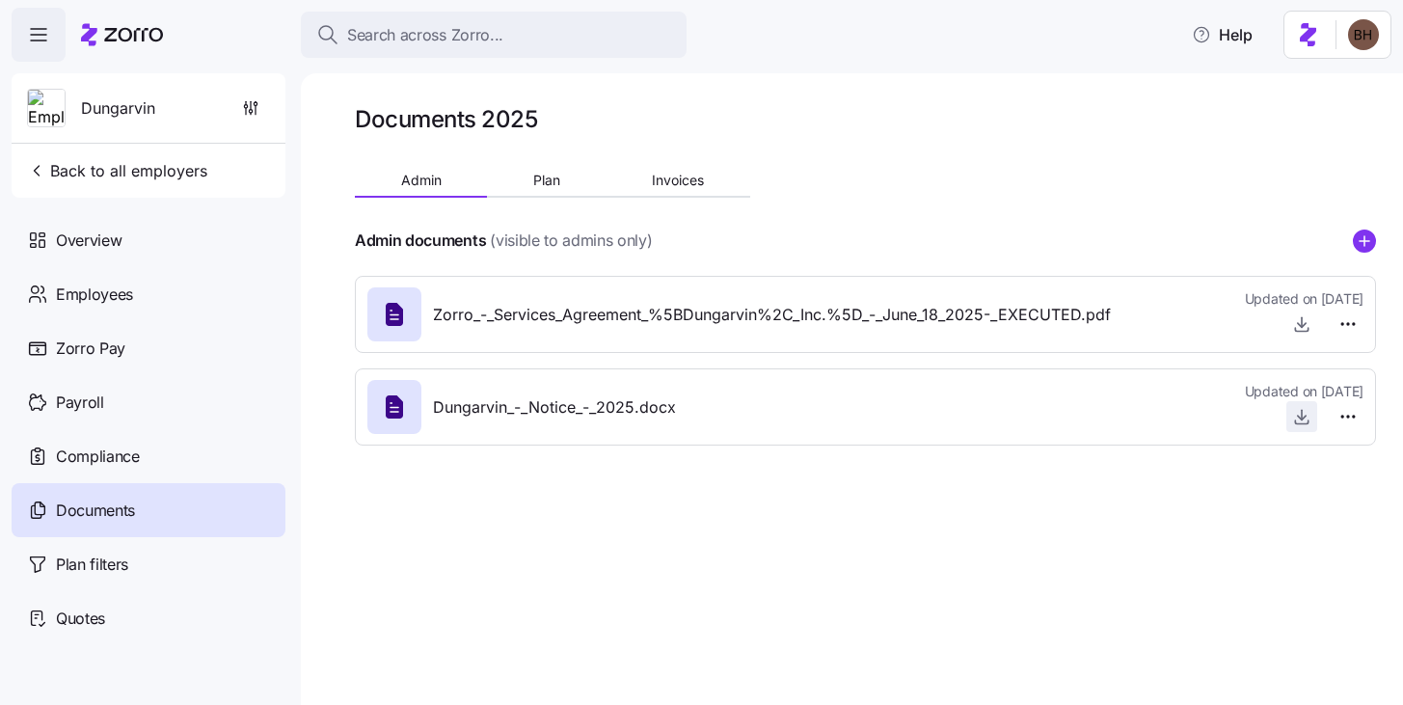
click at [1312, 415] on span "button" at bounding box center [1301, 416] width 29 height 29
click at [1305, 423] on icon "button" at bounding box center [1301, 416] width 19 height 19
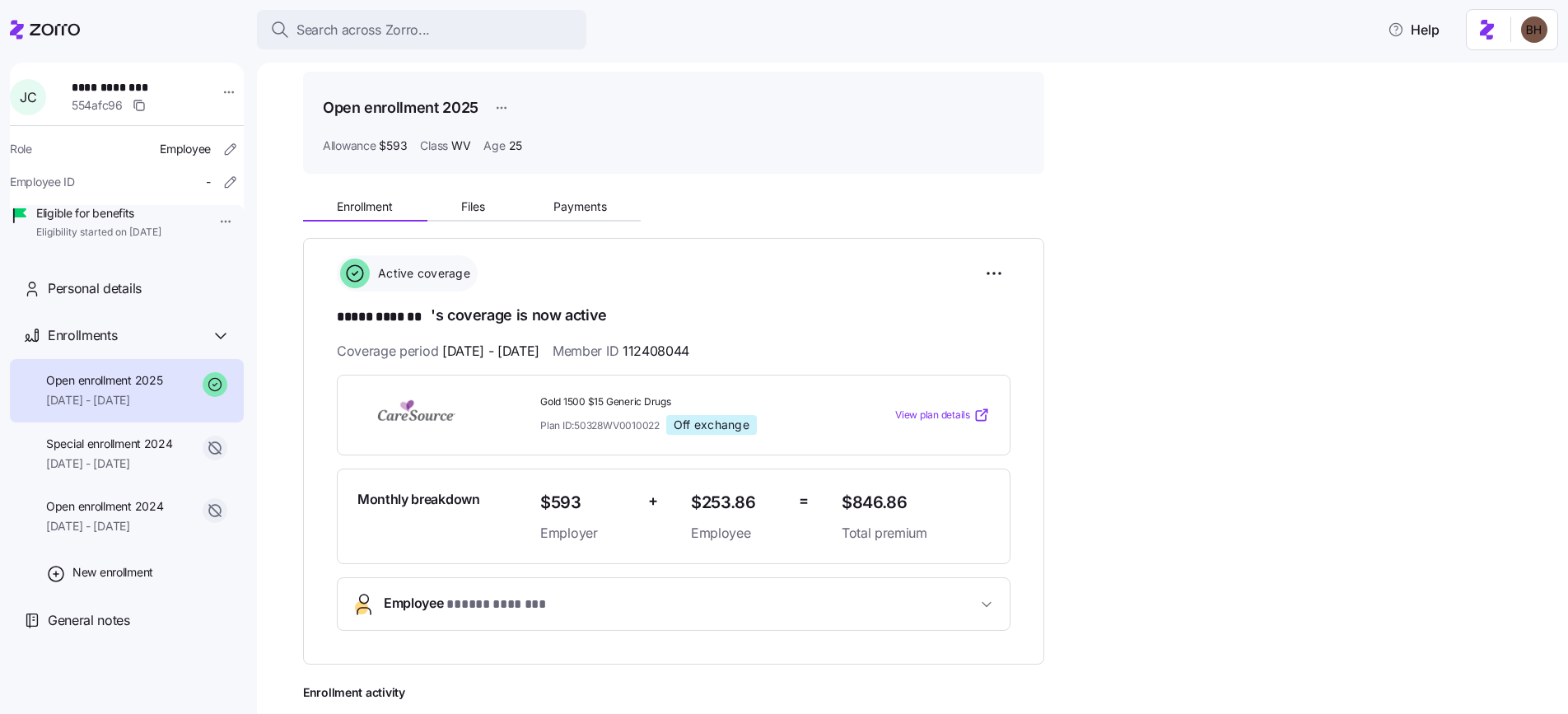
scroll to position [33, 0]
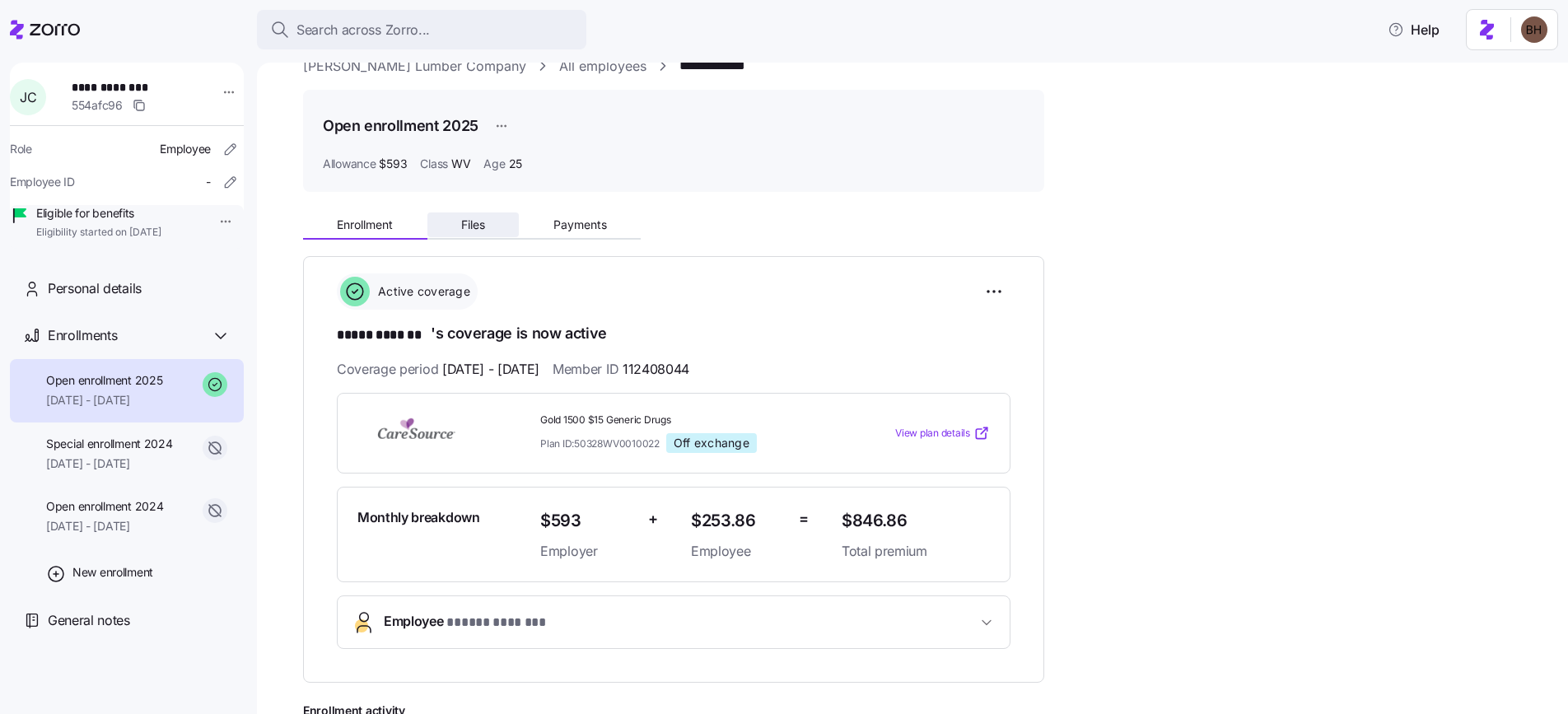
click at [474, 225] on span "Files" at bounding box center [473, 225] width 24 height 12
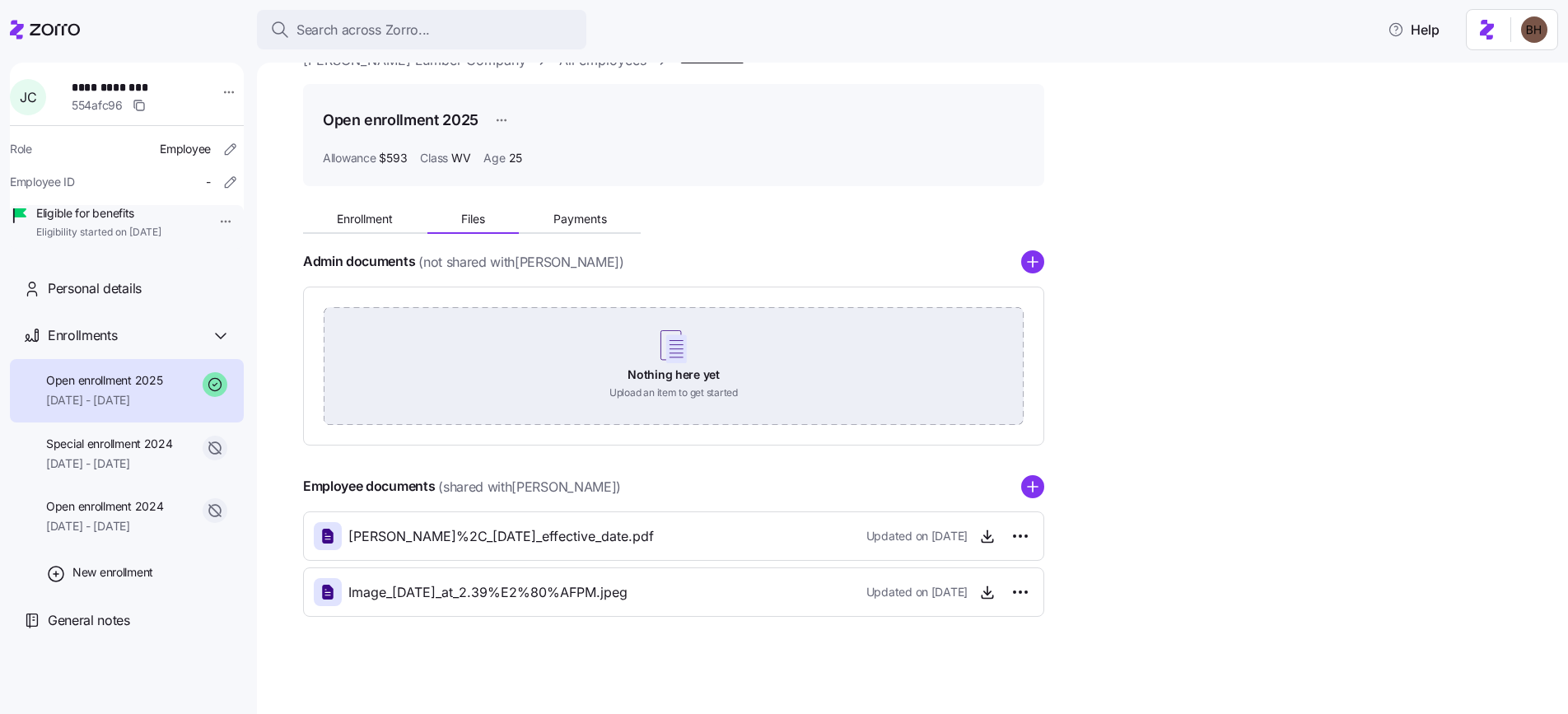
scroll to position [40, 0]
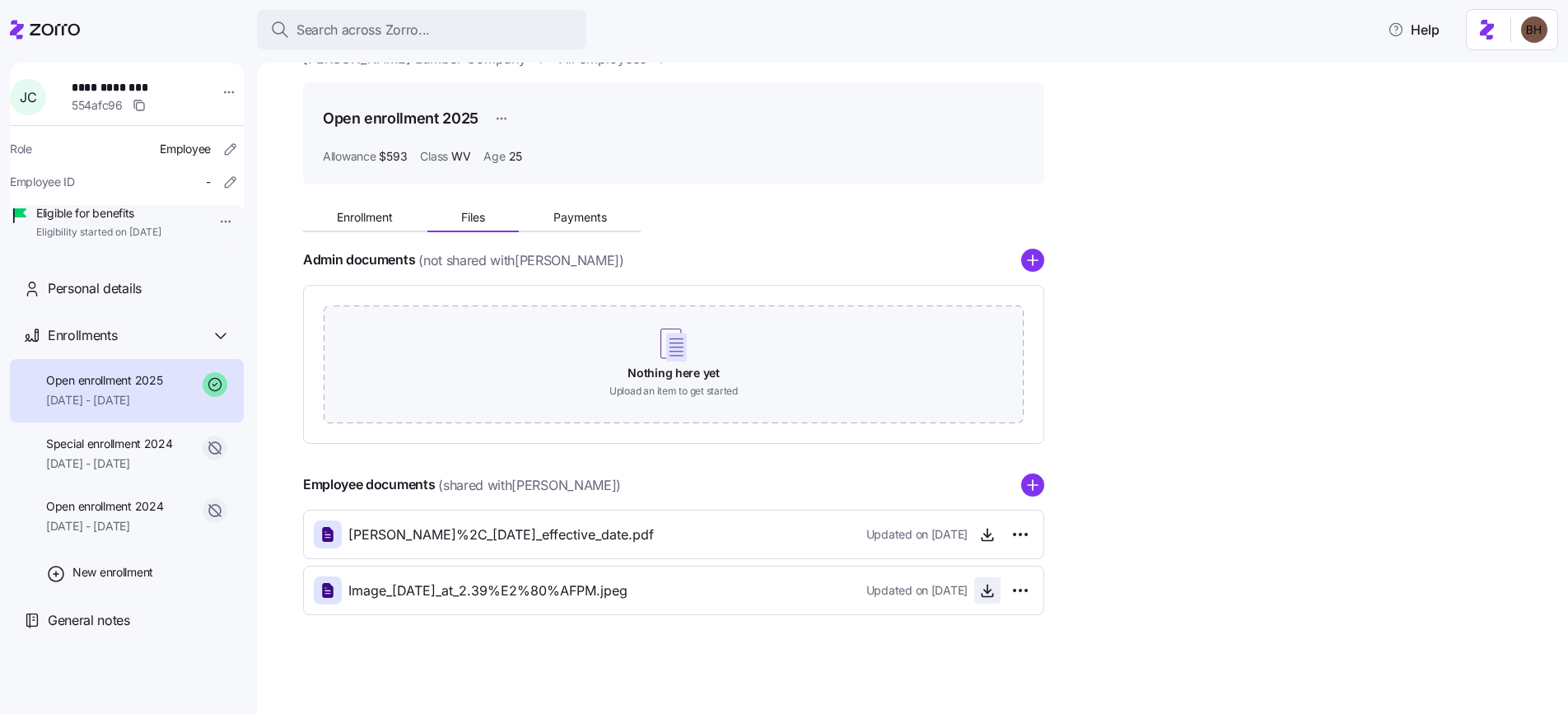
click at [992, 591] on icon "button" at bounding box center [987, 590] width 16 height 16
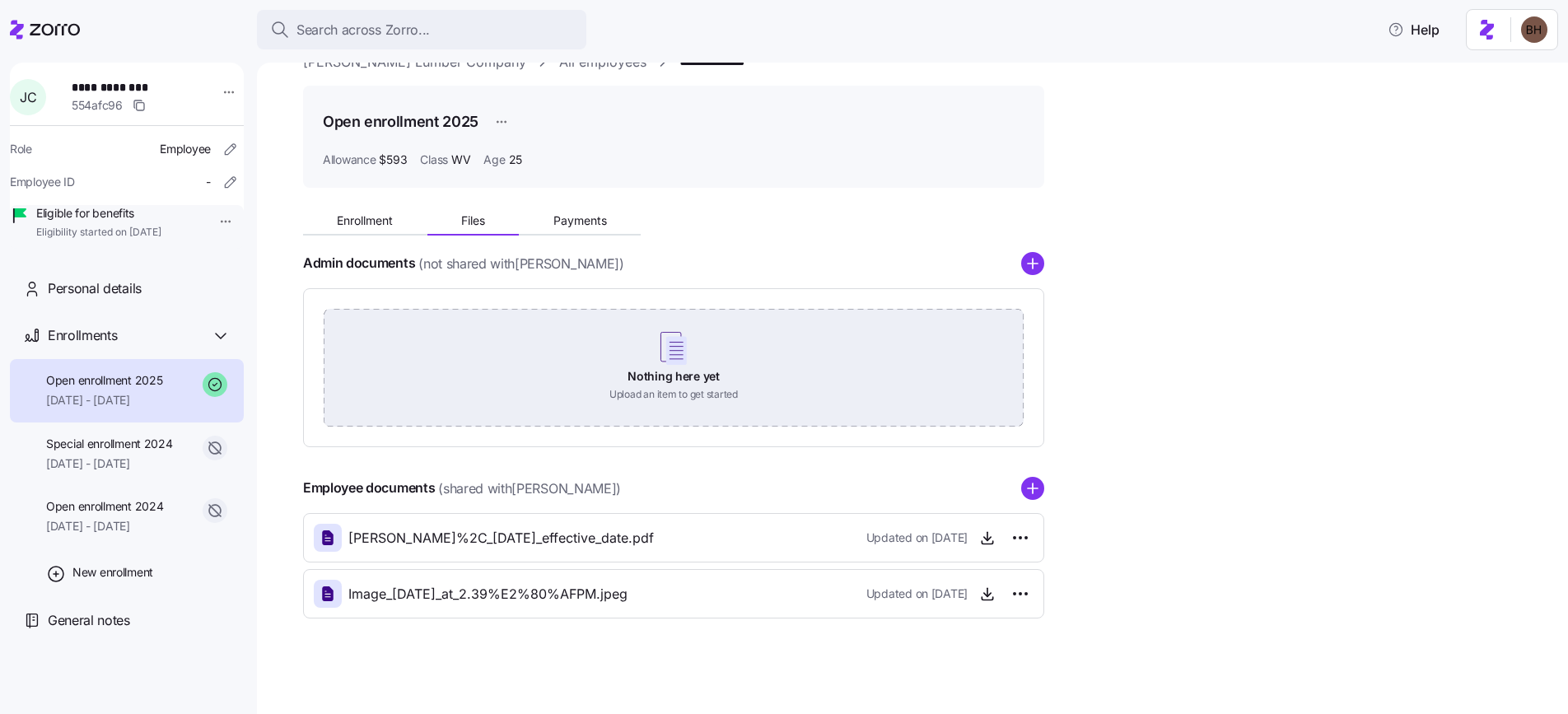
scroll to position [0, 0]
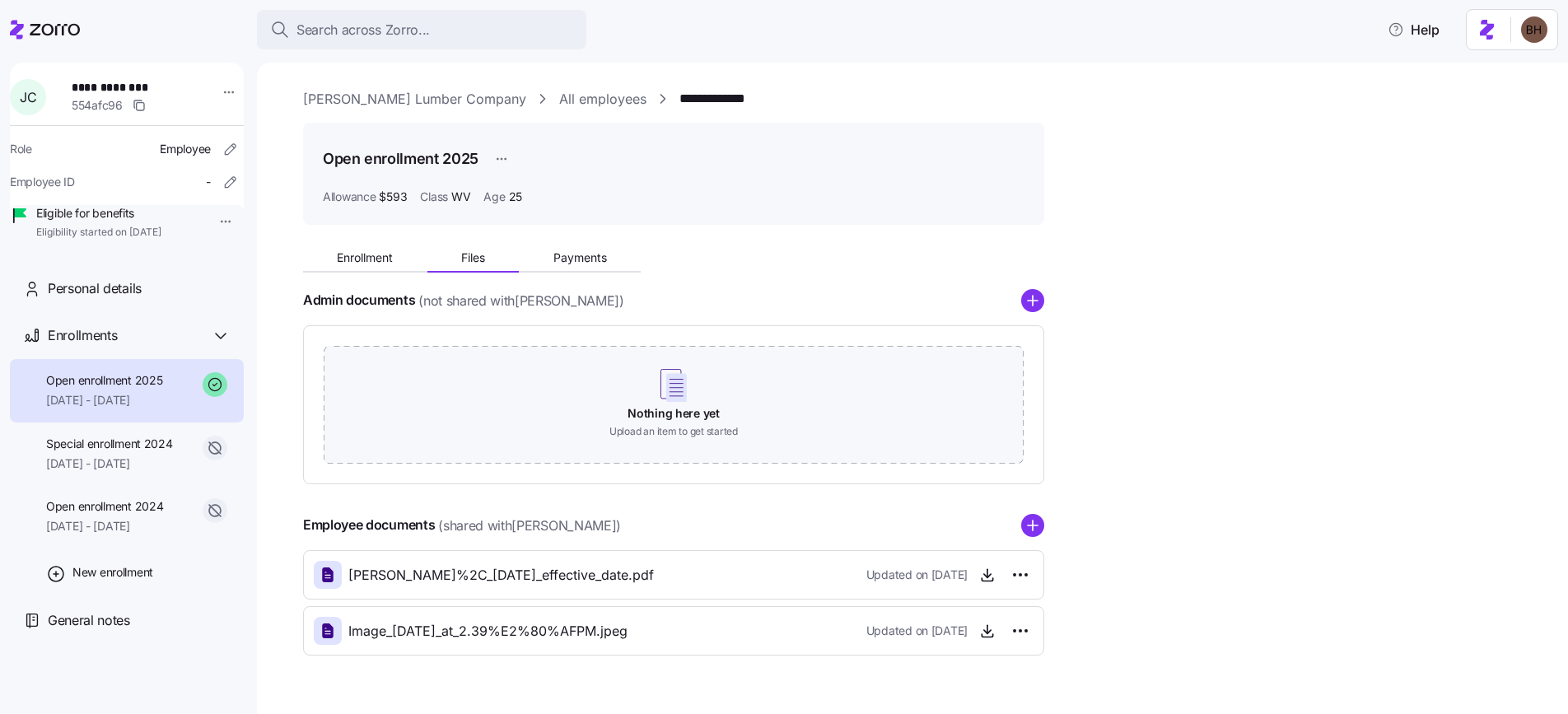
click at [683, 104] on link "**********" at bounding box center [728, 99] width 96 height 20
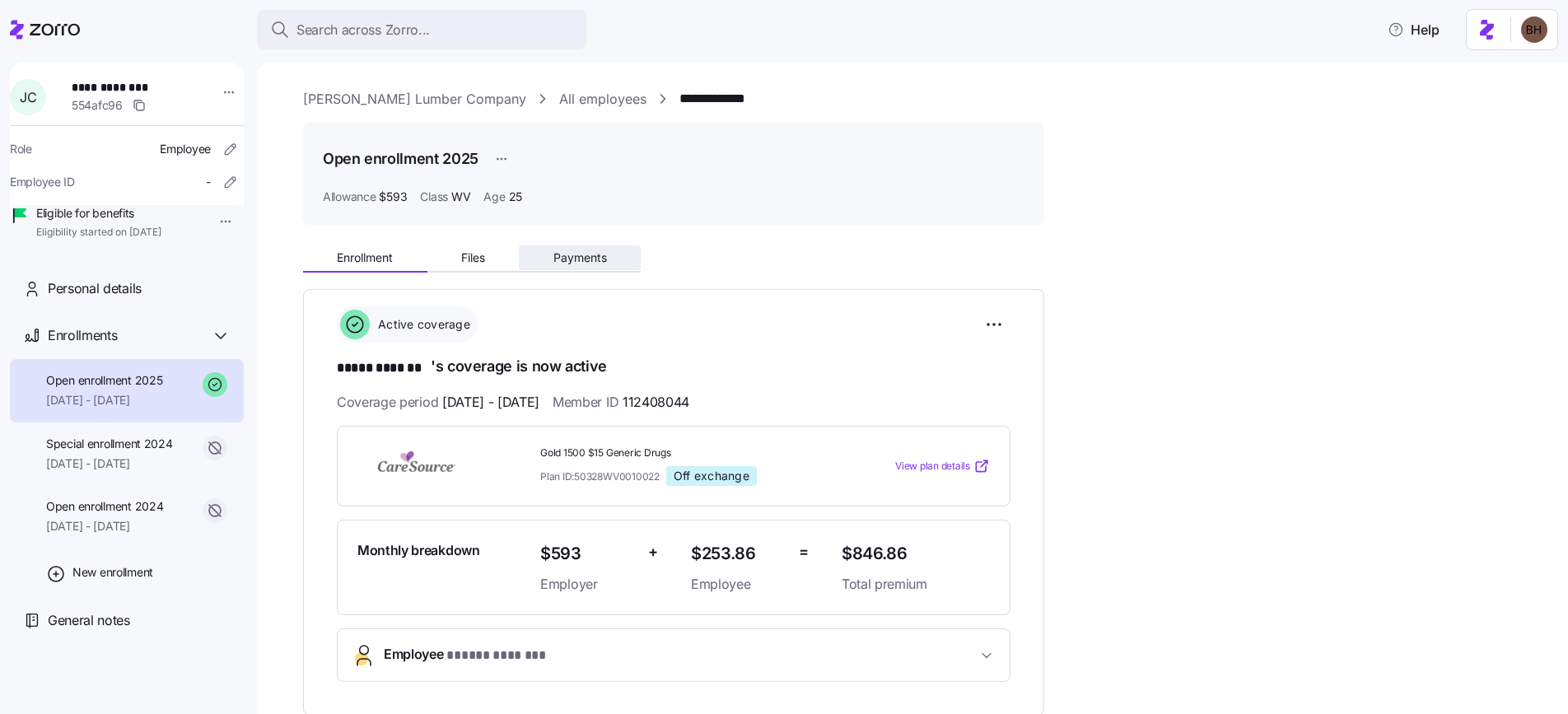
click at [580, 255] on span "Payments" at bounding box center [580, 258] width 54 height 12
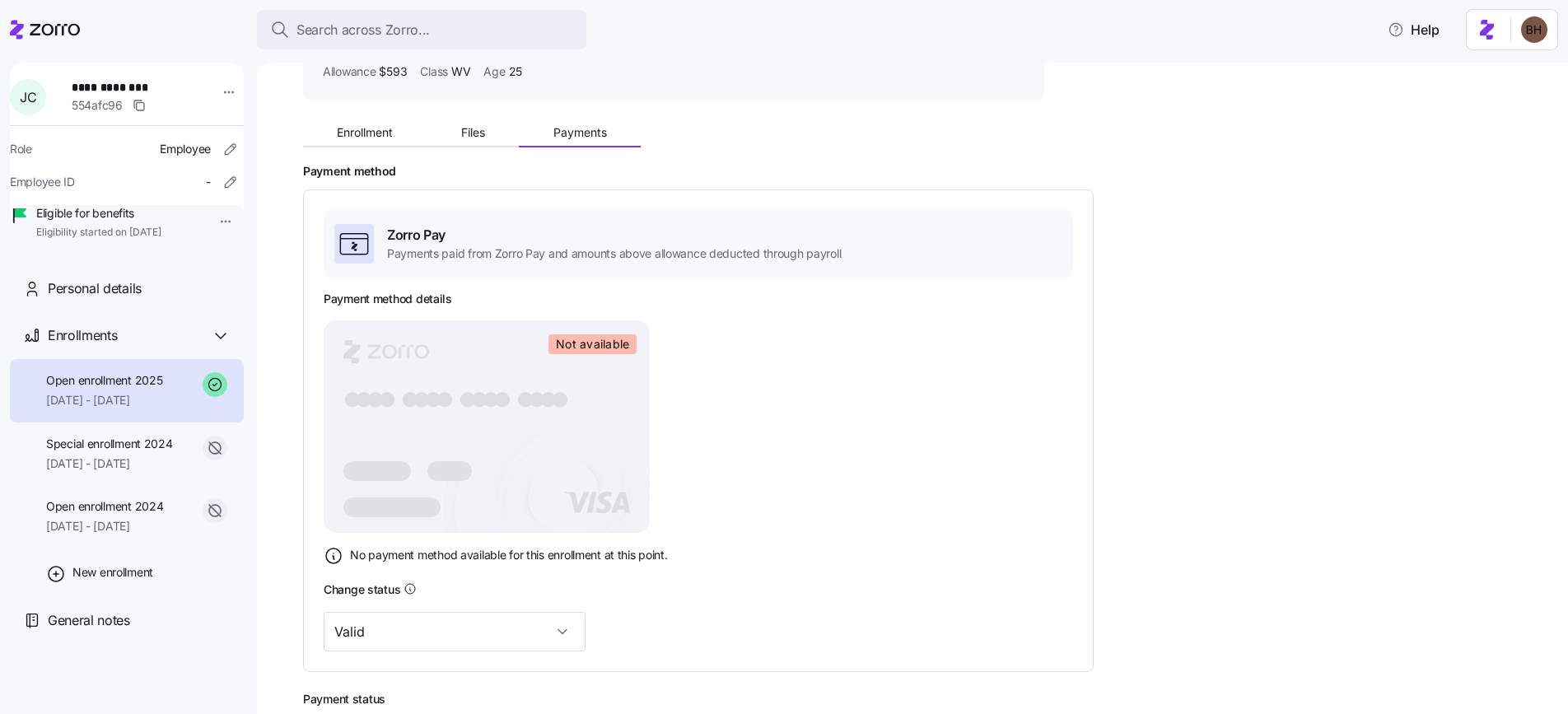
scroll to position [257, 0]
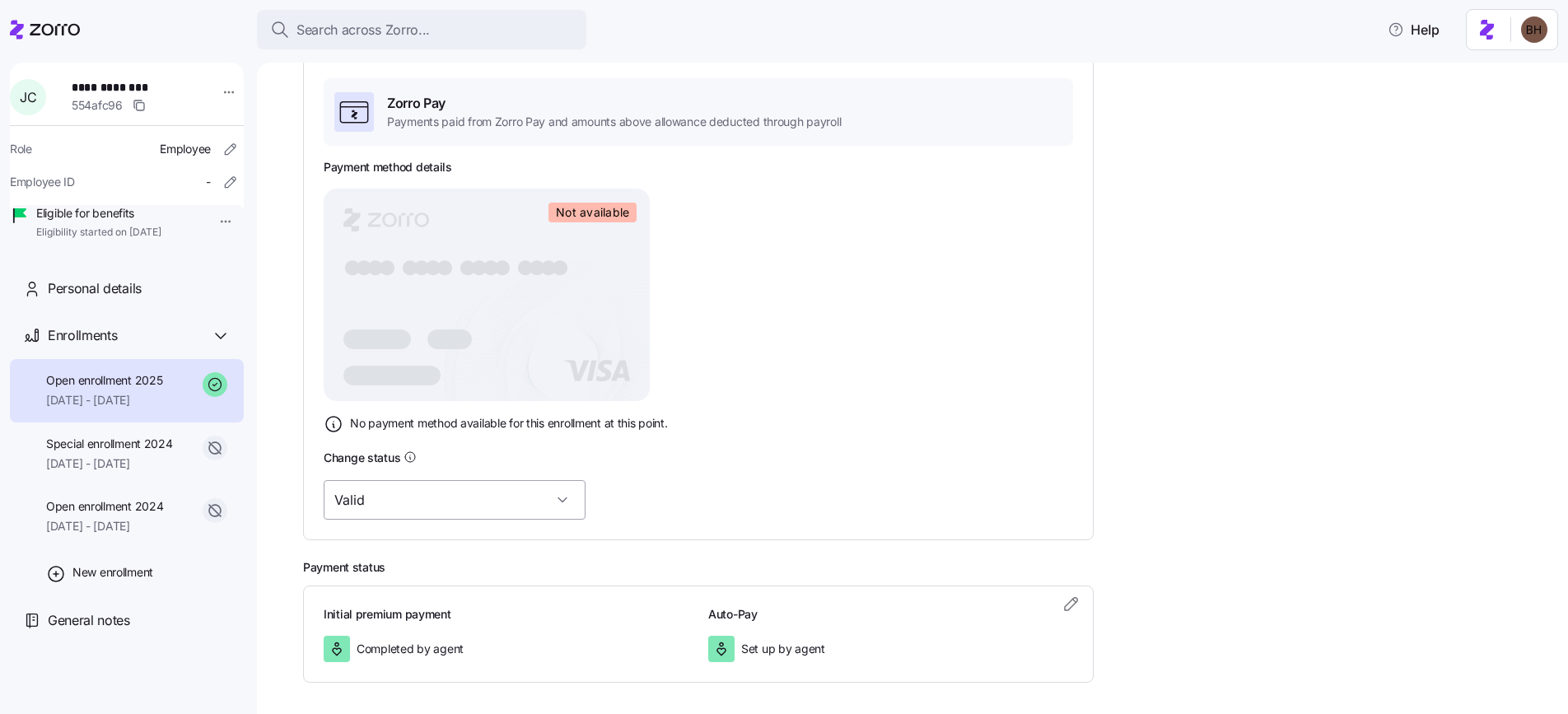
click at [513, 502] on input "Valid" at bounding box center [454, 500] width 262 height 39
click at [1107, 467] on div "Payment method Zorro Pay Payments paid from Zorro Pay and amounts above allowan…" at bounding box center [924, 286] width 1242 height 508
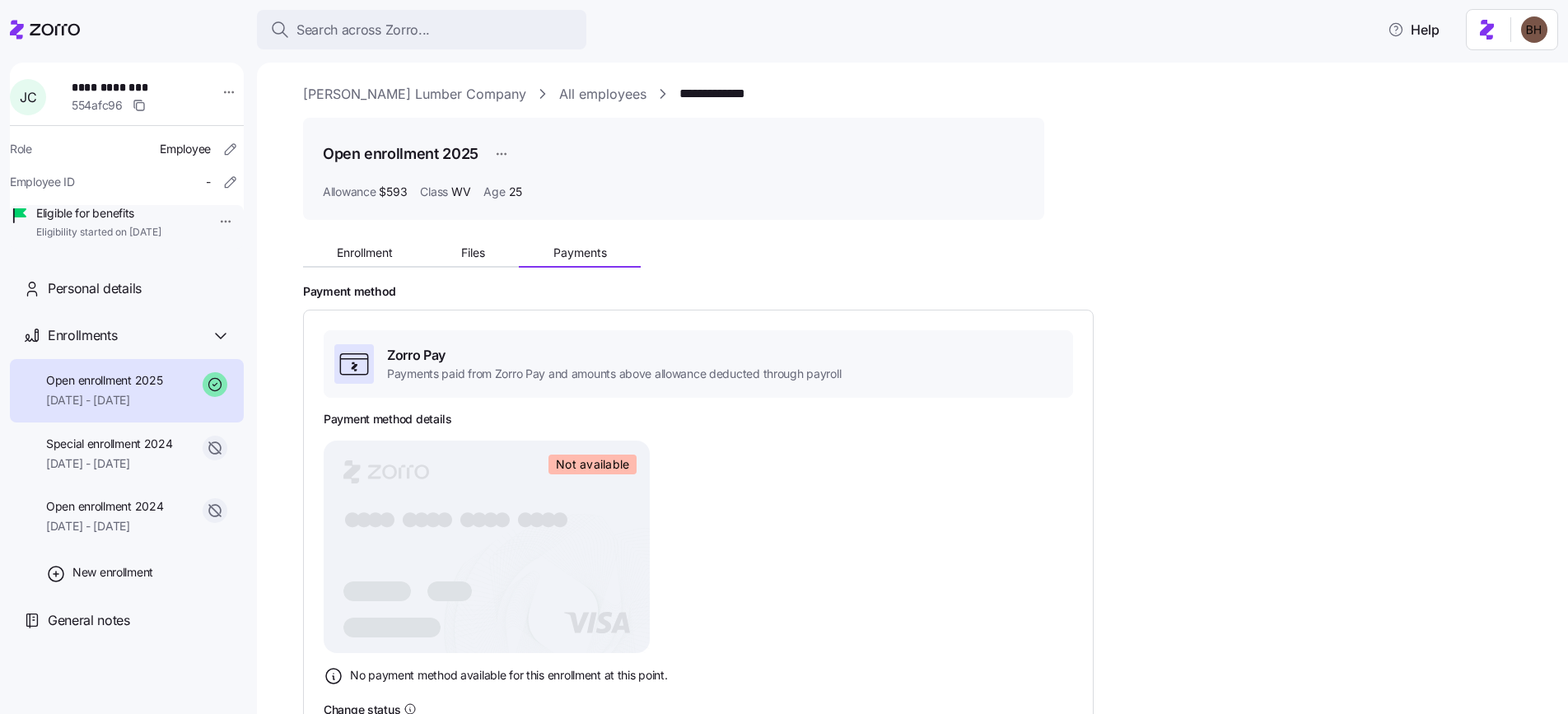
scroll to position [0, 0]
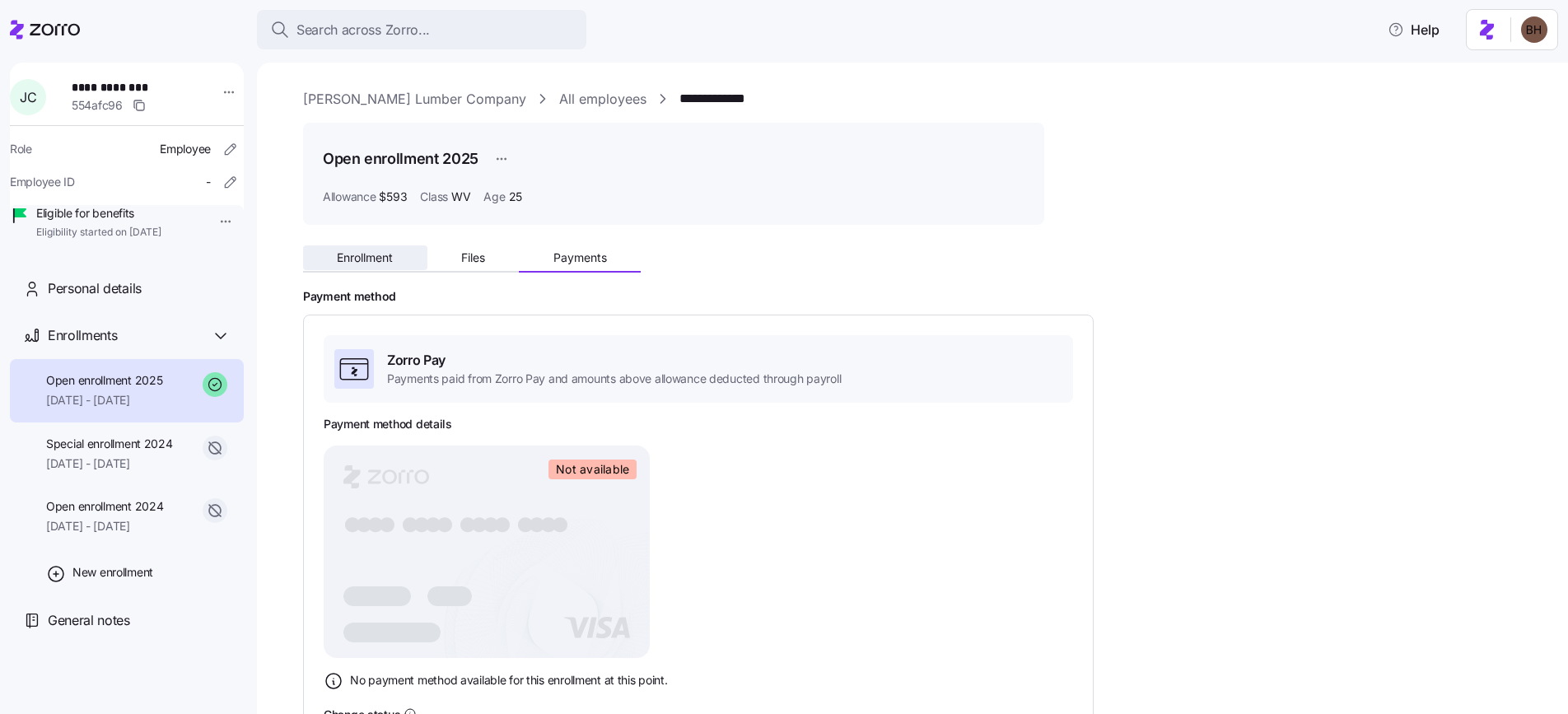
click at [369, 268] on button "Enrollment" at bounding box center [366, 257] width 125 height 25
